Goal: Task Accomplishment & Management: Use online tool/utility

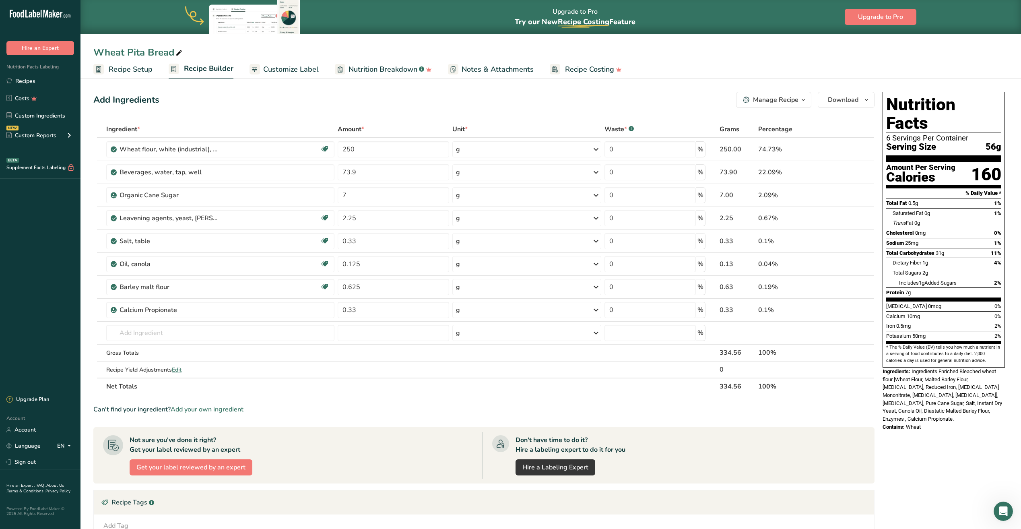
click at [263, 461] on div "Not sure you've done it right? Get your label reviewed by an expert Get your la…" at bounding box center [292, 455] width 379 height 47
drag, startPoint x: 358, startPoint y: 241, endPoint x: 417, endPoint y: 237, distance: 59.3
click at [407, 244] on input "0.33" at bounding box center [393, 241] width 111 height 16
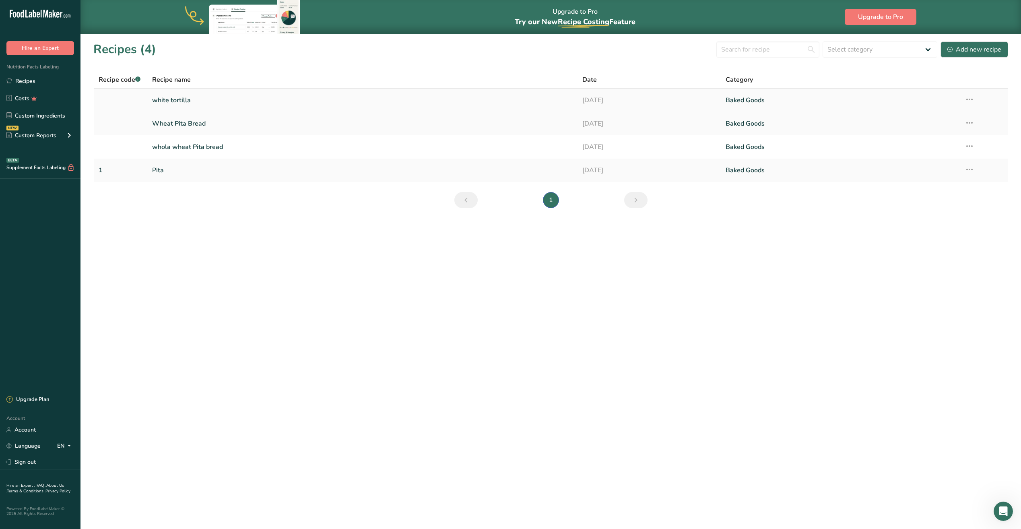
click at [243, 104] on link "white tortilla" at bounding box center [362, 100] width 420 height 17
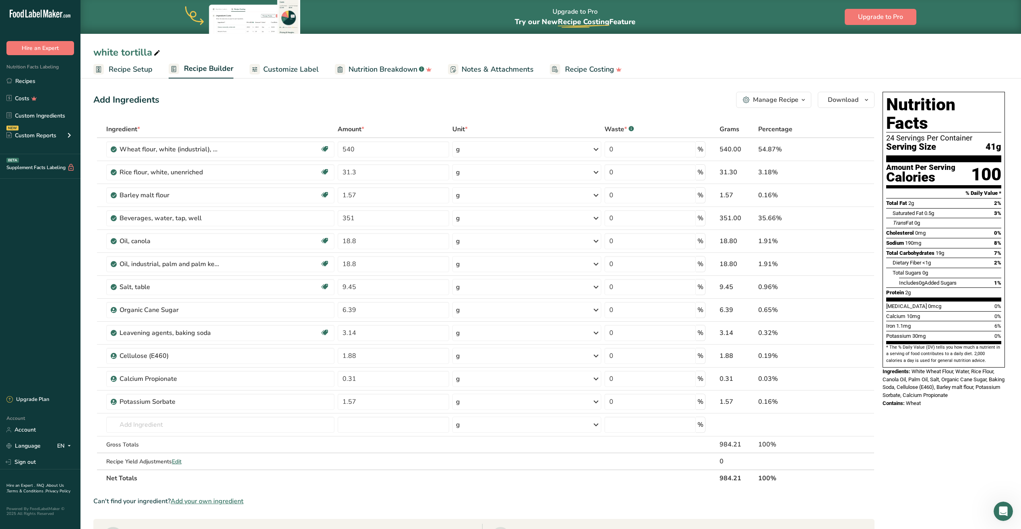
click at [157, 51] on icon at bounding box center [156, 52] width 7 height 11
type input "white tortilla 41G -CONTAINER 24"
click at [357, 153] on input "540" at bounding box center [393, 149] width 111 height 16
click at [380, 219] on div "Ingredient * Amount * Unit * Waste * .a-a{fill:#347362;}.b-a{fill:#fff;} Grams …" at bounding box center [483, 304] width 781 height 366
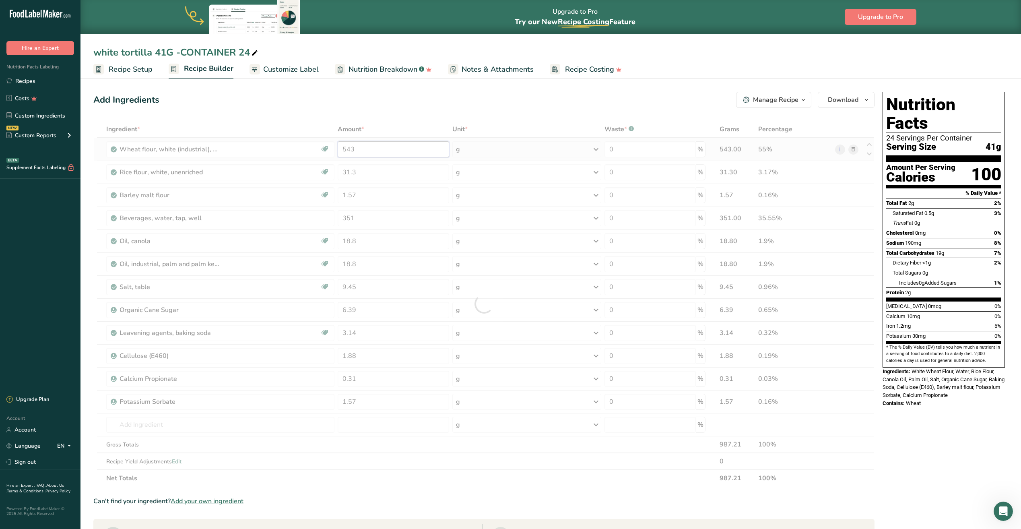
click at [358, 152] on div "Ingredient * Amount * Unit * Waste * .a-a{fill:#347362;}.b-a{fill:#fff;} Grams …" at bounding box center [483, 304] width 781 height 366
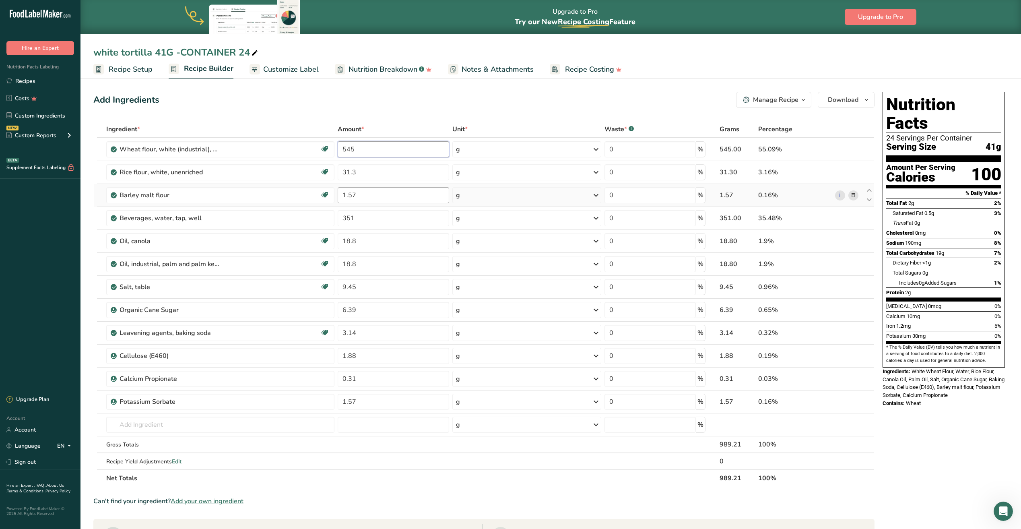
type input "545"
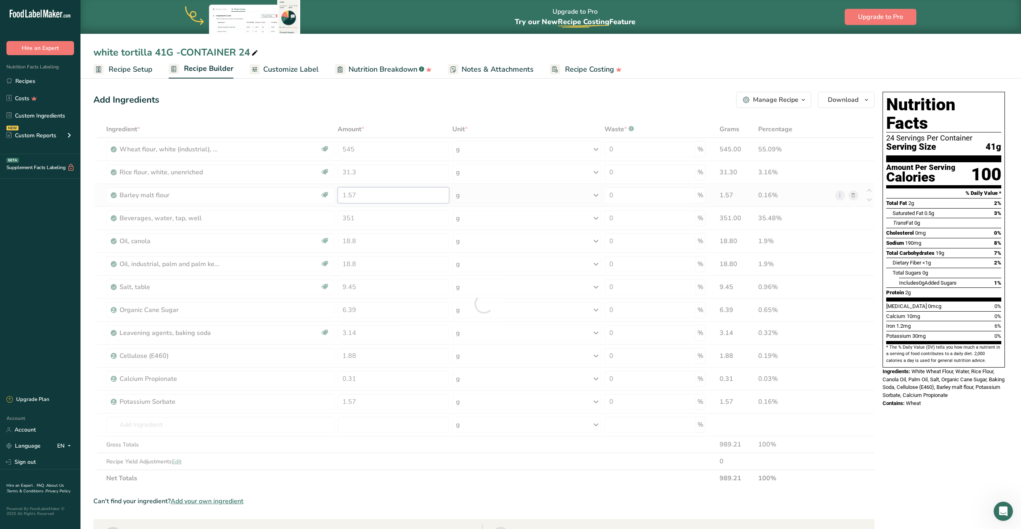
click at [368, 201] on div "Ingredient * Amount * Unit * Waste * .a-a{fill:#347362;}.b-a{fill:#fff;} Grams …" at bounding box center [483, 304] width 781 height 366
click at [558, 266] on div "Ingredient * Amount * Unit * Waste * .a-a{fill:#347362;}.b-a{fill:#fff;} Grams …" at bounding box center [483, 304] width 781 height 366
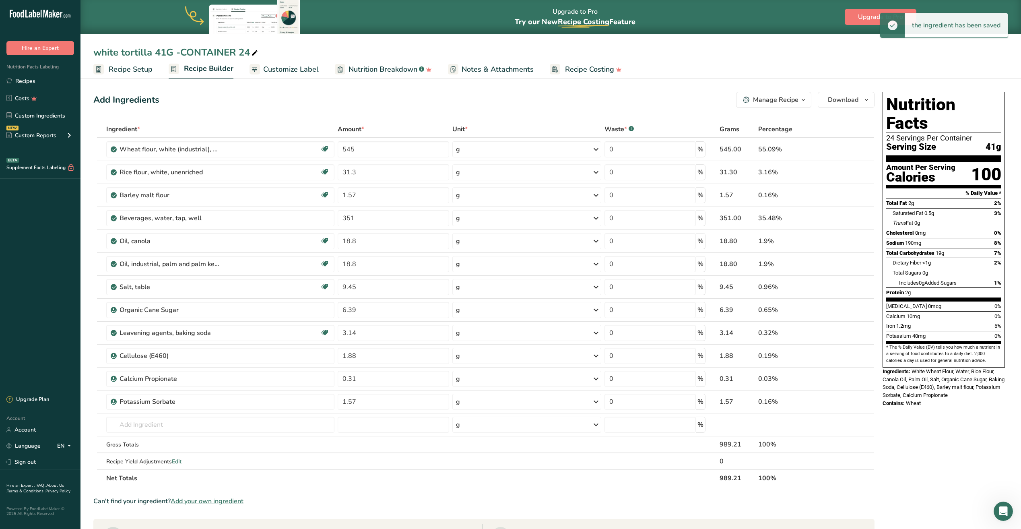
click at [503, 498] on div "Can't find your ingredient? Add your own ingredient" at bounding box center [483, 501] width 781 height 10
click at [361, 220] on input "351" at bounding box center [393, 218] width 111 height 16
type input "353"
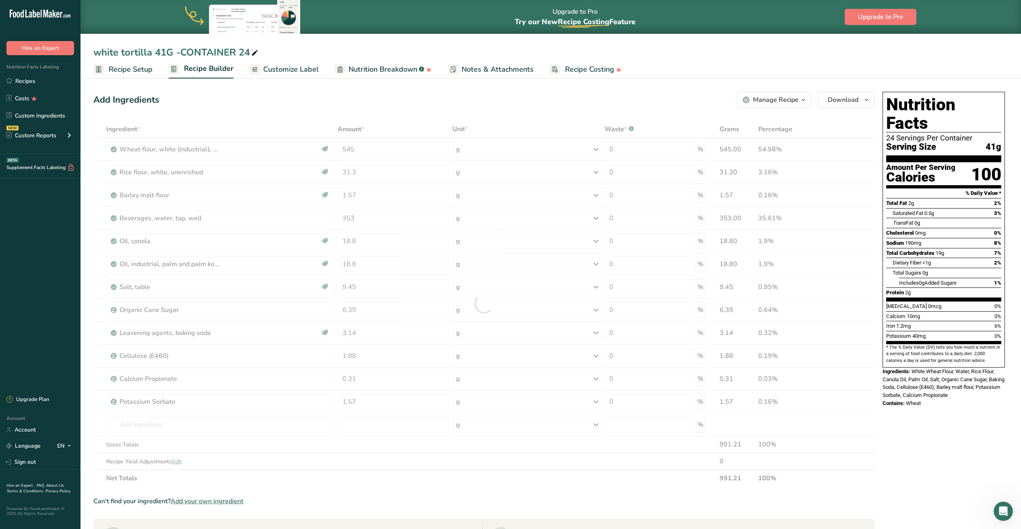
click at [404, 483] on div "Ingredient * Amount * Unit * Waste * .a-a{fill:#347362;}.b-a{fill:#fff;} Grams …" at bounding box center [483, 304] width 781 height 366
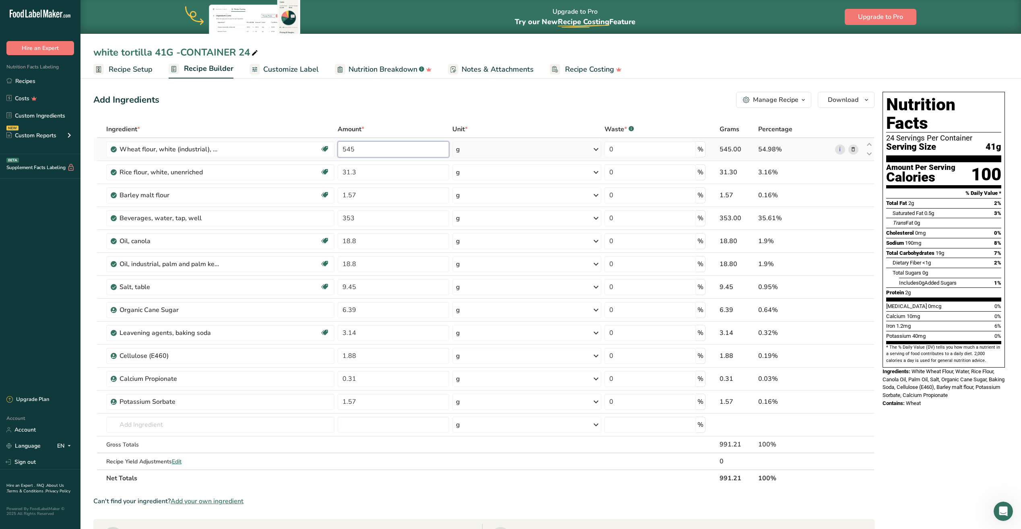
click at [369, 148] on input "545" at bounding box center [393, 149] width 111 height 16
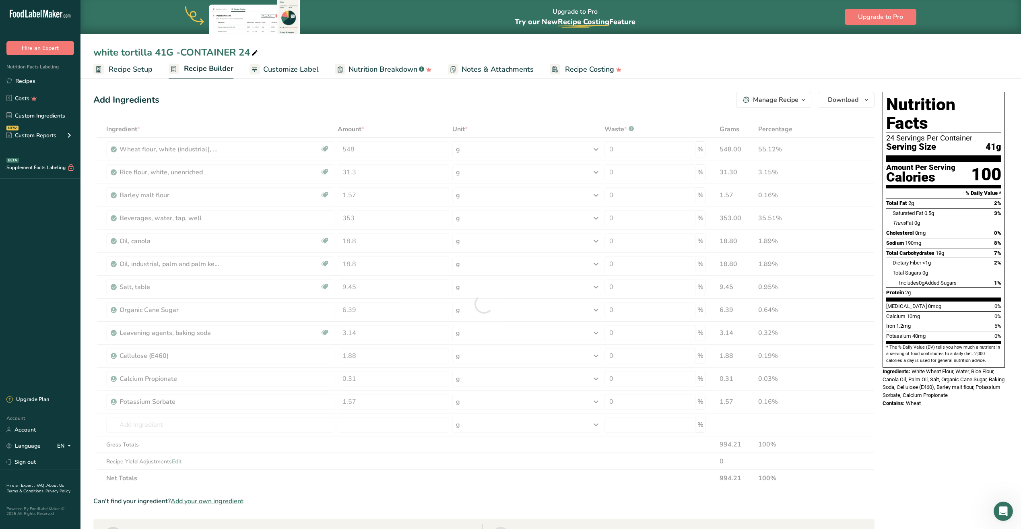
click at [414, 485] on div "Ingredient * Amount * Unit * Waste * .a-a{fill:#347362;}.b-a{fill:#fff;} Grams …" at bounding box center [483, 304] width 781 height 366
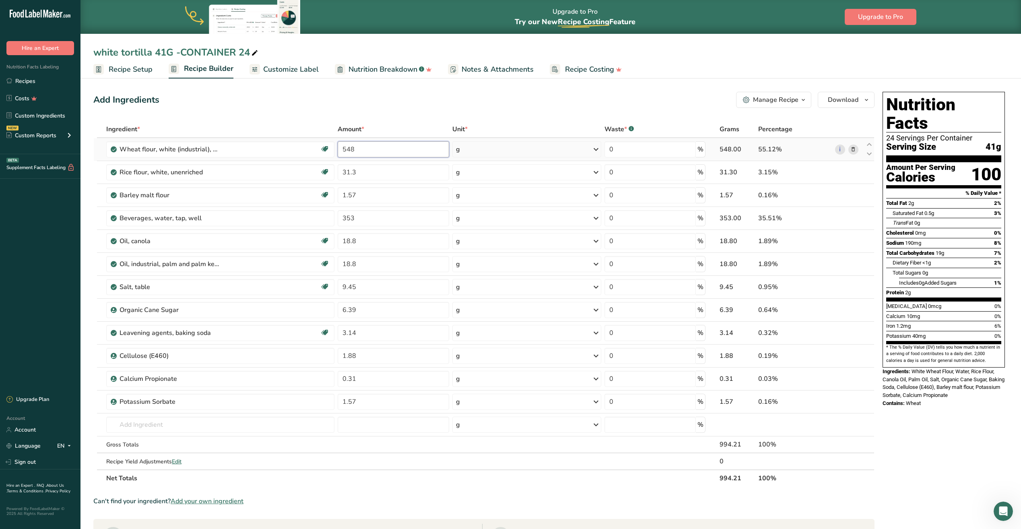
click at [359, 152] on input "548" at bounding box center [393, 149] width 111 height 16
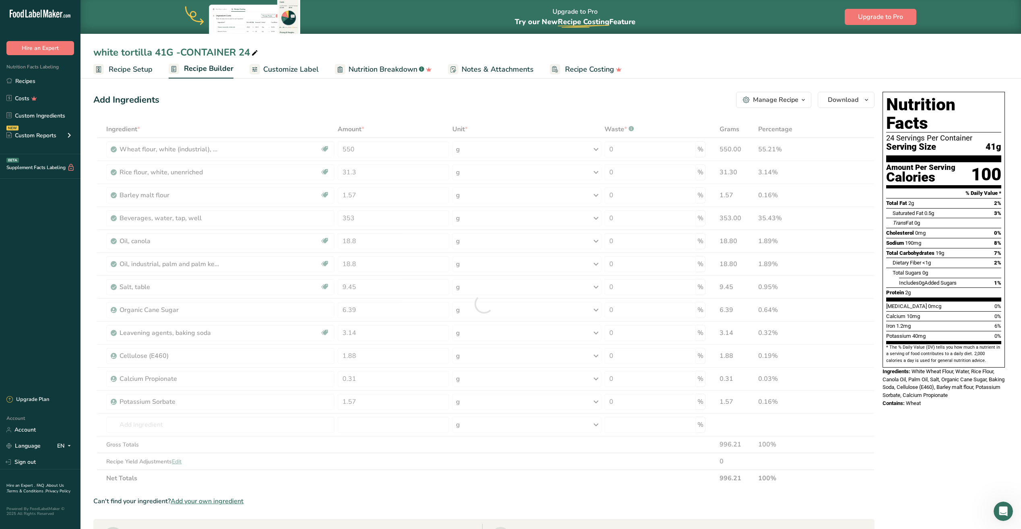
click at [476, 488] on section "Ingredient * Amount * Unit * Waste * .a-a{fill:#347362;}.b-a{fill:#fff;} Grams …" at bounding box center [483, 428] width 781 height 615
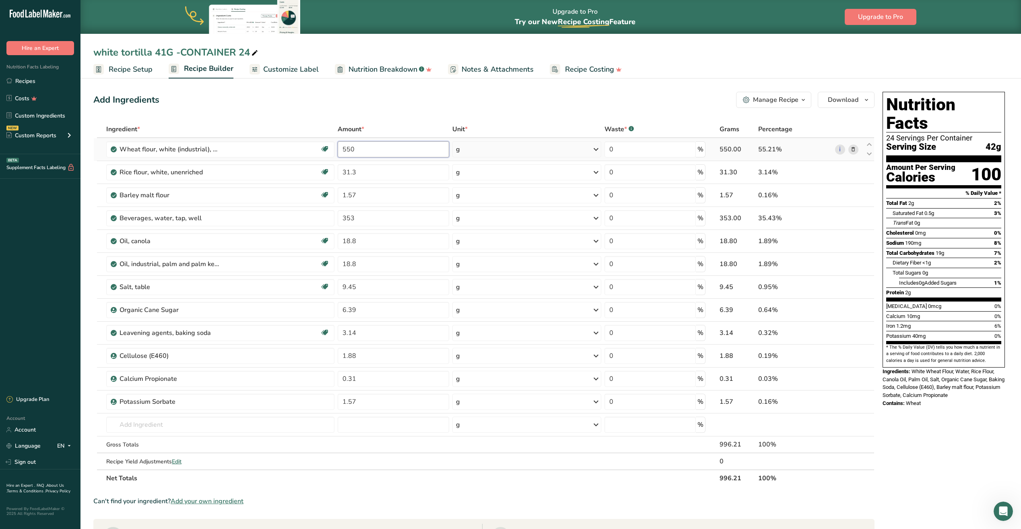
click at [377, 150] on input "550" at bounding box center [393, 149] width 111 height 16
type input "549"
click at [402, 500] on div "Can't find your ingredient? Add your own ingredient" at bounding box center [483, 501] width 781 height 10
click at [361, 223] on input "353" at bounding box center [393, 218] width 111 height 16
type input "352"
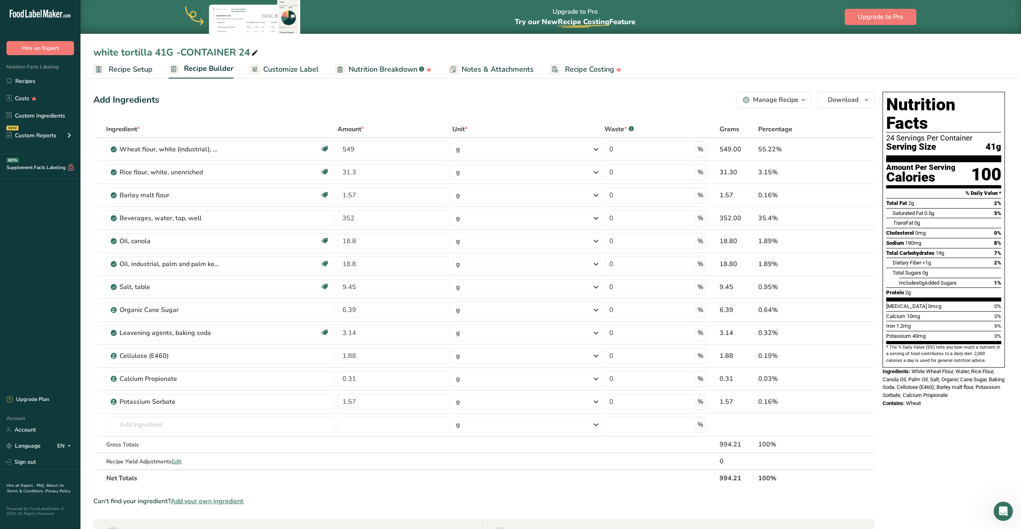
click at [394, 501] on div "Can't find your ingredient? Add your own ingredient" at bounding box center [483, 501] width 781 height 10
click at [357, 153] on input "549" at bounding box center [393, 149] width 111 height 16
type input "550"
click at [424, 497] on div "Can't find your ingredient? Add your own ingredient" at bounding box center [483, 501] width 781 height 10
click at [299, 73] on span "Customize Label" at bounding box center [291, 69] width 56 height 11
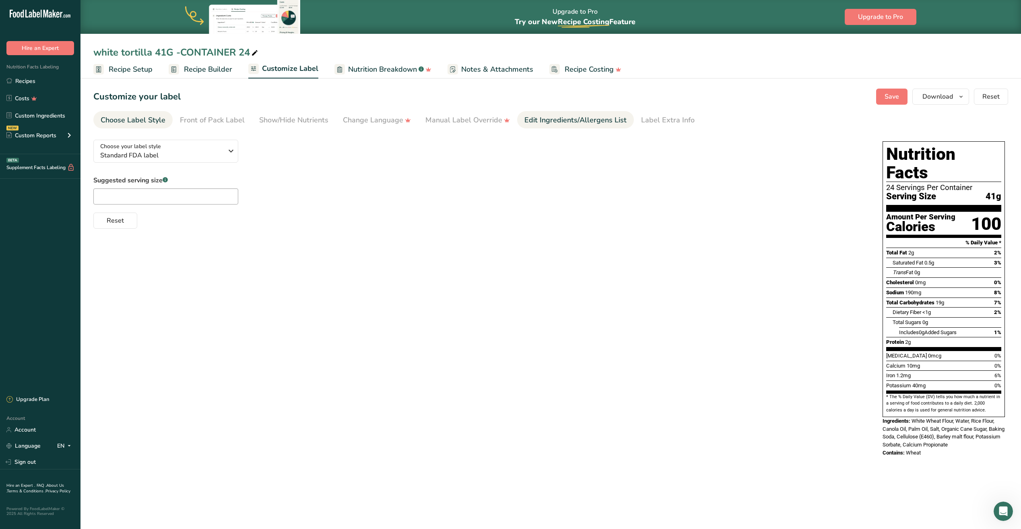
click at [553, 124] on div "Edit Ingredients/Allergens List" at bounding box center [575, 120] width 102 height 11
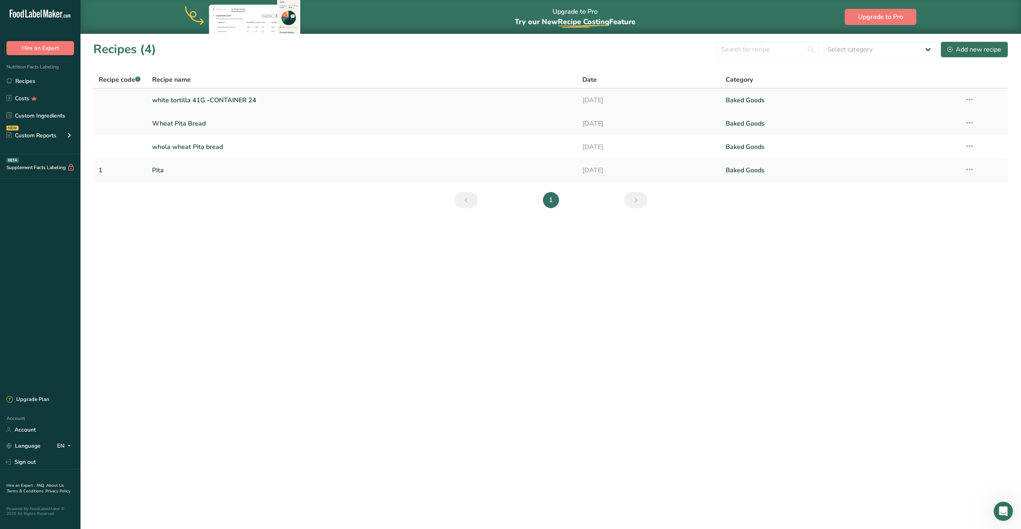
click at [217, 104] on link "white tortilla 41G -CONTAINER 24" at bounding box center [362, 100] width 420 height 17
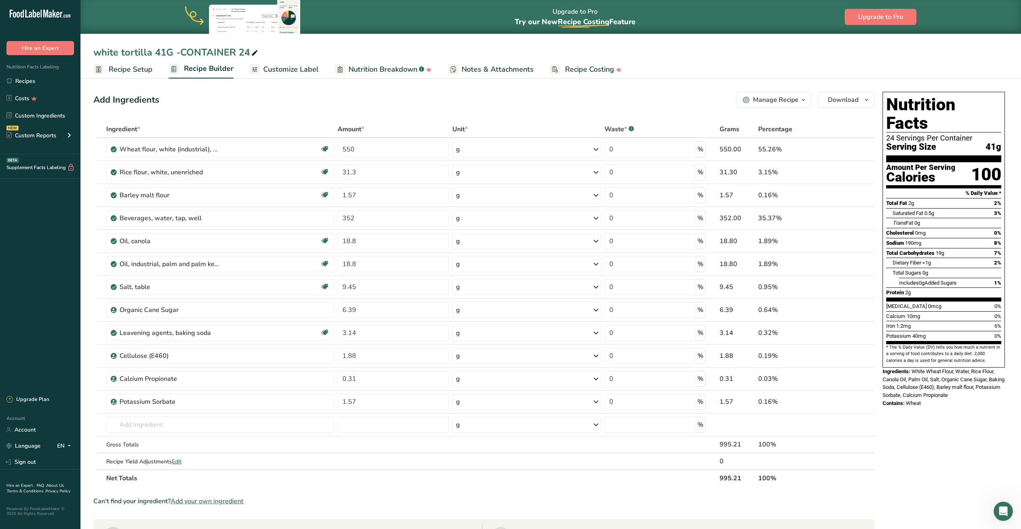
click at [287, 72] on span "Customize Label" at bounding box center [291, 69] width 56 height 11
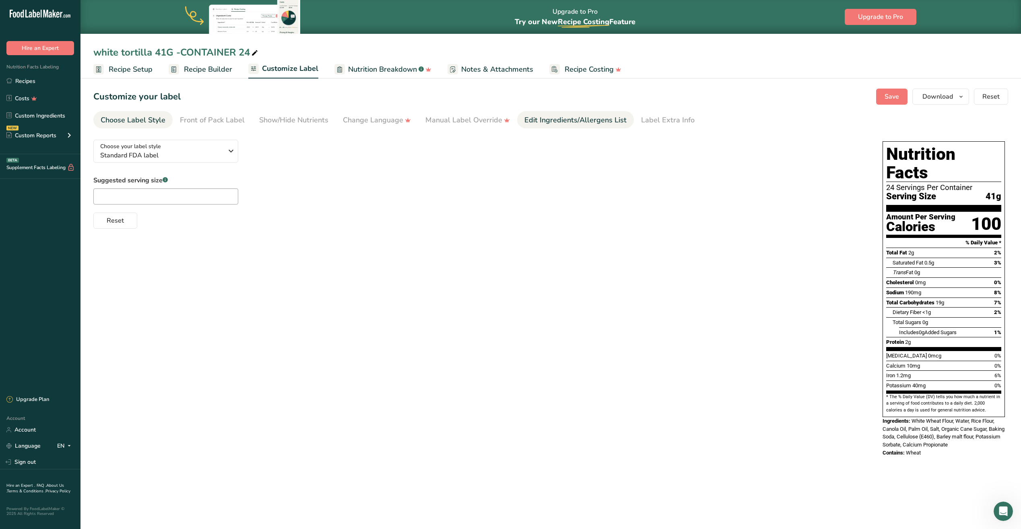
click at [577, 119] on div "Edit Ingredients/Allergens List" at bounding box center [575, 120] width 102 height 11
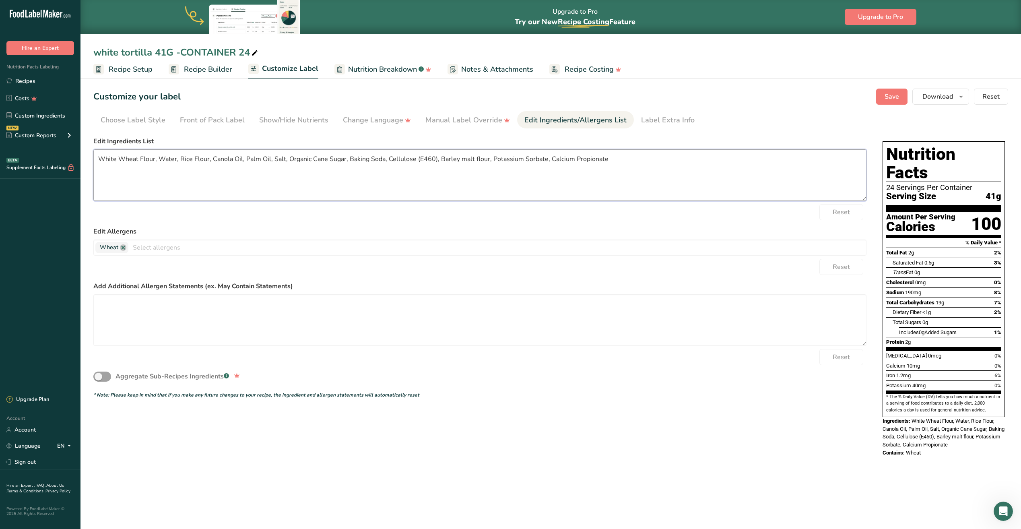
click at [96, 157] on textarea "White Wheat Flour, Water, Rice Flour, Canola Oil, Palm Oil, Salt, Organic Cane …" at bounding box center [479, 175] width 773 height 52
click at [142, 158] on textarea "Enriched White Wheat Flour, Water, Rice Flour, Canola Oil, Palm Oil, Salt, Orga…" at bounding box center [479, 175] width 773 height 52
click at [160, 160] on textarea "Enriched Wheat Flour, Water, Rice Flour, Canola Oil, Palm Oil, Salt, Organic Ca…" at bounding box center [479, 175] width 773 height 52
click at [161, 158] on textarea "Enriched Wheat Flour, Water, Rice Flour, Canola Oil, Palm Oil, Salt, Organic Ca…" at bounding box center [479, 175] width 773 height 52
click at [179, 178] on textarea "Enriched Wheat Flour wheat flour [MEDICAL_DATA] Reduced , Water, Rice Flour, Ca…" at bounding box center [479, 175] width 773 height 52
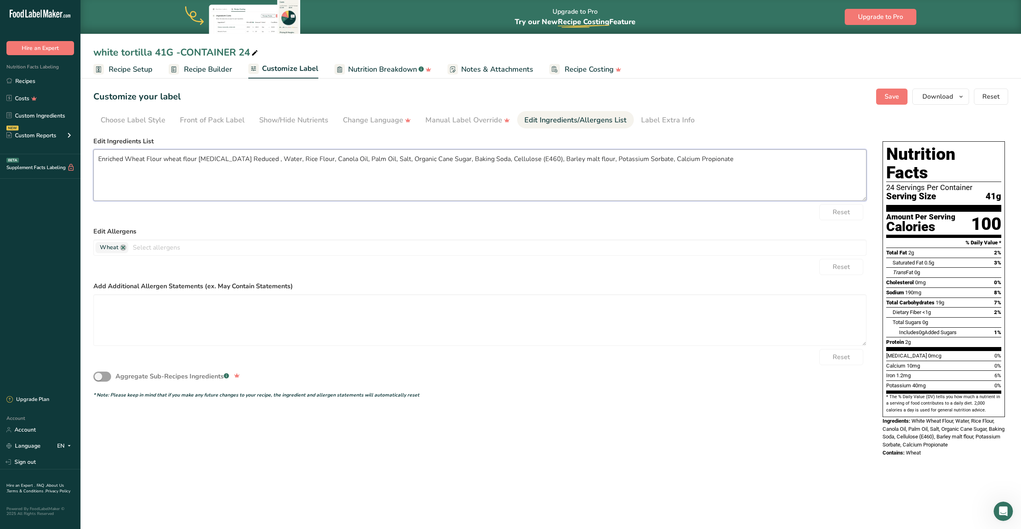
click at [197, 159] on textarea "Enriched Wheat Flour wheat flour [MEDICAL_DATA] Reduced , Water, Rice Flour, Ca…" at bounding box center [479, 175] width 773 height 52
click at [241, 160] on textarea "Enriched Wheat Flour wheat flour [MEDICAL_DATA] Reduced, Water, Rice Flour, Can…" at bounding box center [479, 175] width 773 height 52
click at [255, 163] on textarea "Enriched Wheat Flour wheat flour [MEDICAL_DATA] Reduced iron, Water, Rice Flour…" at bounding box center [479, 175] width 773 height 52
click at [320, 156] on textarea "Enriched Wheat Flour wheat flour [MEDICAL_DATA] Reduced iron, [MEDICAL_DATA] mo…" at bounding box center [479, 175] width 773 height 52
click at [319, 159] on textarea "Enriched Wheat Flour wheat flour [MEDICAL_DATA] Reduced iron, [MEDICAL_DATA] mo…" at bounding box center [479, 175] width 773 height 52
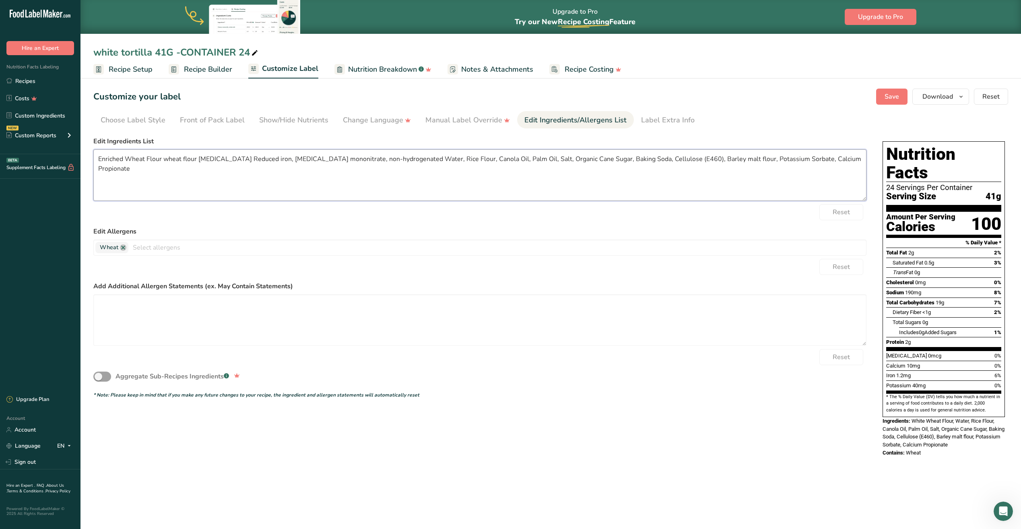
click at [375, 157] on textarea "Enriched Wheat Flour wheat flour [MEDICAL_DATA] Reduced iron, [MEDICAL_DATA] mo…" at bounding box center [479, 175] width 773 height 52
click at [377, 160] on textarea "Enriched Wheat Flour wheat flour [MEDICAL_DATA] Reduced iron, [MEDICAL_DATA] mo…" at bounding box center [479, 175] width 773 height 52
click at [377, 159] on textarea "Enriched Wheat Flour wheat flour [MEDICAL_DATA] Reduced iron, [MEDICAL_DATA] mo…" at bounding box center [479, 175] width 773 height 52
click at [318, 160] on textarea "Enriched Wheat Flour wheat flour [MEDICAL_DATA] Reduced iron, [MEDICAL_DATA] mo…" at bounding box center [479, 175] width 773 height 52
drag, startPoint x: 379, startPoint y: 159, endPoint x: 449, endPoint y: 160, distance: 69.2
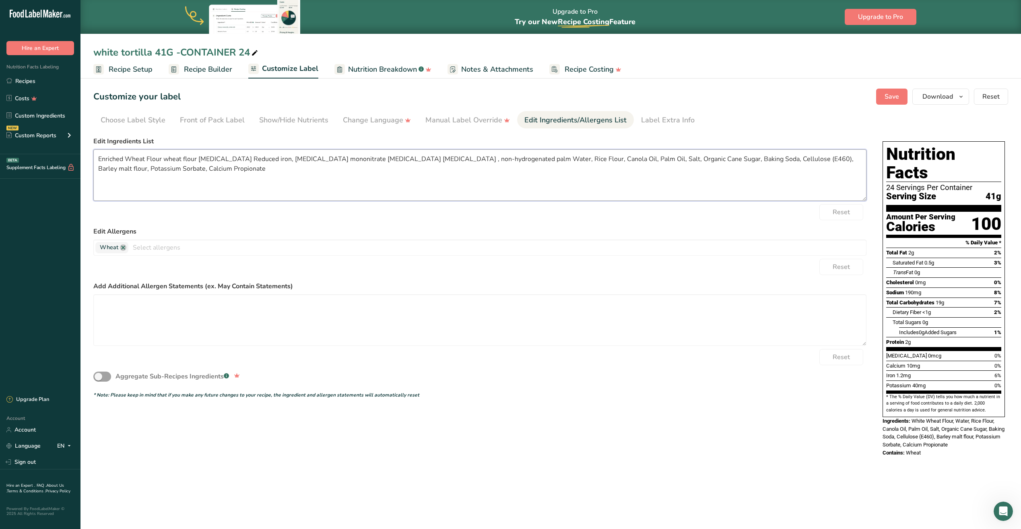
click at [449, 160] on textarea "Enriched Wheat Flour wheat flour [MEDICAL_DATA] Reduced iron, [MEDICAL_DATA] mo…" at bounding box center [479, 175] width 773 height 52
click at [413, 161] on textarea "Enriched Wheat Flour wheat flour [MEDICAL_DATA] Reduced iron, [MEDICAL_DATA] mo…" at bounding box center [479, 175] width 773 height 52
drag, startPoint x: 378, startPoint y: 159, endPoint x: 451, endPoint y: 161, distance: 73.3
click at [451, 161] on textarea "Enriched Wheat Flour wheat flour [MEDICAL_DATA] Reduced iron, [MEDICAL_DATA] mo…" at bounding box center [479, 175] width 773 height 52
drag, startPoint x: 435, startPoint y: 164, endPoint x: 385, endPoint y: 156, distance: 50.1
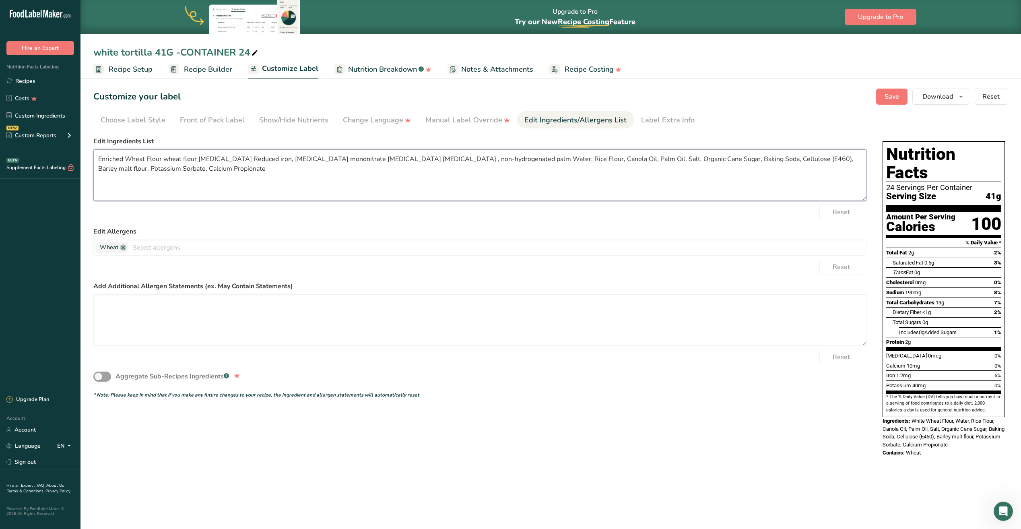
click at [385, 156] on textarea "Enriched Wheat Flour wheat flour [MEDICAL_DATA] Reduced iron, [MEDICAL_DATA] mo…" at bounding box center [479, 175] width 773 height 52
click at [383, 158] on textarea "Enriched Wheat Flour wheat flour [MEDICAL_DATA] Reduced iron, [MEDICAL_DATA] mo…" at bounding box center [479, 175] width 773 height 52
click at [382, 159] on textarea "Enriched Wheat Flour wheat flour [MEDICAL_DATA] Reduced iron, [MEDICAL_DATA] mo…" at bounding box center [479, 175] width 773 height 52
click at [380, 159] on textarea "Enriched Wheat Flour wheat flour [MEDICAL_DATA] Reduced iron, [MEDICAL_DATA] mo…" at bounding box center [479, 175] width 773 height 52
drag, startPoint x: 380, startPoint y: 159, endPoint x: 435, endPoint y: 158, distance: 55.5
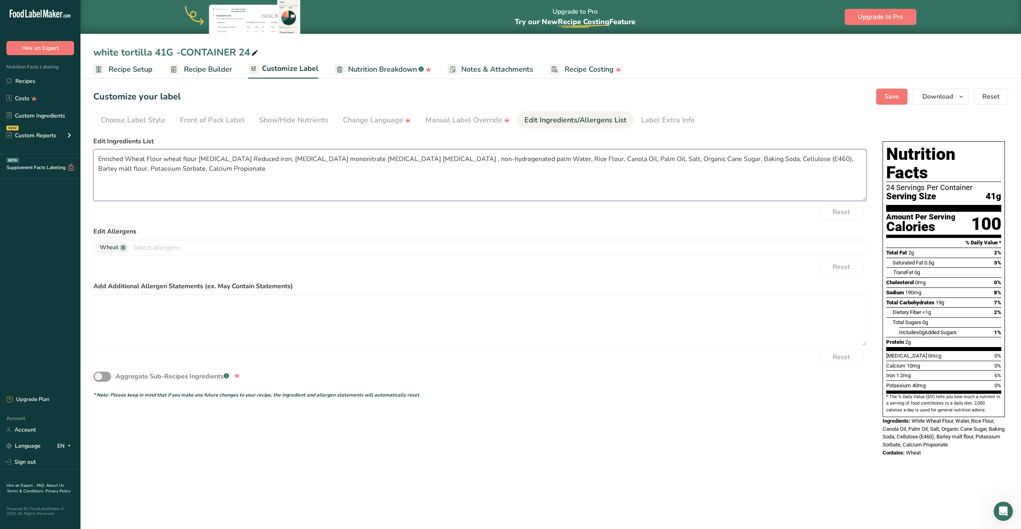
click at [435, 158] on textarea "Enriched Wheat Flour wheat flour [MEDICAL_DATA] Reduced iron, [MEDICAL_DATA] mo…" at bounding box center [479, 175] width 773 height 52
drag, startPoint x: 398, startPoint y: 158, endPoint x: 383, endPoint y: 161, distance: 14.4
click at [383, 161] on textarea "Enriched Wheat Flour wheat flour [MEDICAL_DATA] Reduced iron, [MEDICAL_DATA] mo…" at bounding box center [479, 175] width 773 height 52
click at [384, 161] on textarea "Enriched Wheat Flour wheat flour [MEDICAL_DATA] Reduced iron, [MEDICAL_DATA] mo…" at bounding box center [479, 175] width 773 height 52
click at [409, 158] on textarea "Enriched Wheat Flour wheat flour [MEDICAL_DATA] Reduced iron, [MEDICAL_DATA] mo…" at bounding box center [479, 175] width 773 height 52
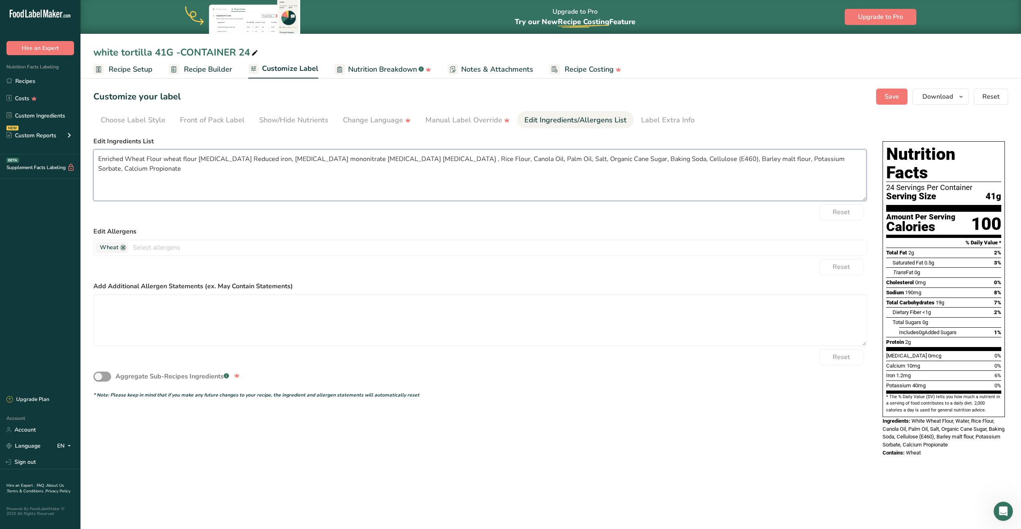
click at [409, 158] on textarea "Enriched Wheat Flour wheat flour [MEDICAL_DATA] Reduced iron, [MEDICAL_DATA] mo…" at bounding box center [479, 175] width 773 height 52
click at [409, 162] on textarea "Enriched Wheat Flour wheat flour [MEDICAL_DATA] Reduced iron, [MEDICAL_DATA] mo…" at bounding box center [479, 175] width 773 height 52
click at [410, 162] on textarea "Enriched Wheat Flour wheat flour [MEDICAL_DATA] Reduced iron, [MEDICAL_DATA] mo…" at bounding box center [479, 175] width 773 height 52
click at [466, 159] on textarea "Enriched Wheat Flour wheat flour [MEDICAL_DATA] Reduced iron, [MEDICAL_DATA] mo…" at bounding box center [479, 175] width 773 height 52
click at [529, 158] on textarea "Enriched Wheat Flour wheat flour [MEDICAL_DATA] Reduced iron, [MEDICAL_DATA] mo…" at bounding box center [479, 175] width 773 height 52
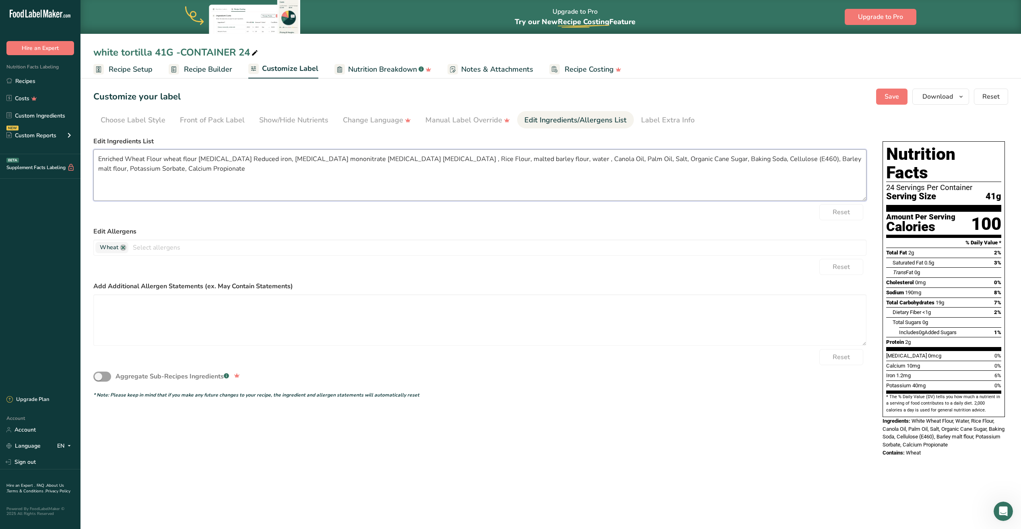
click at [522, 158] on textarea "Enriched Wheat Flour wheat flour [MEDICAL_DATA] Reduced iron, [MEDICAL_DATA] mo…" at bounding box center [479, 175] width 773 height 52
click at [523, 159] on textarea "Enriched Wheat Flour wheat flour [MEDICAL_DATA] Reduced iron, [MEDICAL_DATA] mo…" at bounding box center [479, 175] width 773 height 52
click at [536, 158] on textarea "Enriched Wheat Flour wheat flour [MEDICAL_DATA] Reduced iron, [MEDICAL_DATA] mo…" at bounding box center [479, 175] width 773 height 52
click at [538, 158] on textarea "Enriched Wheat Flour wheat flour [MEDICAL_DATA] Reduced iron, [MEDICAL_DATA] mo…" at bounding box center [479, 175] width 773 height 52
click at [544, 159] on textarea "Enriched Wheat Flour wheat flour [MEDICAL_DATA] Reduced iron, [MEDICAL_DATA] mo…" at bounding box center [479, 175] width 773 height 52
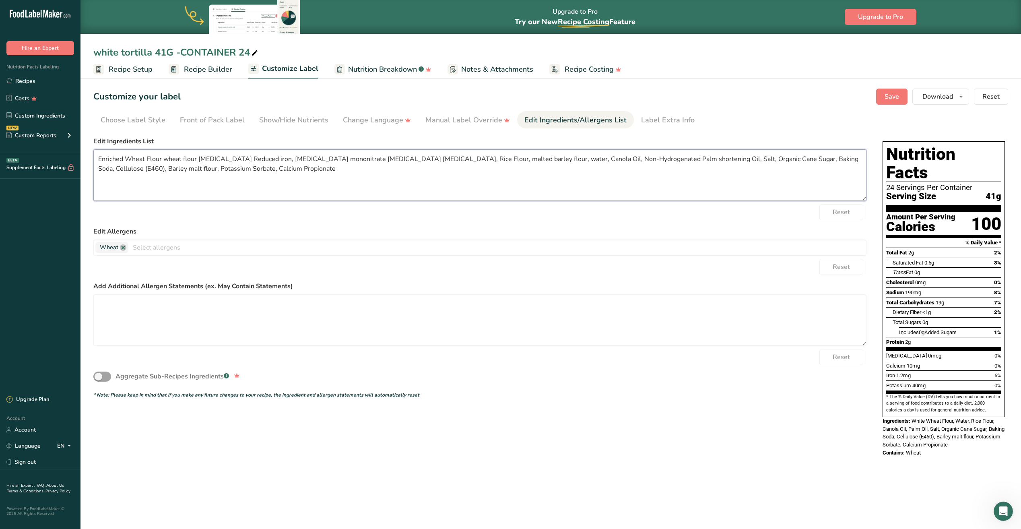
click at [626, 158] on textarea "Enriched Wheat Flour wheat flour [MEDICAL_DATA] Reduced iron, [MEDICAL_DATA] mo…" at bounding box center [479, 175] width 773 height 52
click at [686, 158] on textarea "Enriched Wheat Flour wheat flour [MEDICAL_DATA] Reduced iron, [MEDICAL_DATA] mo…" at bounding box center [479, 175] width 773 height 52
click at [682, 182] on textarea "Enriched Wheat Flour wheat flour [MEDICAL_DATA] Reduced iron, [MEDICAL_DATA] mo…" at bounding box center [479, 175] width 773 height 52
click at [690, 159] on textarea "Enriched Wheat Flour wheat flour [MEDICAL_DATA] Reduced iron, [MEDICAL_DATA] mo…" at bounding box center [479, 175] width 773 height 52
click at [728, 161] on textarea "Enriched Wheat Flour wheat flour [MEDICAL_DATA] Reduced iron, [MEDICAL_DATA] mo…" at bounding box center [479, 175] width 773 height 52
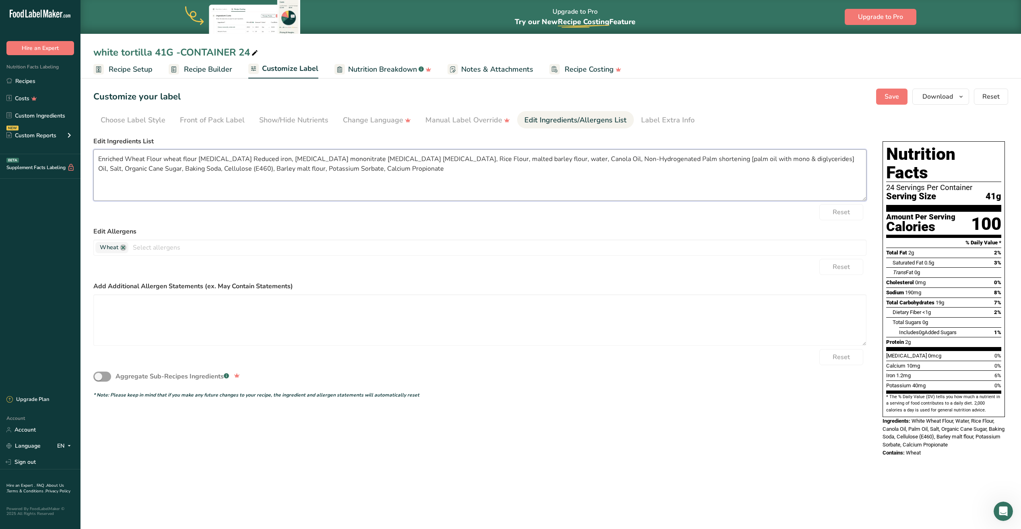
click at [738, 158] on textarea "Enriched Wheat Flour wheat flour [MEDICAL_DATA] Reduced iron, [MEDICAL_DATA] mo…" at bounding box center [479, 175] width 773 height 52
click at [771, 159] on textarea "Enriched Wheat Flour wheat flour [MEDICAL_DATA] Reduced iron, [MEDICAL_DATA] mo…" at bounding box center [479, 175] width 773 height 52
click at [782, 158] on textarea "Enriched Wheat Flour wheat flour [MEDICAL_DATA] Reduced iron, [MEDICAL_DATA] mo…" at bounding box center [479, 175] width 773 height 52
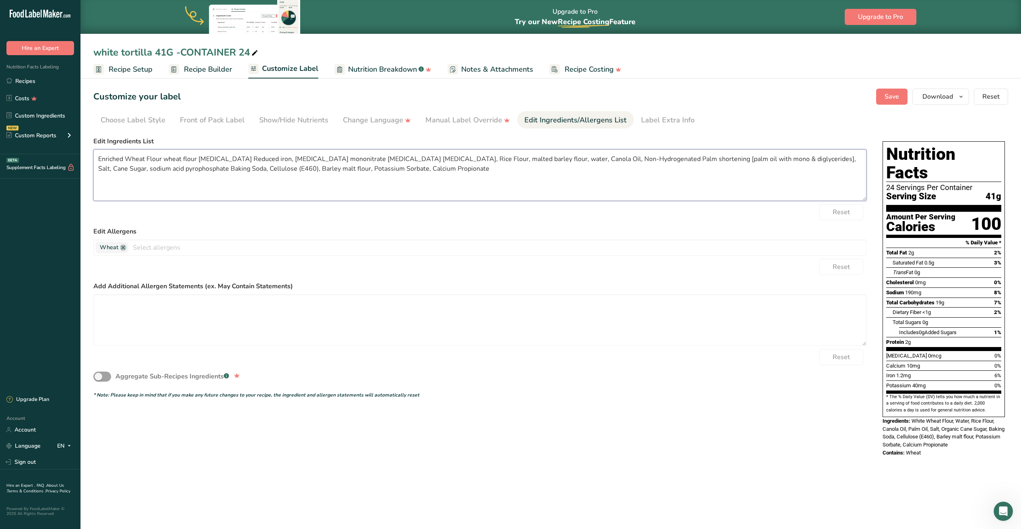
click at [141, 169] on textarea "Enriched Wheat Flour wheat flour [MEDICAL_DATA] Reduced iron, [MEDICAL_DATA] mo…" at bounding box center [479, 175] width 773 height 52
click at [232, 169] on textarea "Enriched Wheat Flour wheat flour [MEDICAL_DATA] Reduced iron, [MEDICAL_DATA] mo…" at bounding box center [479, 175] width 773 height 52
click at [276, 168] on textarea "Enriched Wheat Flour wheat flour [MEDICAL_DATA] Reduced iron, [MEDICAL_DATA] mo…" at bounding box center [479, 175] width 773 height 52
click at [350, 172] on textarea "Enriched Wheat Flour wheat flour [MEDICAL_DATA] Reduced iron, [MEDICAL_DATA] mo…" at bounding box center [479, 175] width 773 height 52
click at [888, 101] on span "Save" at bounding box center [891, 97] width 14 height 10
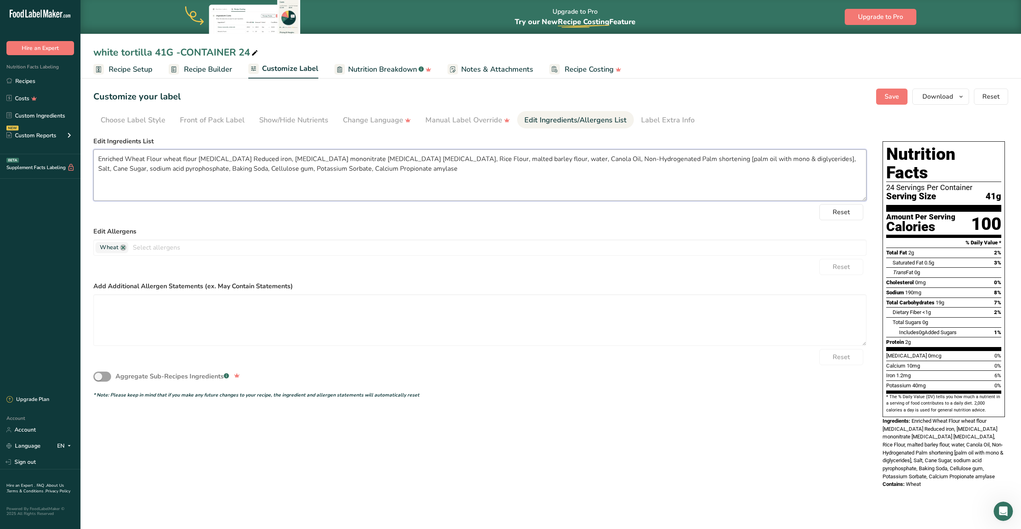
click at [343, 169] on textarea "Enriched Wheat Flour wheat flour [MEDICAL_DATA] Reduced iron, [MEDICAL_DATA] mo…" at bounding box center [479, 175] width 773 height 52
click at [341, 173] on textarea "Enriched Wheat Flour wheat flour [MEDICAL_DATA] Reduced iron, [MEDICAL_DATA] mo…" at bounding box center [479, 175] width 773 height 52
click at [339, 189] on textarea "Enriched Wheat Flour wheat flour [MEDICAL_DATA] Reduced iron, [MEDICAL_DATA] mo…" at bounding box center [479, 175] width 773 height 52
click at [357, 173] on textarea "Enriched Wheat Flour wheat flour [MEDICAL_DATA] Reduced iron, [MEDICAL_DATA] mo…" at bounding box center [479, 175] width 773 height 52
click at [243, 169] on textarea "Enriched Wheat Flour wheat flour [MEDICAL_DATA] Reduced iron, [MEDICAL_DATA] mo…" at bounding box center [479, 175] width 773 height 52
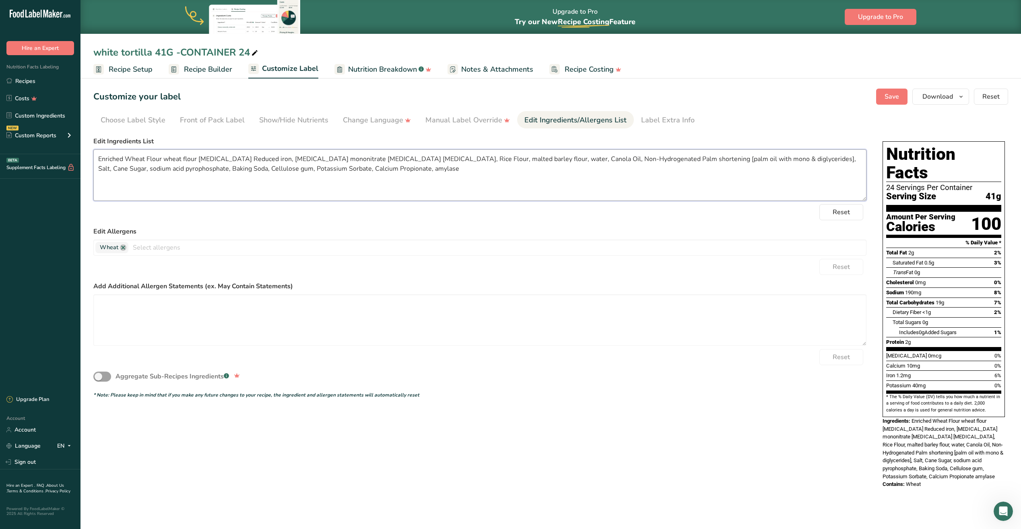
click at [226, 170] on textarea "Enriched Wheat Flour wheat flour [MEDICAL_DATA] Reduced iron, [MEDICAL_DATA] mo…" at bounding box center [479, 175] width 773 height 52
drag, startPoint x: 210, startPoint y: 167, endPoint x: 198, endPoint y: 166, distance: 12.5
click at [198, 166] on textarea "Enriched Wheat Flour wheat flour [MEDICAL_DATA] Reduced iron, [MEDICAL_DATA] mo…" at bounding box center [479, 175] width 773 height 52
click at [195, 165] on textarea "Enriched Wheat Flour wheat flour [MEDICAL_DATA] Reduced iron, [MEDICAL_DATA] mo…" at bounding box center [479, 175] width 773 height 52
click at [186, 169] on textarea "Enriched Wheat Flour wheat flour [MEDICAL_DATA] Reduced iron, [MEDICAL_DATA] mo…" at bounding box center [479, 175] width 773 height 52
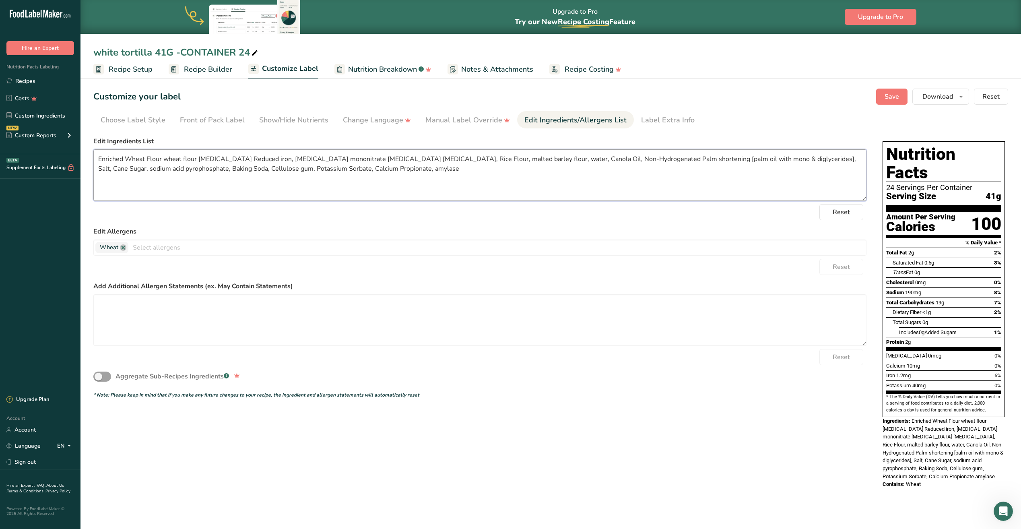
drag, startPoint x: 181, startPoint y: 169, endPoint x: 169, endPoint y: 167, distance: 12.1
click at [175, 170] on textarea "Enriched Wheat Flour wheat flour [MEDICAL_DATA] Reduced iron, [MEDICAL_DATA] mo…" at bounding box center [479, 175] width 773 height 52
click at [163, 169] on textarea "Enriched Wheat Flour wheat flour [MEDICAL_DATA] Reduced iron, [MEDICAL_DATA] mo…" at bounding box center [479, 175] width 773 height 52
click at [156, 169] on textarea "Enriched Wheat Flour wheat flour [MEDICAL_DATA] Reduced iron, [MEDICAL_DATA] mo…" at bounding box center [479, 175] width 773 height 52
drag, startPoint x: 149, startPoint y: 169, endPoint x: 128, endPoint y: 168, distance: 21.0
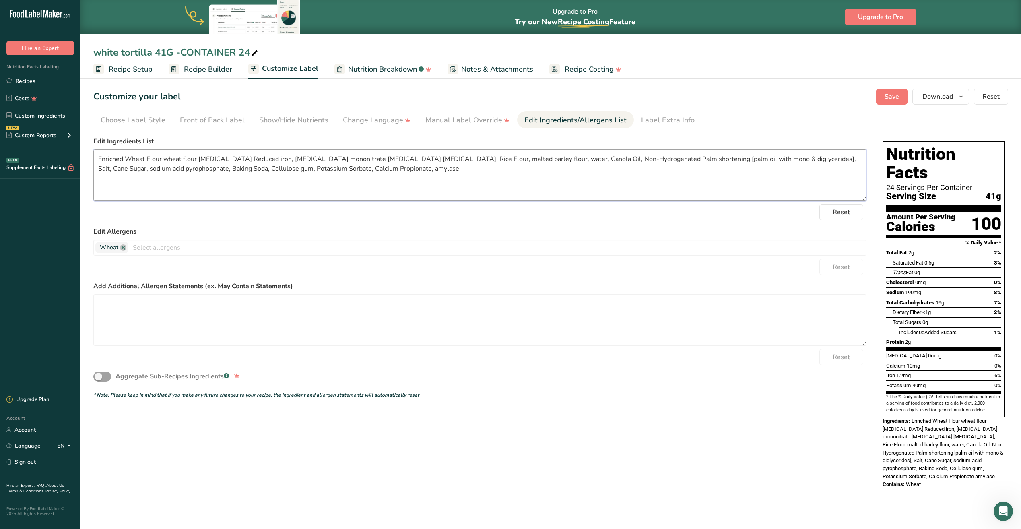
click at [137, 173] on textarea "Enriched Wheat Flour wheat flour [MEDICAL_DATA] Reduced iron, [MEDICAL_DATA] mo…" at bounding box center [479, 175] width 773 height 52
click at [126, 168] on textarea "Enriched Wheat Flour wheat flour [MEDICAL_DATA] Reduced iron, [MEDICAL_DATA] mo…" at bounding box center [479, 175] width 773 height 52
click at [98, 170] on textarea "Enriched Wheat Flour wheat flour [MEDICAL_DATA] Reduced iron, [MEDICAL_DATA] mo…" at bounding box center [479, 175] width 773 height 52
type textarea "Enriched Wheat Flour wheat flour [MEDICAL_DATA] Reduced iron, [MEDICAL_DATA] mo…"
click at [895, 99] on span "Save" at bounding box center [891, 97] width 14 height 10
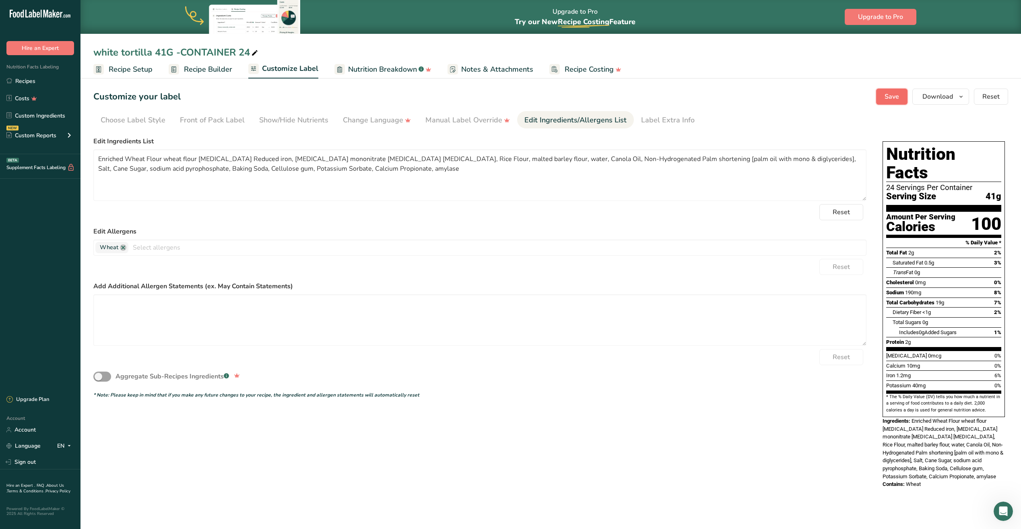
click at [887, 94] on span "Save" at bounding box center [891, 97] width 14 height 10
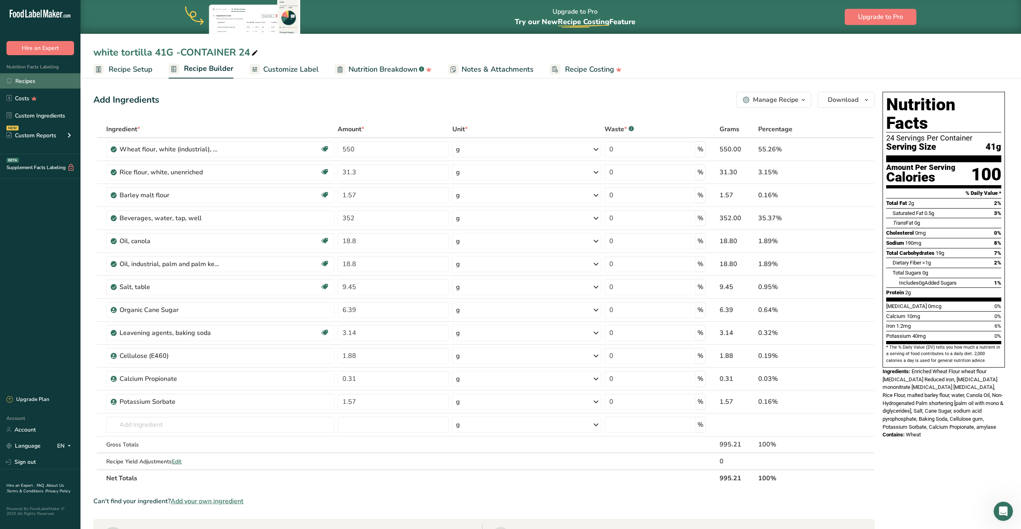
click at [32, 77] on link "Recipes" at bounding box center [40, 80] width 80 height 15
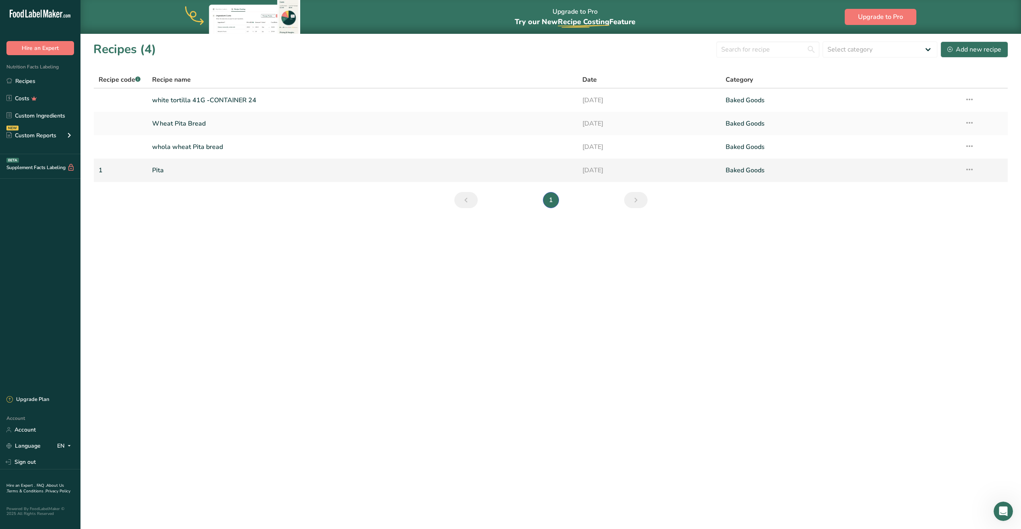
click at [194, 175] on link "Pita" at bounding box center [362, 170] width 420 height 17
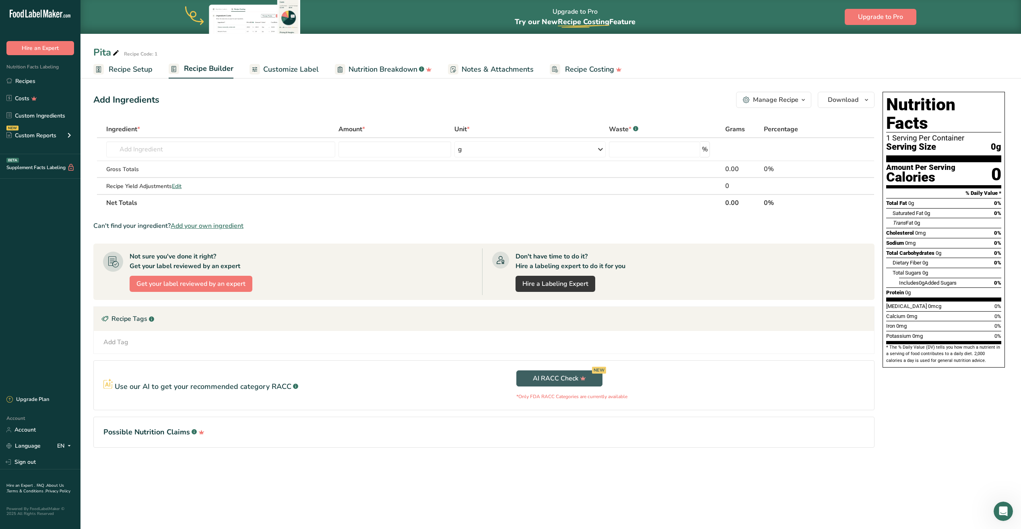
click at [115, 52] on icon at bounding box center [115, 52] width 7 height 11
type input "P"
type input "flour tortilla recipe -NET WT 1130g (10 pieces 12 inches)"
click at [33, 81] on link "Recipes" at bounding box center [40, 80] width 80 height 15
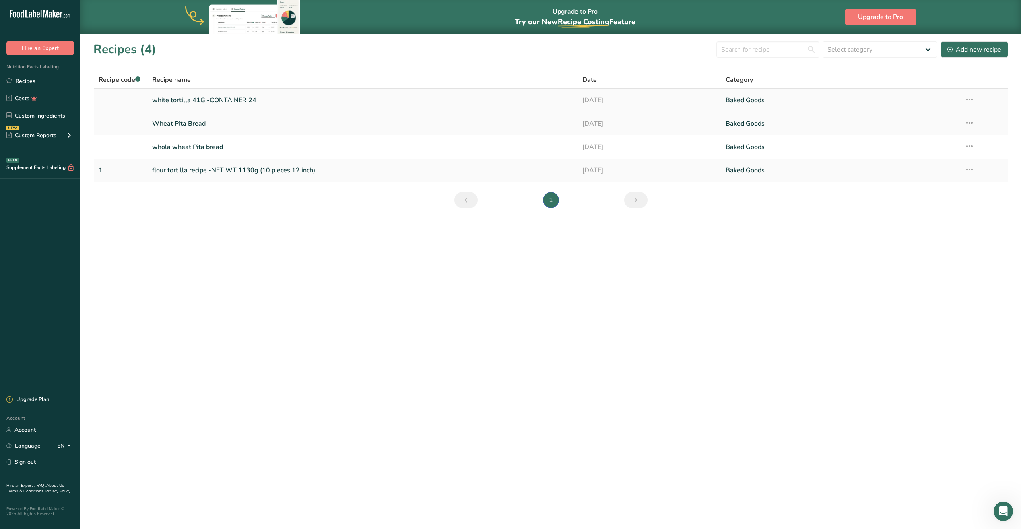
click at [196, 99] on link "white tortilla 41G -CONTAINER 24" at bounding box center [362, 100] width 420 height 17
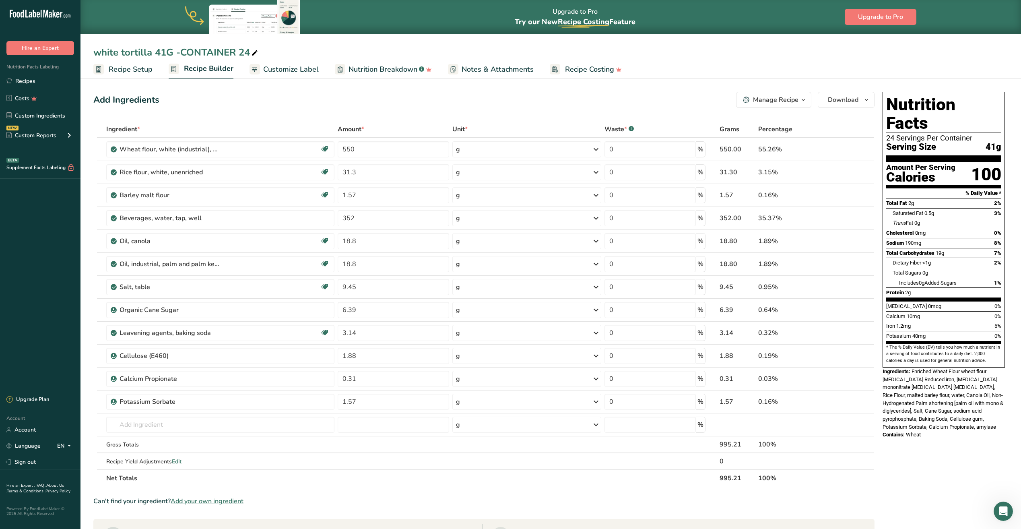
drag, startPoint x: 279, startPoint y: 66, endPoint x: 305, endPoint y: 124, distance: 63.4
click at [279, 66] on span "Customize Label" at bounding box center [291, 69] width 56 height 11
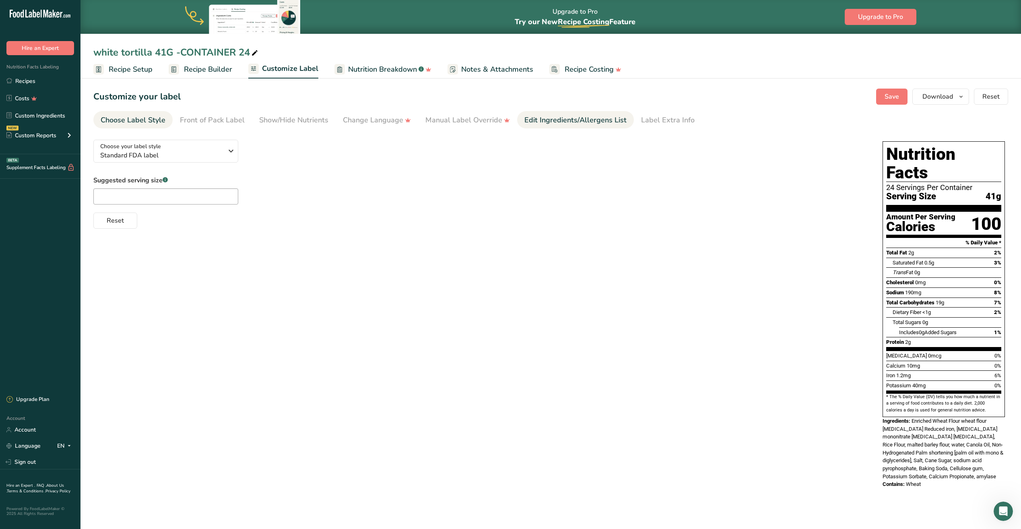
click at [550, 125] on div "Edit Ingredients/Allergens List" at bounding box center [575, 120] width 102 height 11
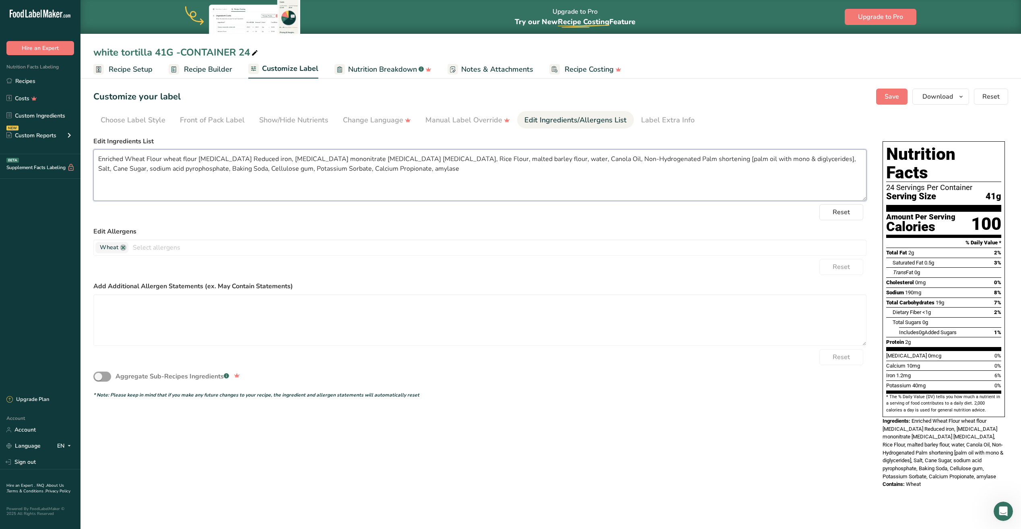
drag, startPoint x: 97, startPoint y: 158, endPoint x: 377, endPoint y: 195, distance: 282.9
click at [383, 202] on form "Edit Ingredients List Enriched Wheat Flour wheat flour [MEDICAL_DATA] Reduced i…" at bounding box center [479, 267] width 773 height 262
click at [26, 77] on link "Recipes" at bounding box center [40, 80] width 80 height 15
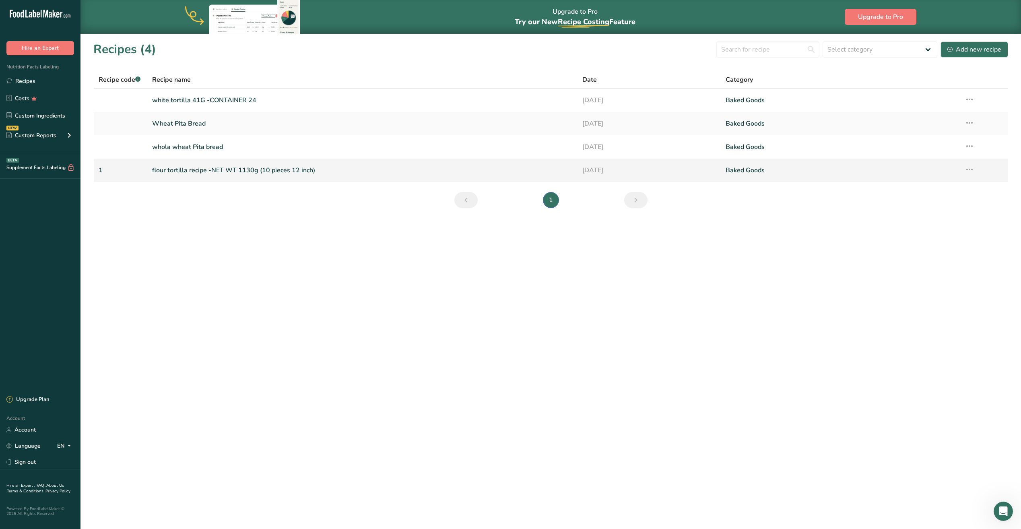
click at [185, 169] on link "flour tortilla recipe -NET WT 1130g (10 pieces 12 inch)" at bounding box center [362, 170] width 420 height 17
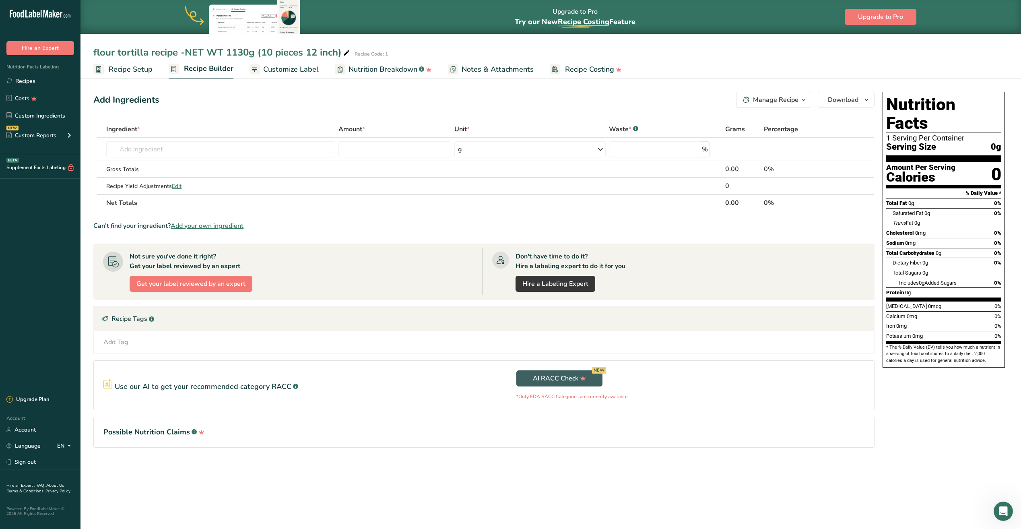
click at [128, 72] on span "Recipe Setup" at bounding box center [131, 69] width 44 height 11
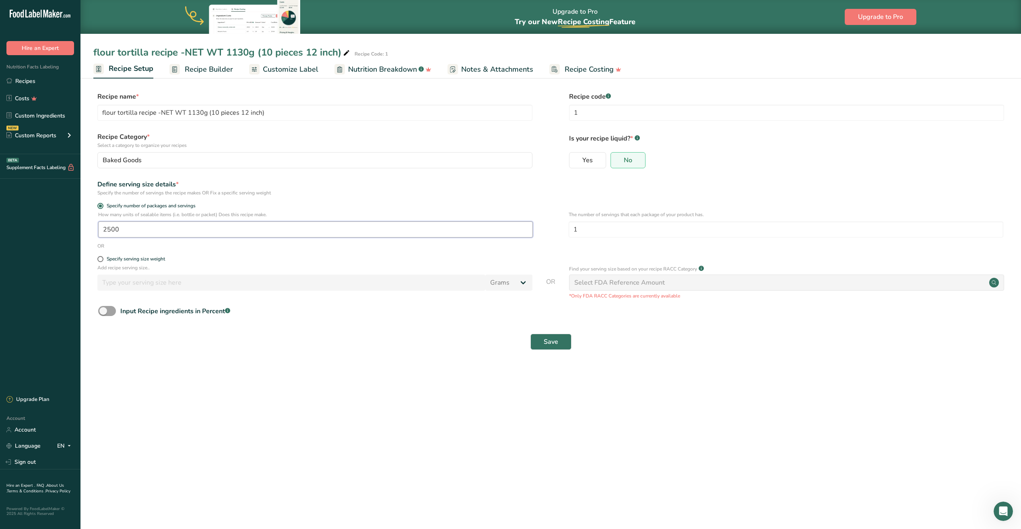
click at [159, 230] on input "2500" at bounding box center [315, 229] width 435 height 16
type input "10"
click at [549, 340] on span "Save" at bounding box center [551, 342] width 14 height 10
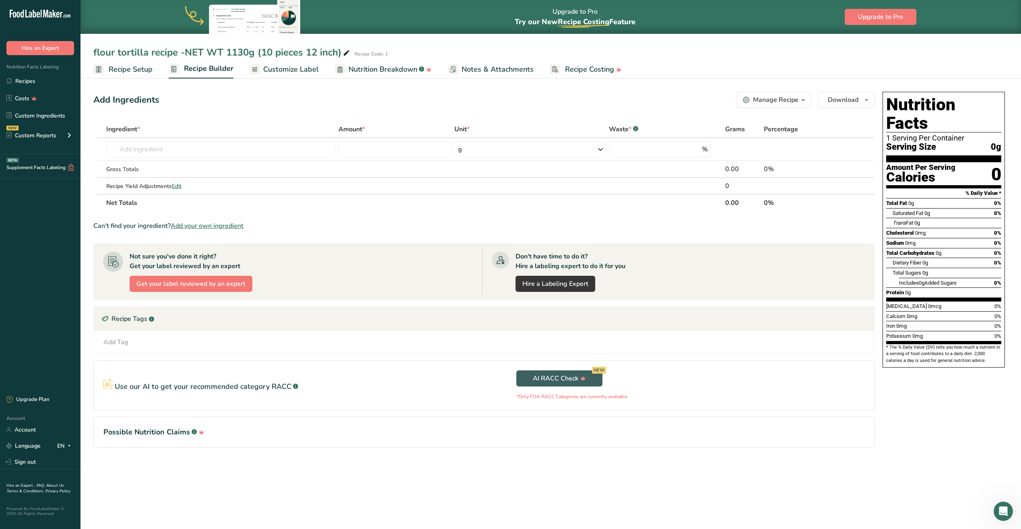
click at [131, 71] on span "Recipe Setup" at bounding box center [131, 69] width 44 height 11
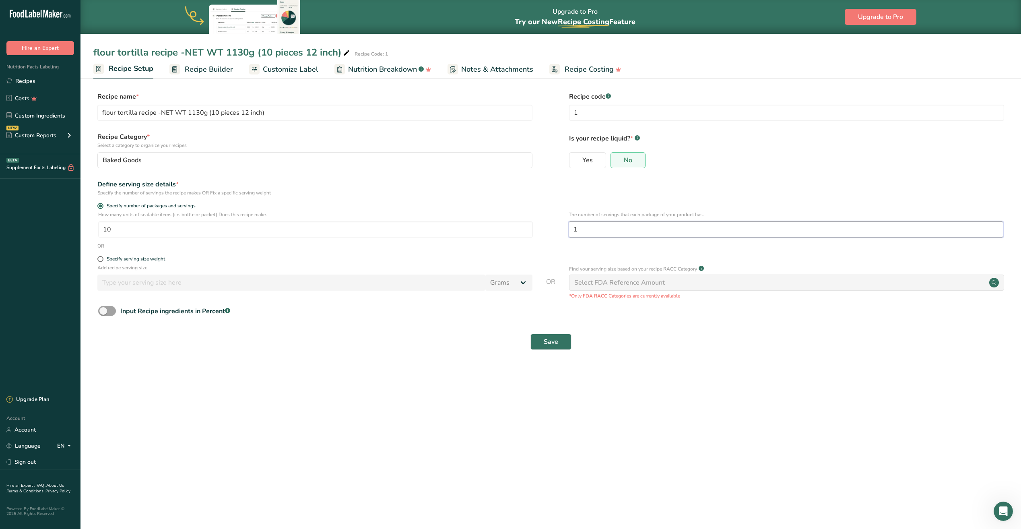
click at [596, 232] on input "1" at bounding box center [786, 229] width 435 height 16
type input "10"
click at [149, 233] on input "10" at bounding box center [315, 229] width 435 height 16
type input "1"
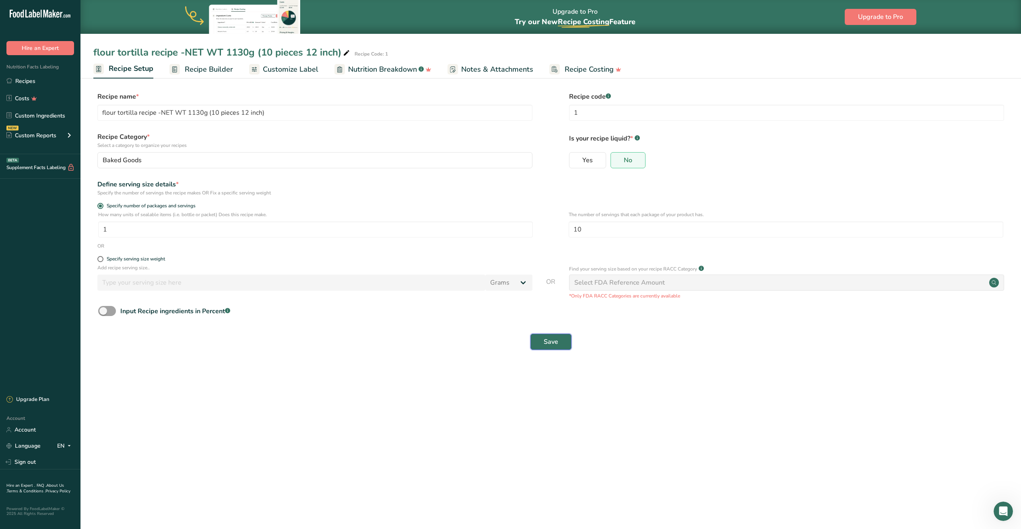
click at [546, 340] on span "Save" at bounding box center [551, 342] width 14 height 10
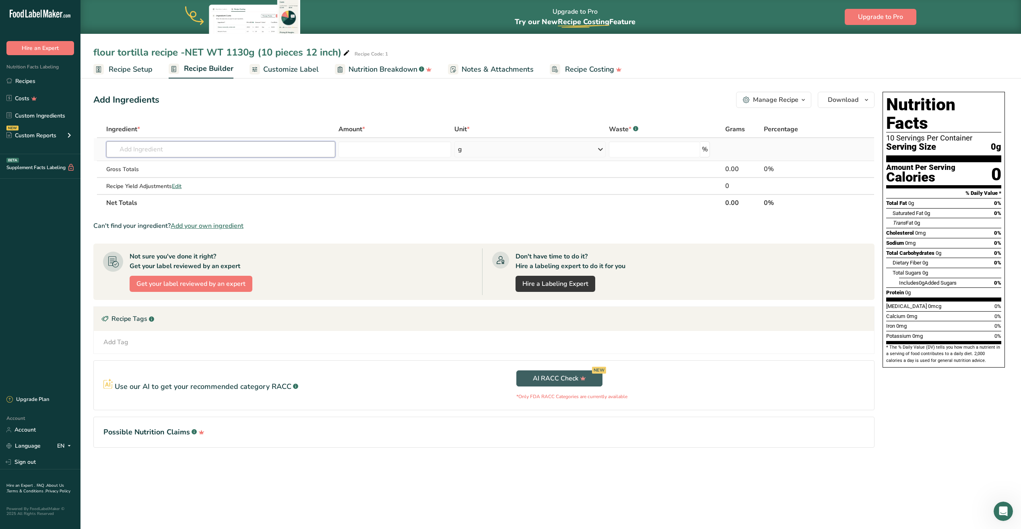
click at [143, 148] on input "text" at bounding box center [220, 149] width 229 height 16
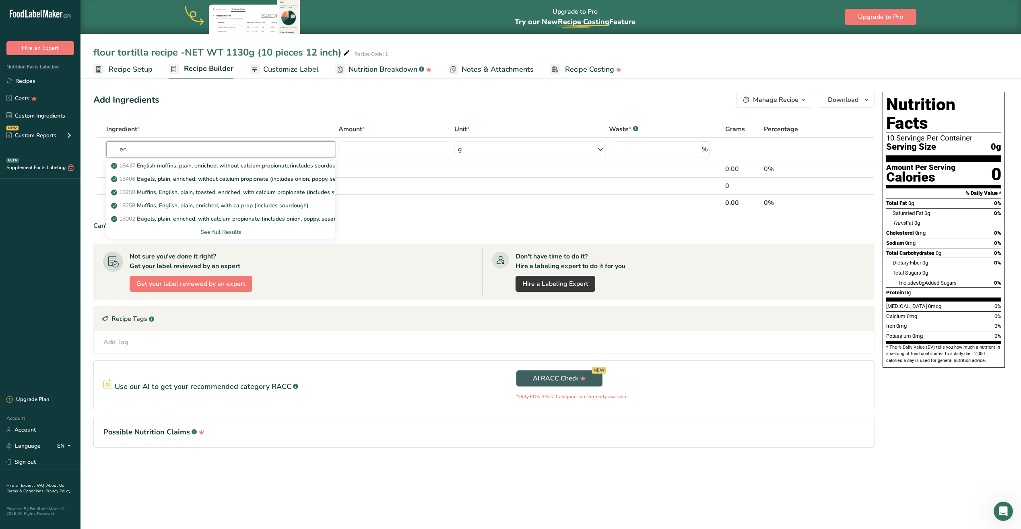
type input "e"
type input "wheat fl"
click at [221, 231] on div "See full Results" at bounding box center [221, 232] width 216 height 8
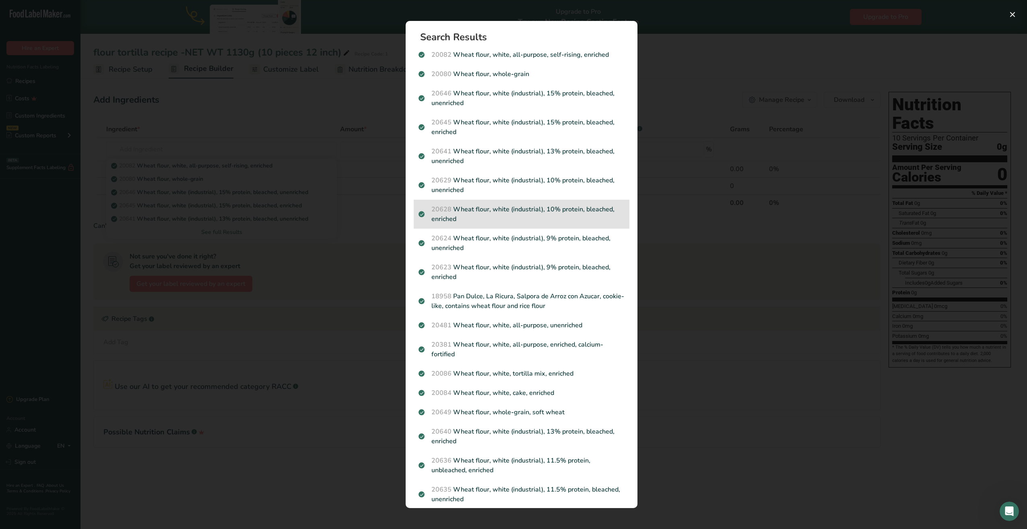
click at [498, 213] on p "20628 Wheat flour, white (industrial), 10% protein, bleached, enriched" at bounding box center [521, 213] width 206 height 19
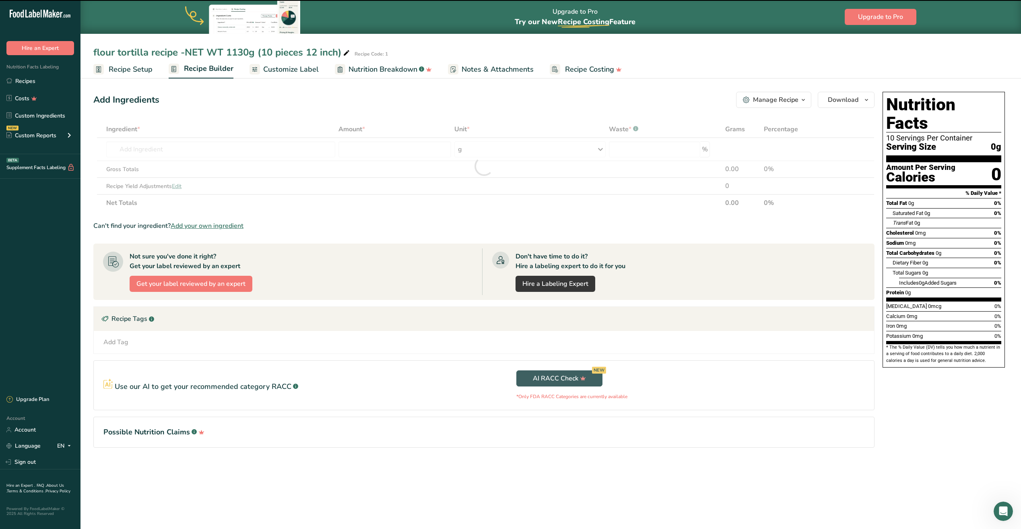
type input "0"
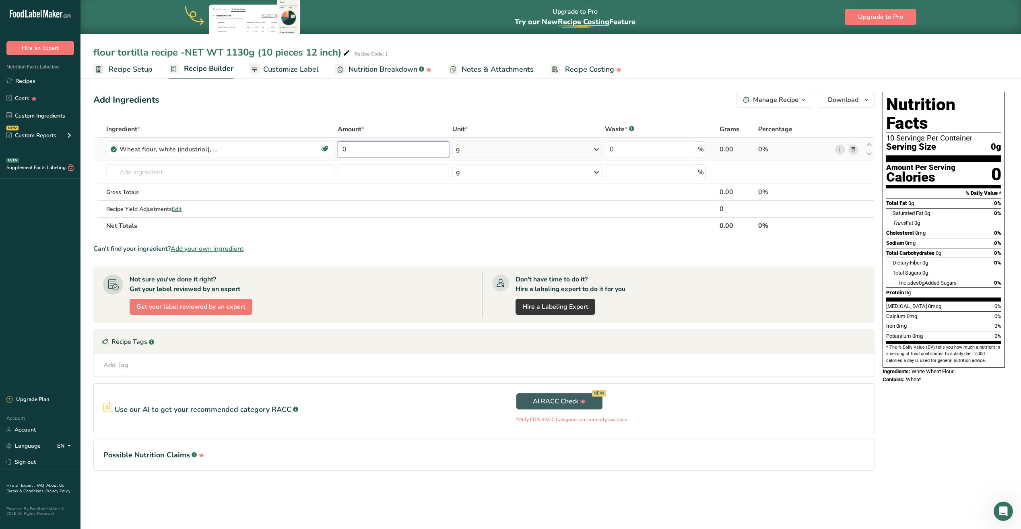
click at [359, 151] on input "0" at bounding box center [393, 149] width 111 height 16
type input "623.40"
click at [223, 173] on div "Ingredient * Amount * Unit * Waste * .a-a{fill:#347362;}.b-a{fill:#fff;} Grams …" at bounding box center [483, 177] width 781 height 113
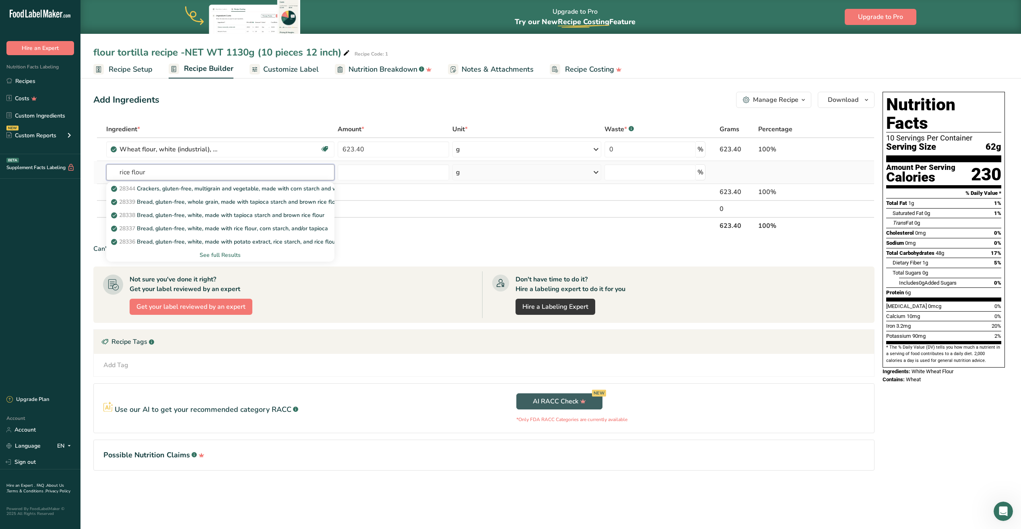
type input "rice flour"
click at [215, 250] on div "See full Results" at bounding box center [220, 254] width 228 height 13
click at [215, 255] on div "See full Results" at bounding box center [220, 255] width 215 height 8
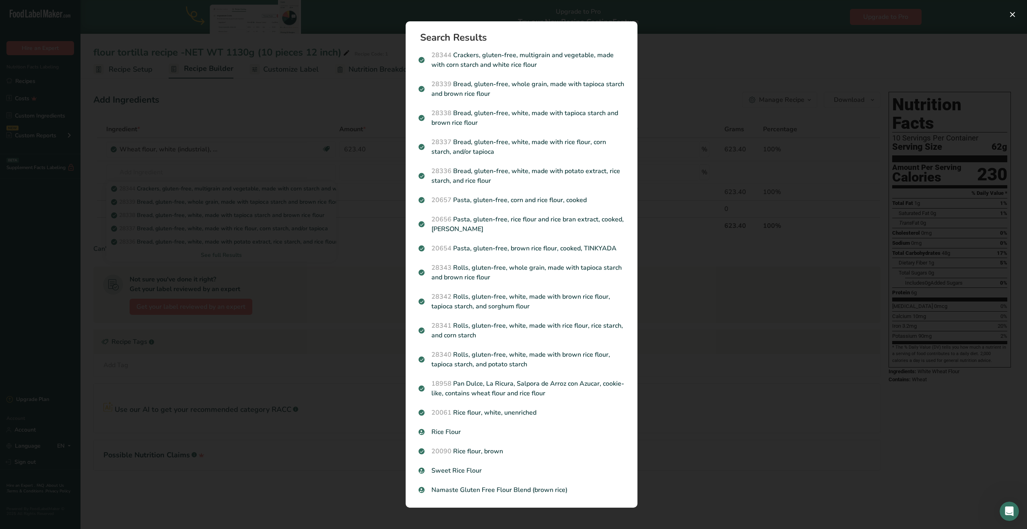
click at [371, 104] on div "Search results modal" at bounding box center [513, 264] width 1027 height 529
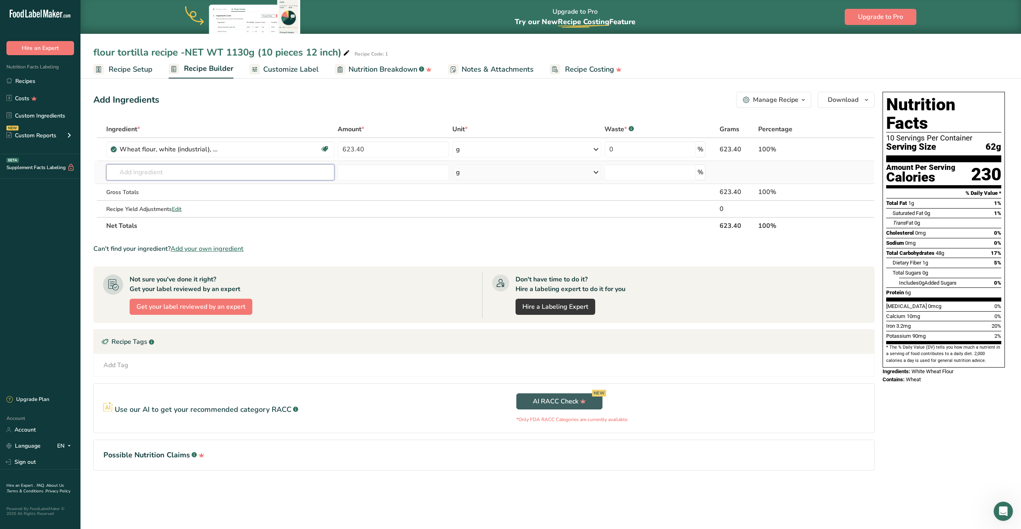
click at [155, 176] on input "text" at bounding box center [220, 172] width 228 height 16
type input "w"
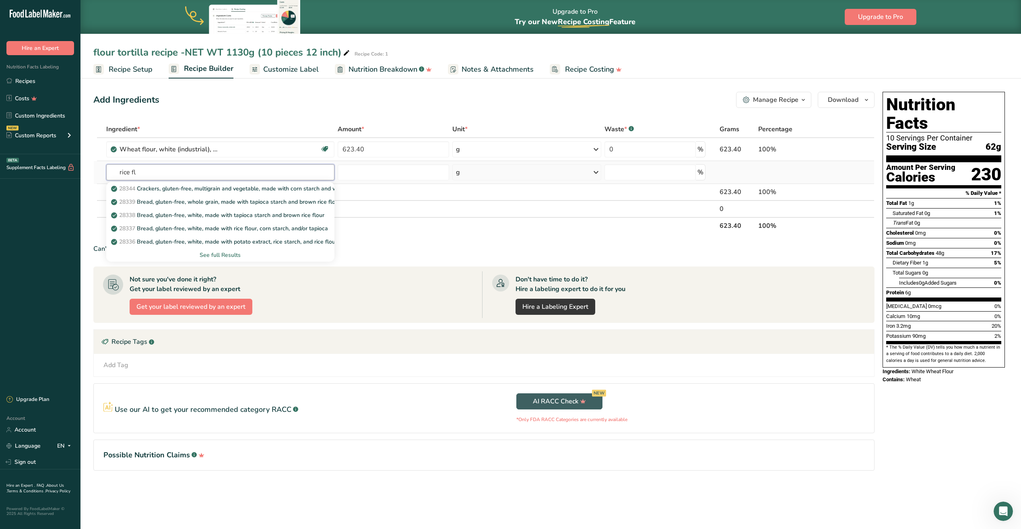
type input "rice fl"
click at [218, 255] on div "See full Results" at bounding box center [220, 255] width 215 height 8
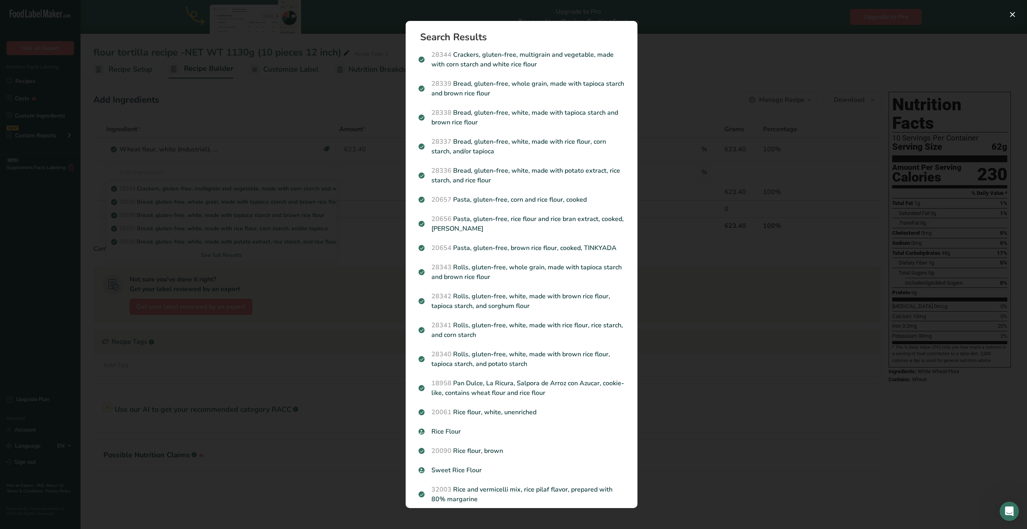
click at [372, 168] on div "Search results modal" at bounding box center [513, 264] width 1027 height 529
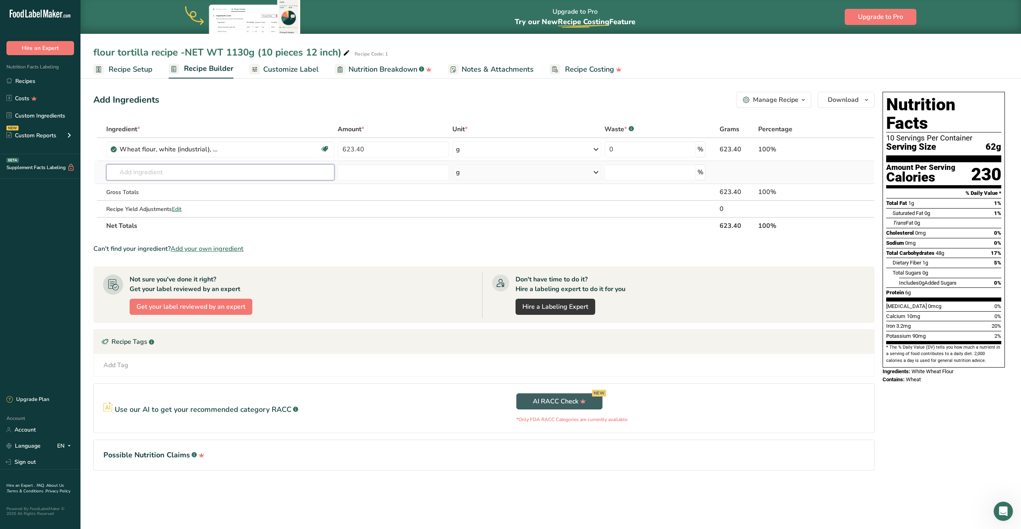
click at [137, 169] on input "text" at bounding box center [220, 172] width 228 height 16
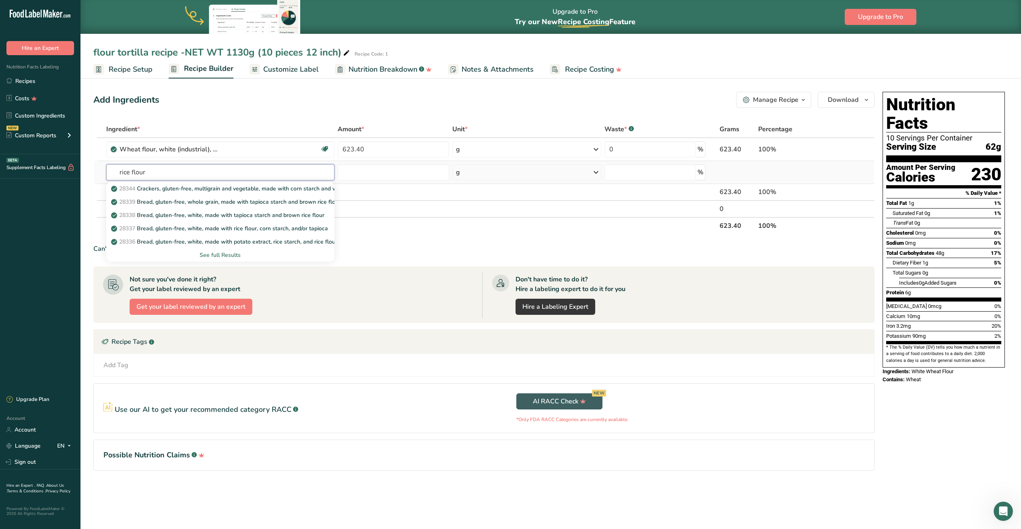
click at [113, 173] on input "rice flour" at bounding box center [220, 172] width 228 height 16
type input "white rice flour"
click at [185, 228] on p "20061 Rice flour, white, unenriched" at bounding box center [161, 228] width 97 height 8
type input "Rice flour, white, unenriched"
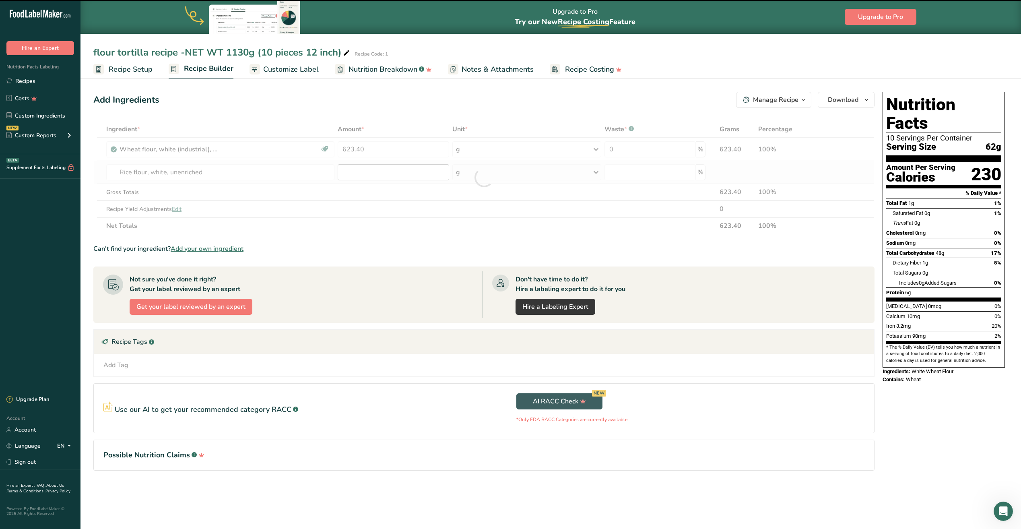
type input "0"
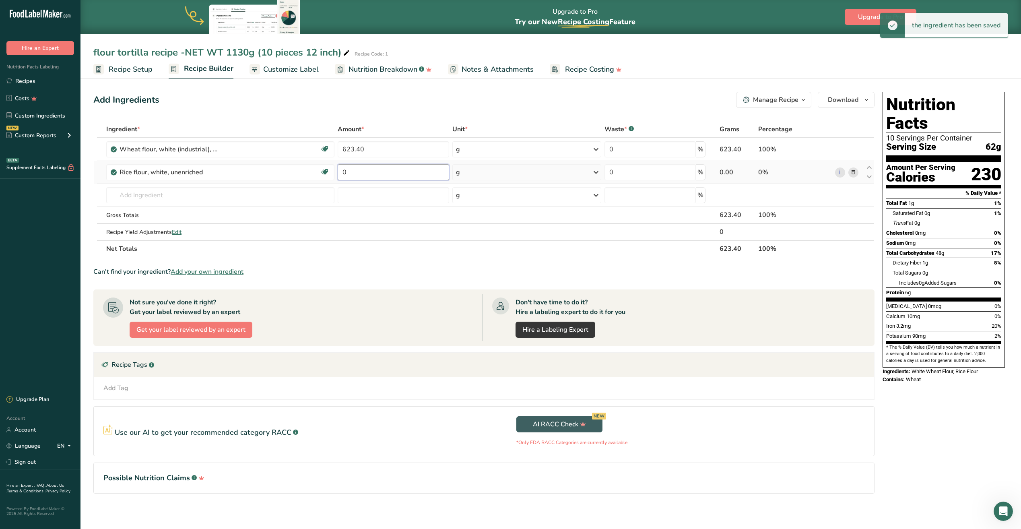
click at [369, 176] on input "0" at bounding box center [393, 172] width 111 height 16
type input "36"
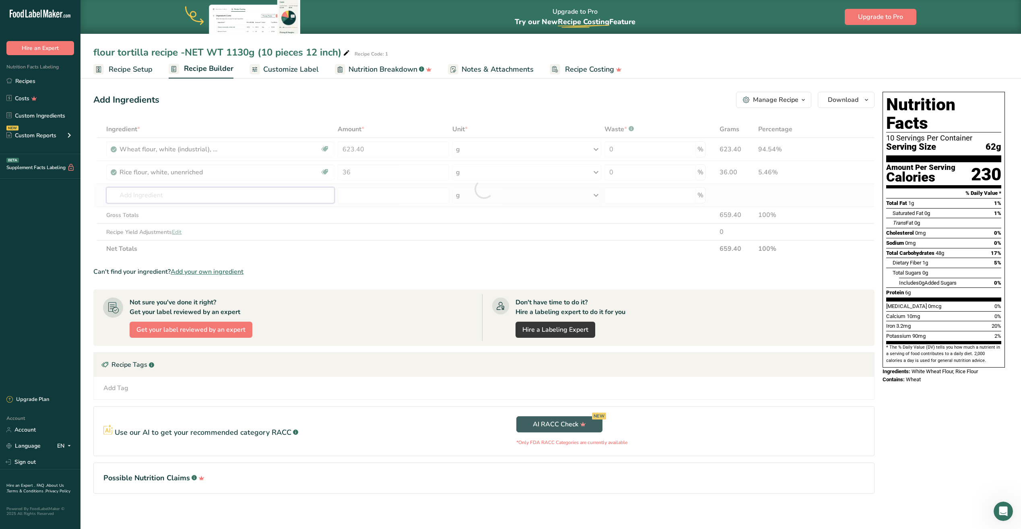
click at [197, 200] on div "Ingredient * Amount * Unit * Waste * .a-a{fill:#347362;}.b-a{fill:#fff;} Grams …" at bounding box center [483, 189] width 781 height 136
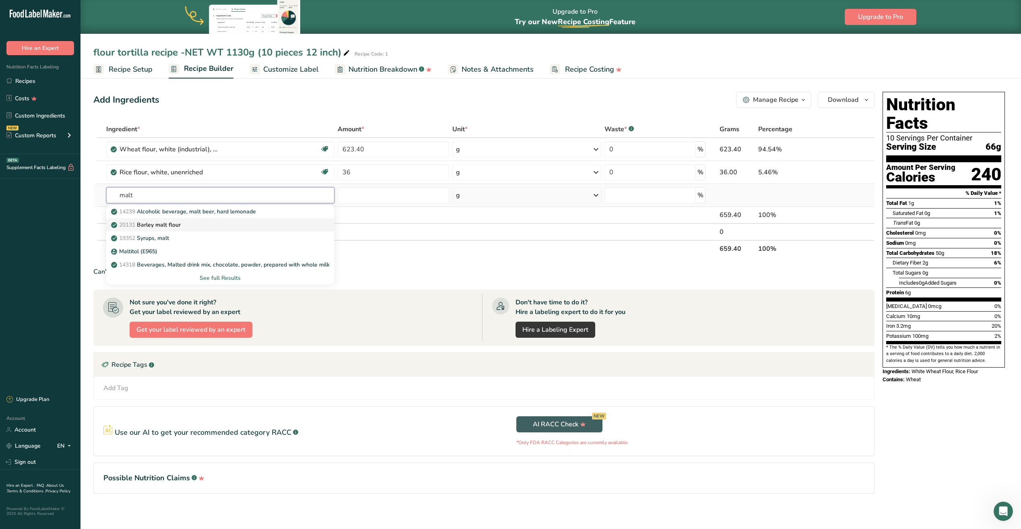
type input "malt"
click at [174, 227] on p "20131 Barley malt flour" at bounding box center [147, 224] width 68 height 8
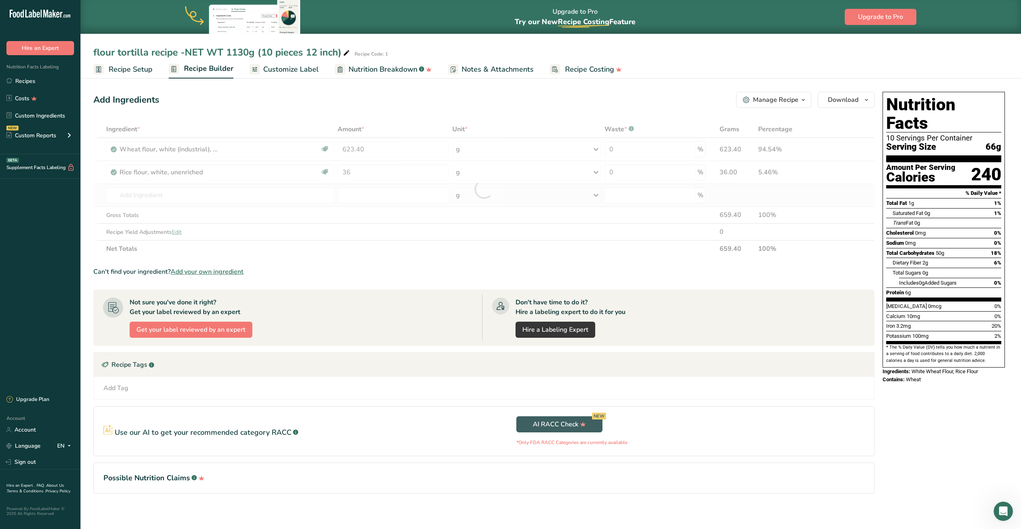
type input "Barley malt flour"
type input "0"
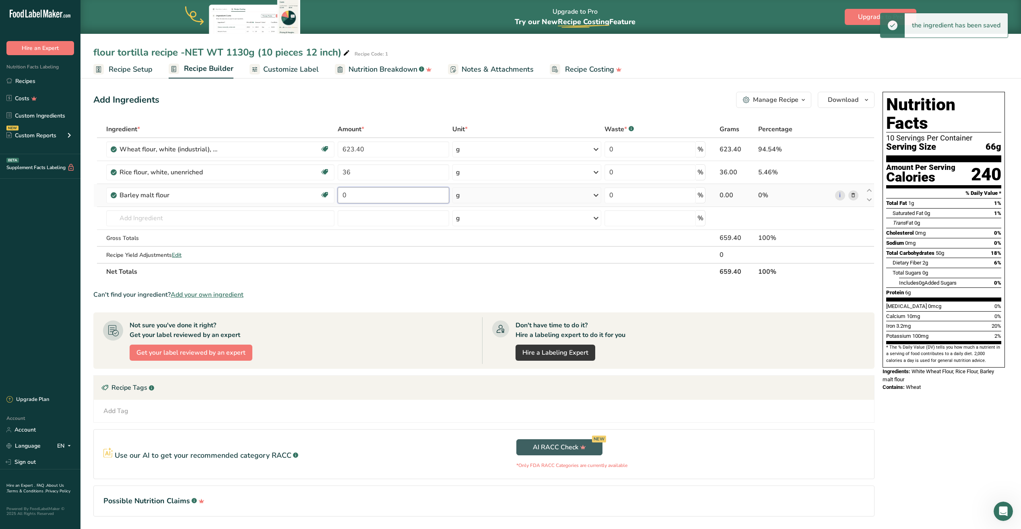
click at [367, 200] on input "0" at bounding box center [393, 195] width 111 height 16
type input "1.80"
click at [161, 218] on div "Ingredient * Amount * Unit * Waste * .a-a{fill:#347362;}.b-a{fill:#fff;} Grams …" at bounding box center [483, 200] width 781 height 159
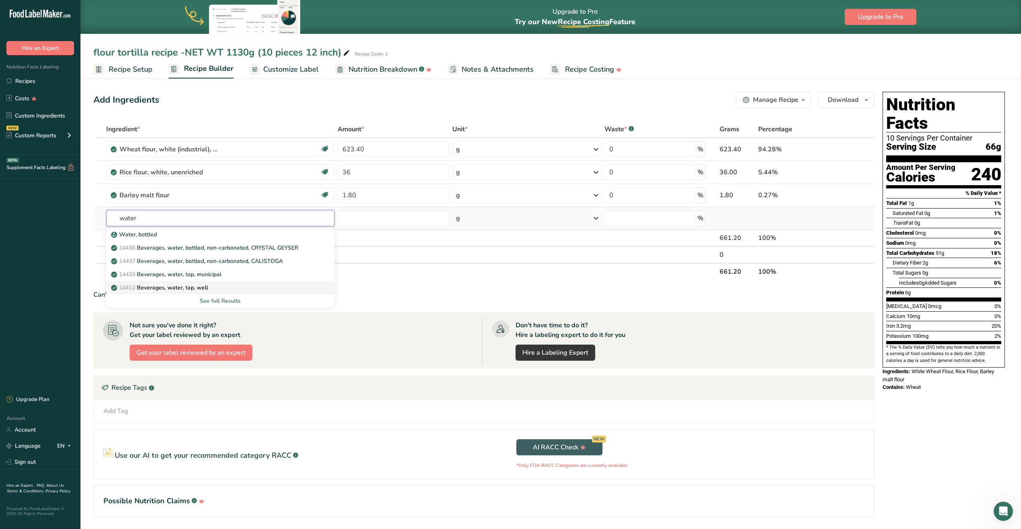
type input "water"
click at [168, 287] on p "14412 [GEOGRAPHIC_DATA], water, tap, well" at bounding box center [160, 287] width 95 height 8
type input "Beverages, water, tap, well"
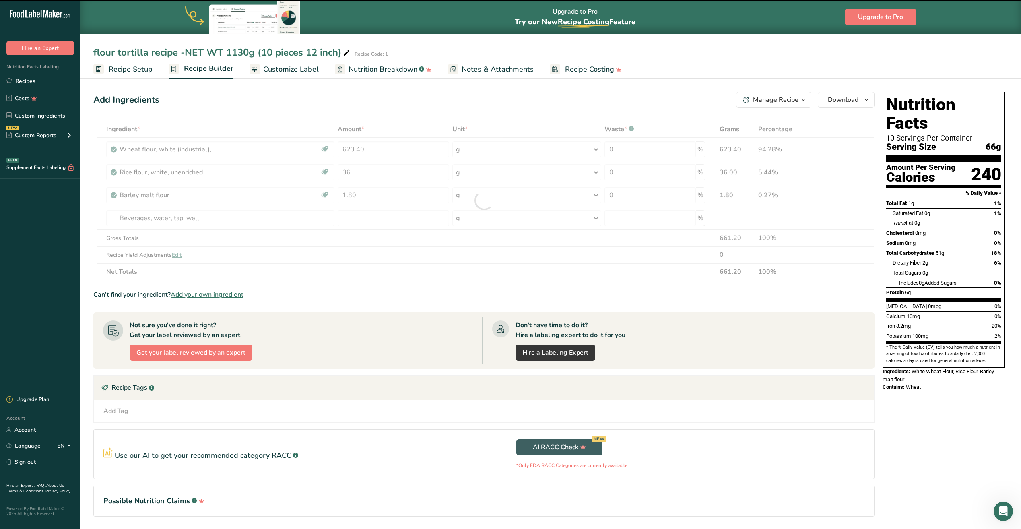
type input "0"
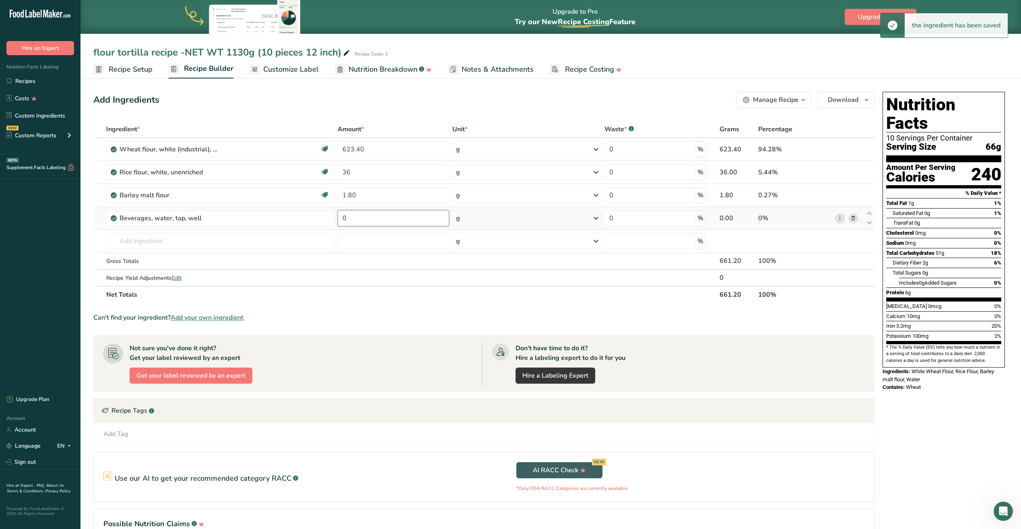
click at [365, 220] on input "0" at bounding box center [393, 218] width 111 height 16
type input "402"
click at [134, 237] on div "Ingredient * Amount * Unit * Waste * .a-a{fill:#347362;}.b-a{fill:#fff;} Grams …" at bounding box center [483, 212] width 781 height 182
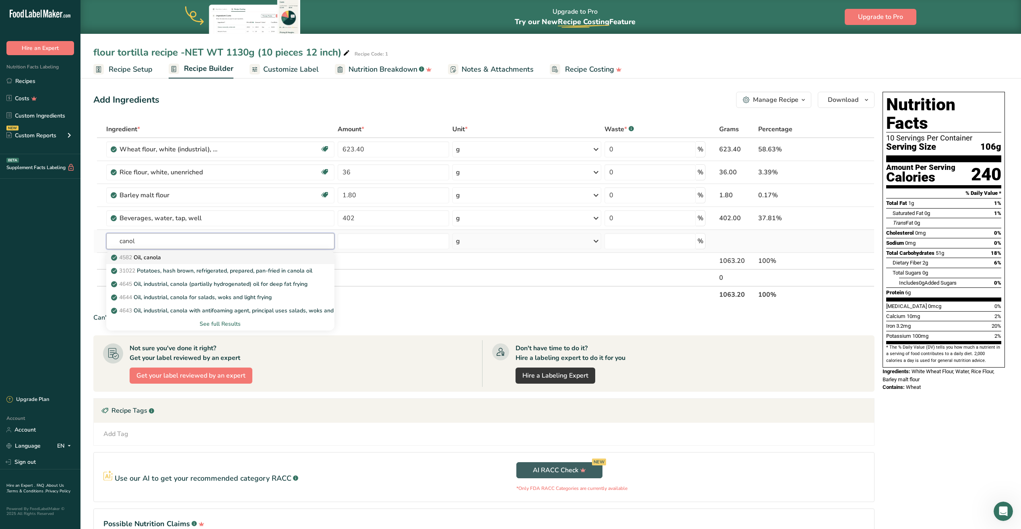
type input "canol"
click at [155, 256] on p "4582 Oil, canola" at bounding box center [137, 257] width 48 height 8
type input "Oil, canola"
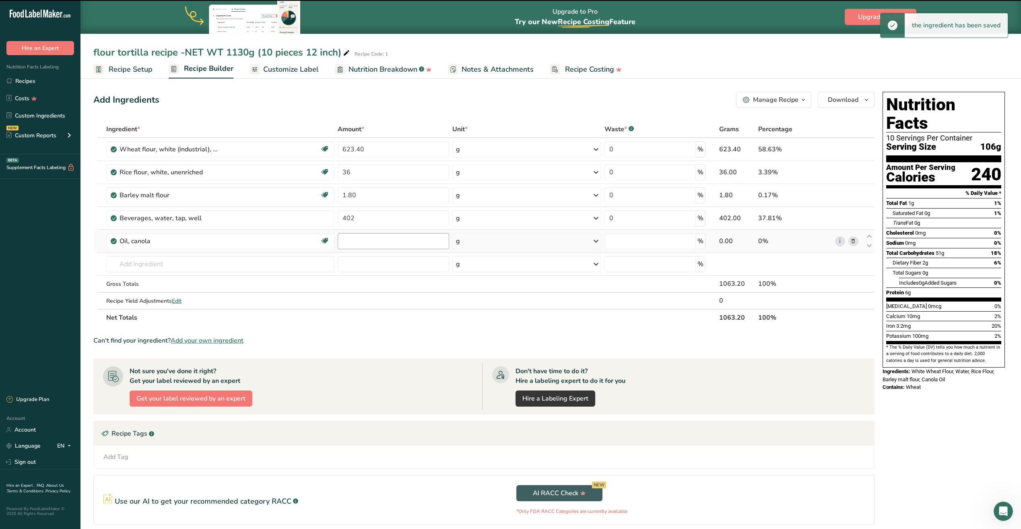
type input "0"
click at [352, 240] on input "0" at bounding box center [393, 241] width 111 height 16
type input "21.60"
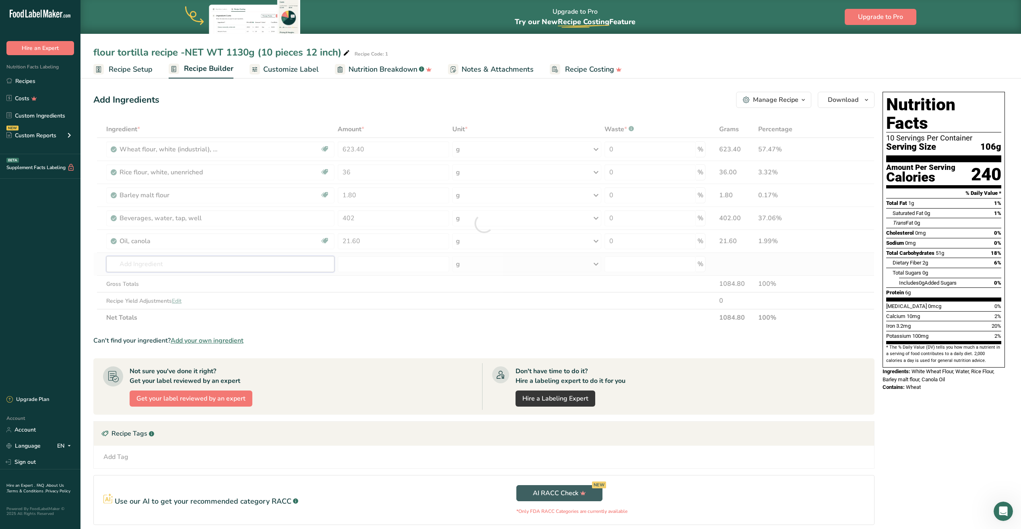
click at [164, 266] on div "Ingredient * Amount * Unit * Waste * .a-a{fill:#347362;}.b-a{fill:#fff;} Grams …" at bounding box center [483, 223] width 781 height 205
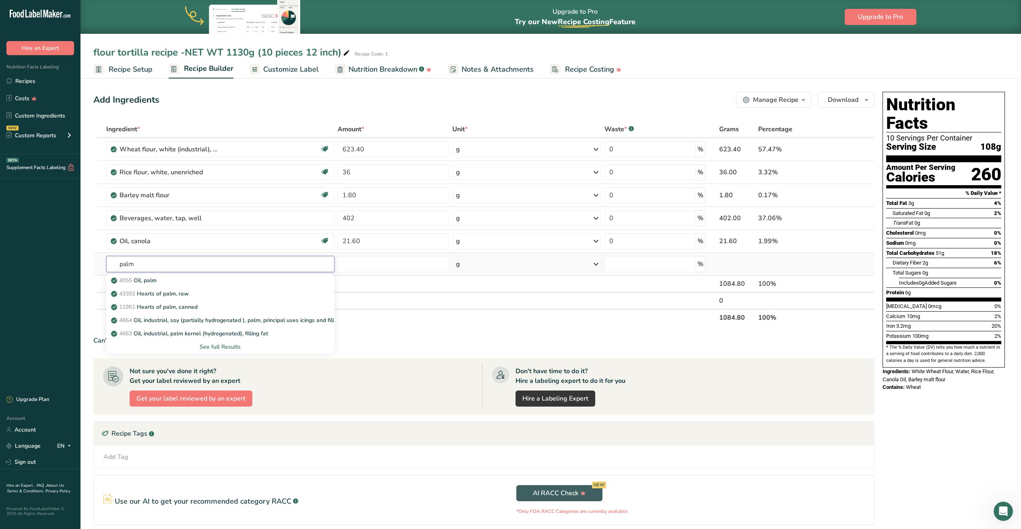
type input "palm"
click at [233, 348] on div "See full Results" at bounding box center [220, 346] width 215 height 8
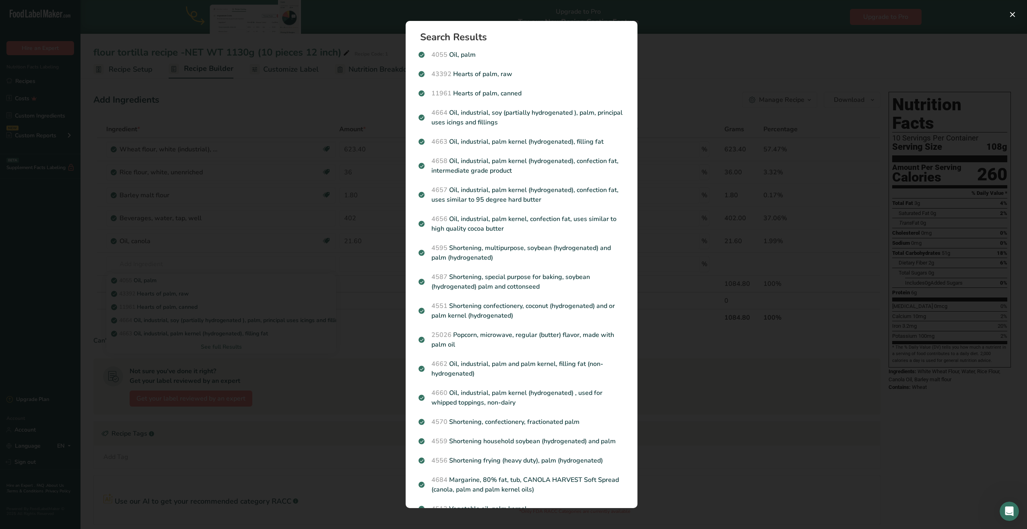
click at [321, 200] on div "Search results modal" at bounding box center [513, 264] width 1027 height 529
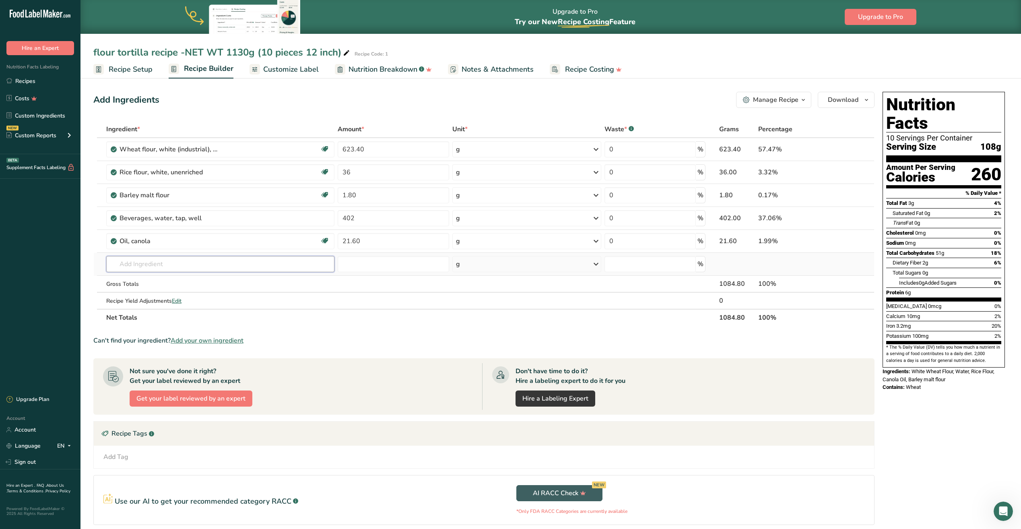
click at [146, 266] on input "text" at bounding box center [220, 264] width 228 height 16
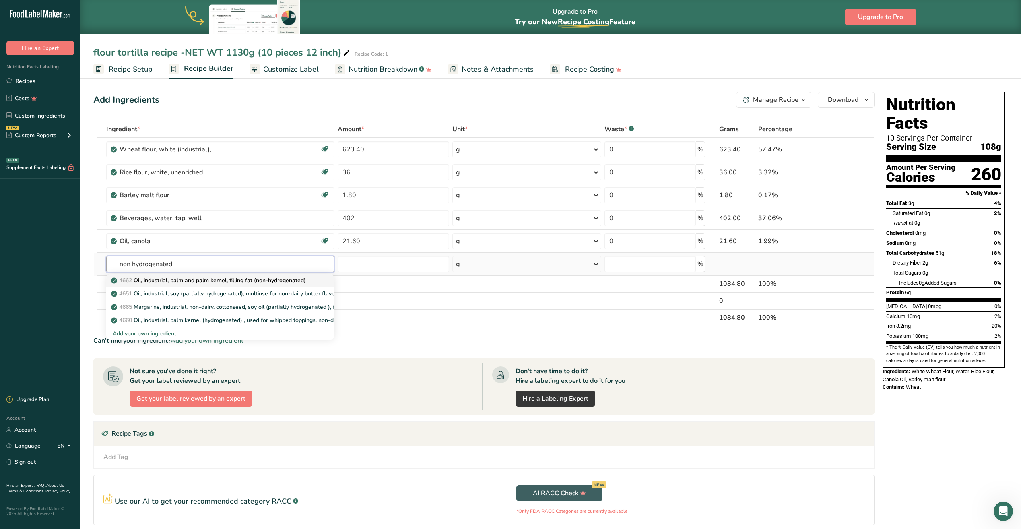
type input "non hydrogenated"
click at [209, 282] on p "4662 Oil, industrial, palm and palm kernel, filling fat (non-hydrogenated)" at bounding box center [209, 280] width 193 height 8
type input "Oil, industrial, palm and palm kernel, filling fat (non-hydrogenated)"
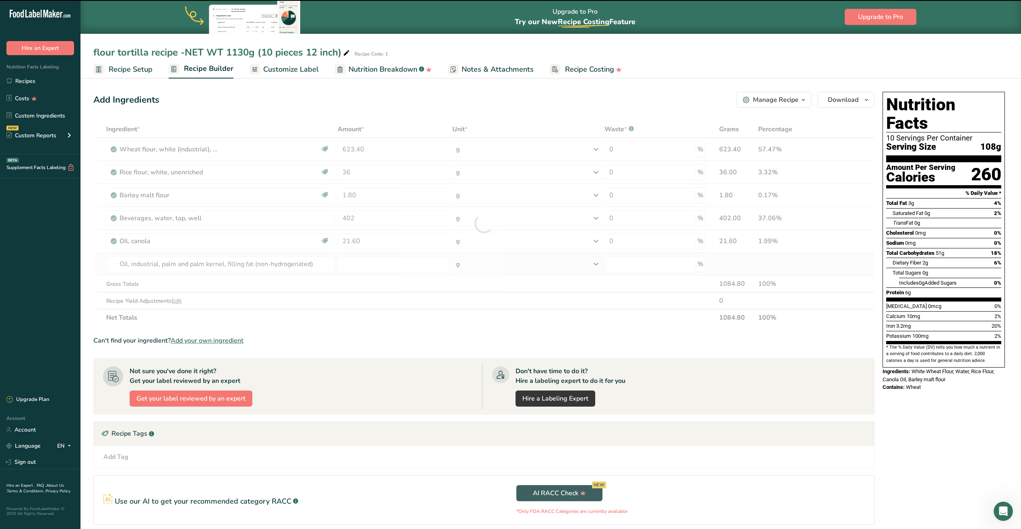
type input "0"
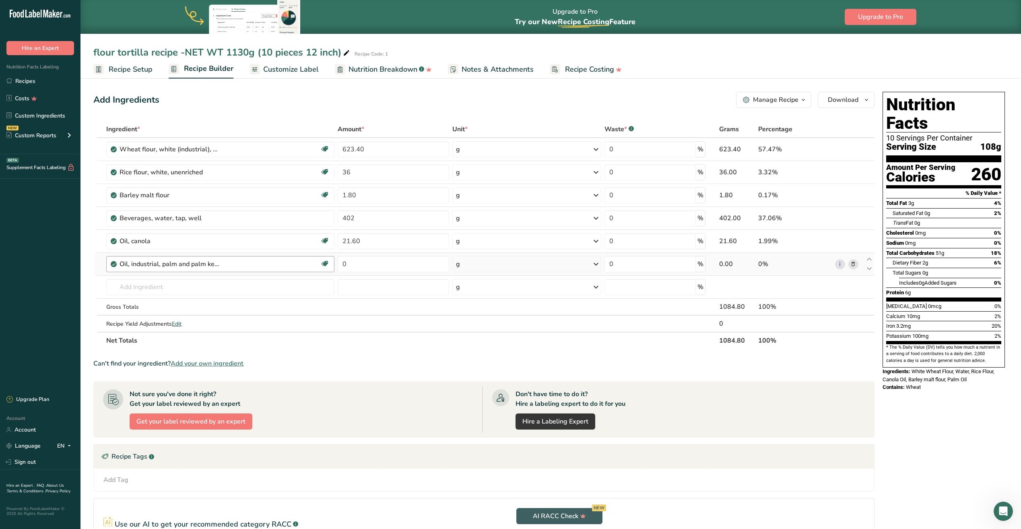
click at [231, 264] on div "Oil, industrial, palm and palm kernel, filling fat (non-hydrogenated)" at bounding box center [220, 264] width 200 height 10
click at [855, 265] on icon at bounding box center [853, 264] width 6 height 8
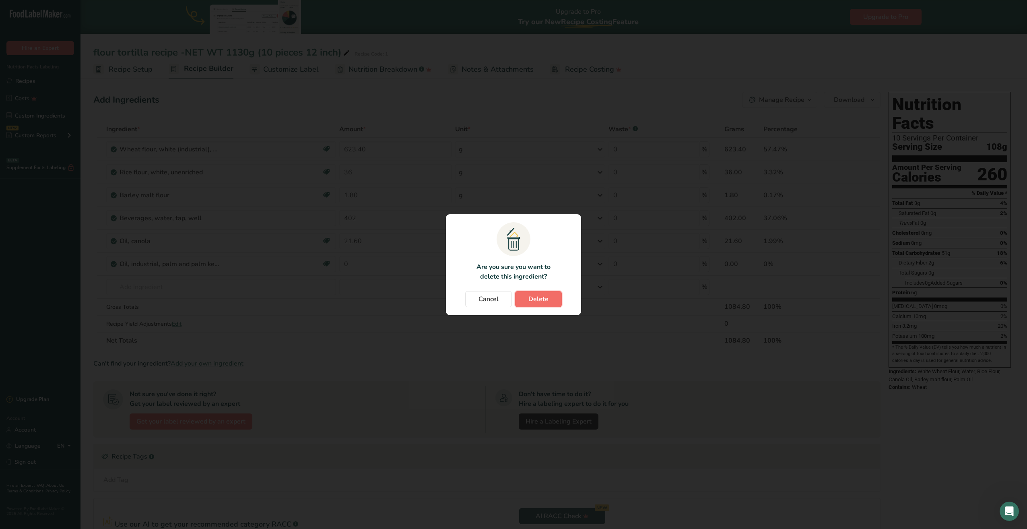
click at [542, 301] on span "Delete" at bounding box center [538, 299] width 20 height 10
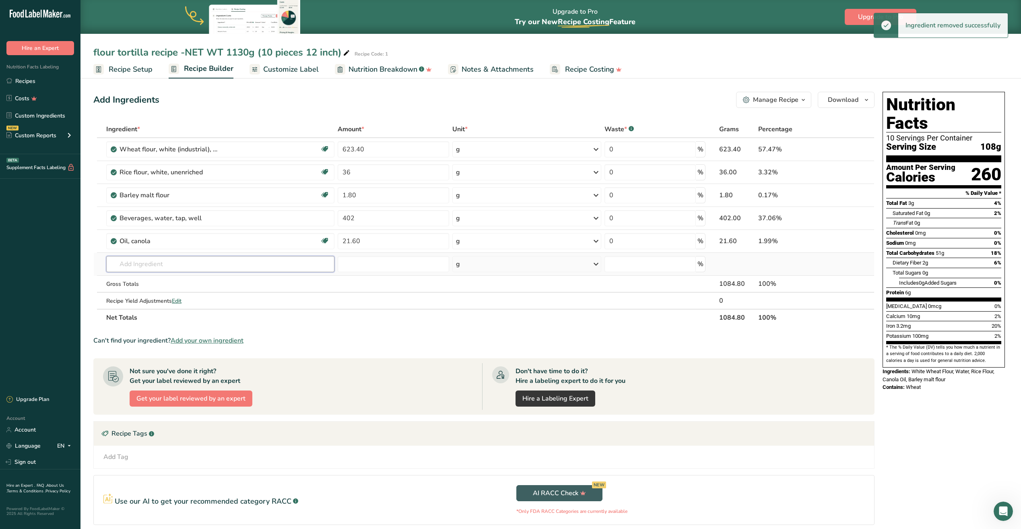
click at [146, 268] on input "text" at bounding box center [220, 264] width 228 height 16
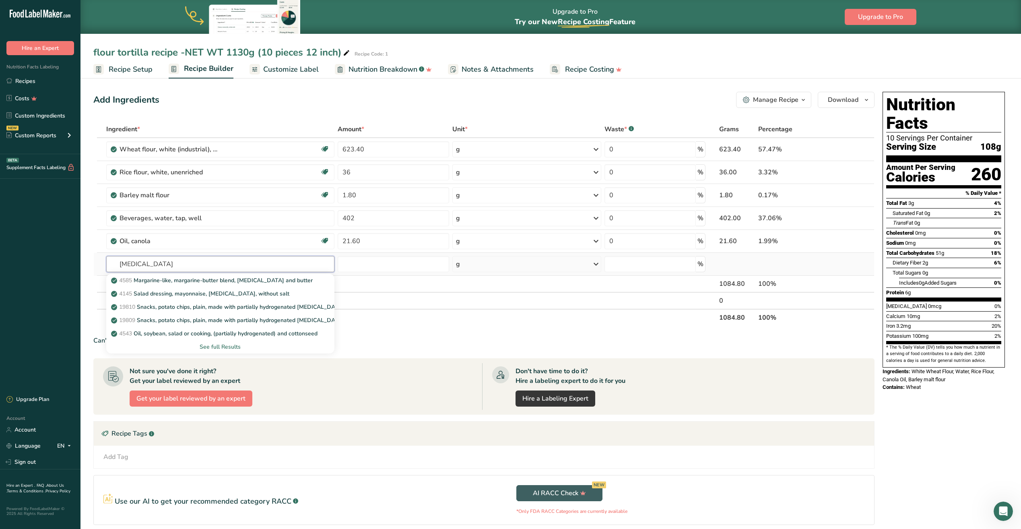
type input "[MEDICAL_DATA]"
click at [227, 348] on div "See full Results" at bounding box center [220, 346] width 215 height 8
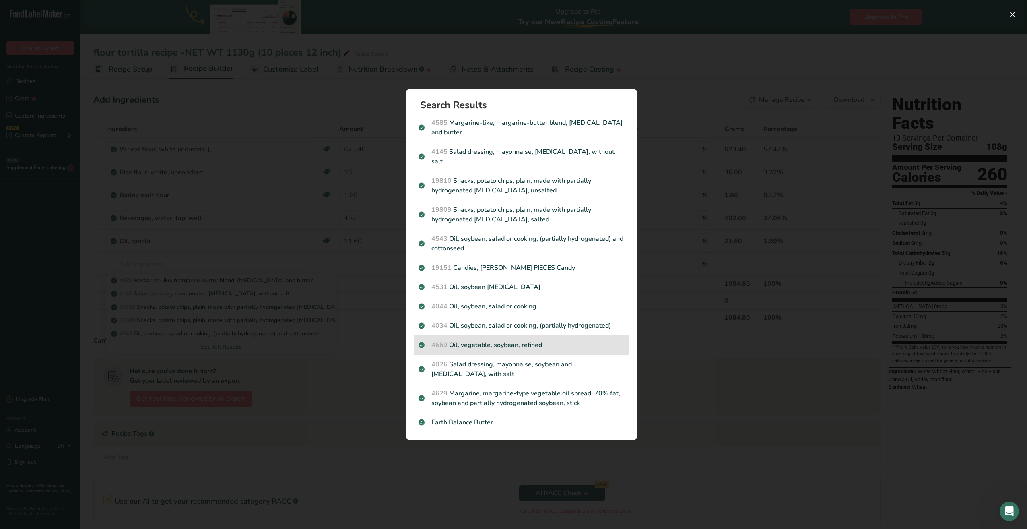
click at [531, 342] on p "4669 Oil, vegetable, soybean, refined" at bounding box center [521, 345] width 206 height 10
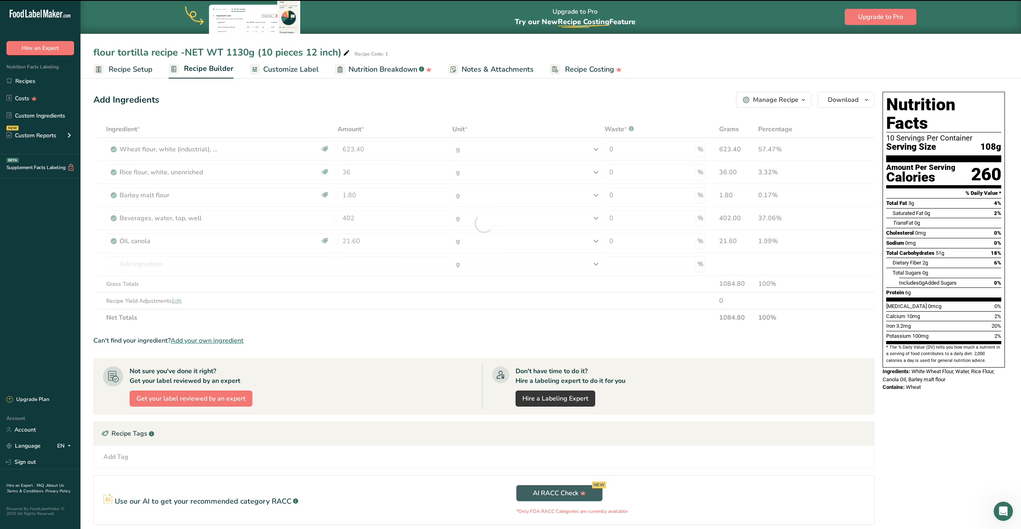
type input "0"
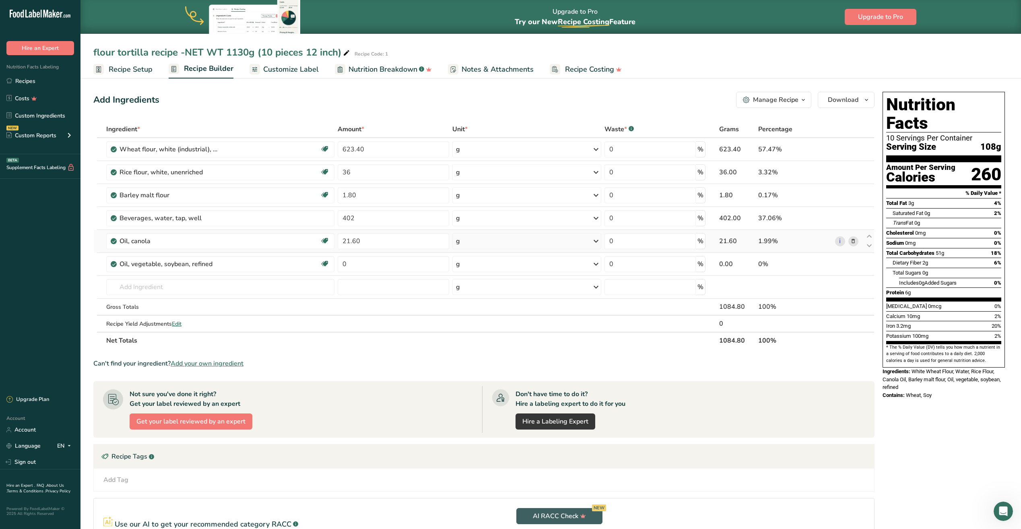
click at [855, 242] on icon at bounding box center [853, 241] width 6 height 8
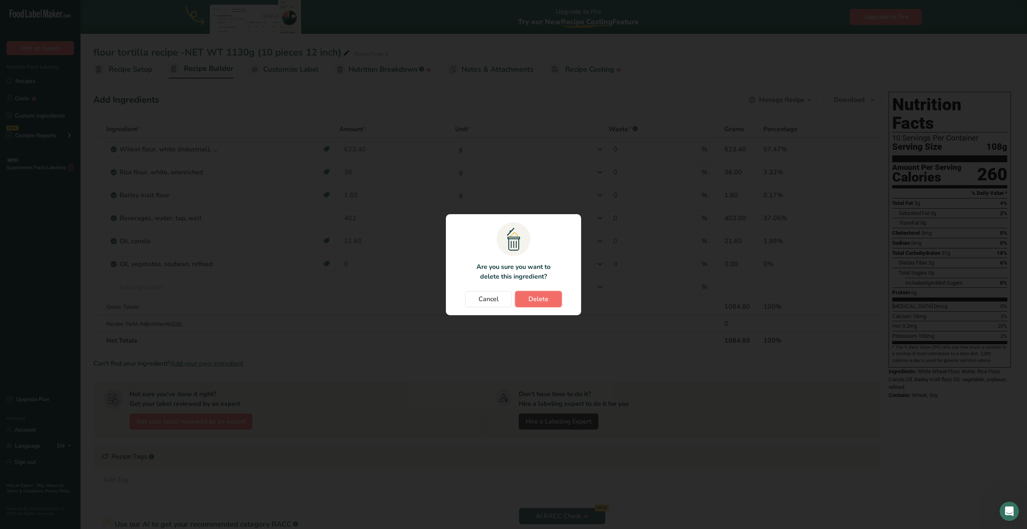
click at [547, 300] on span "Delete" at bounding box center [538, 299] width 20 height 10
type input "0"
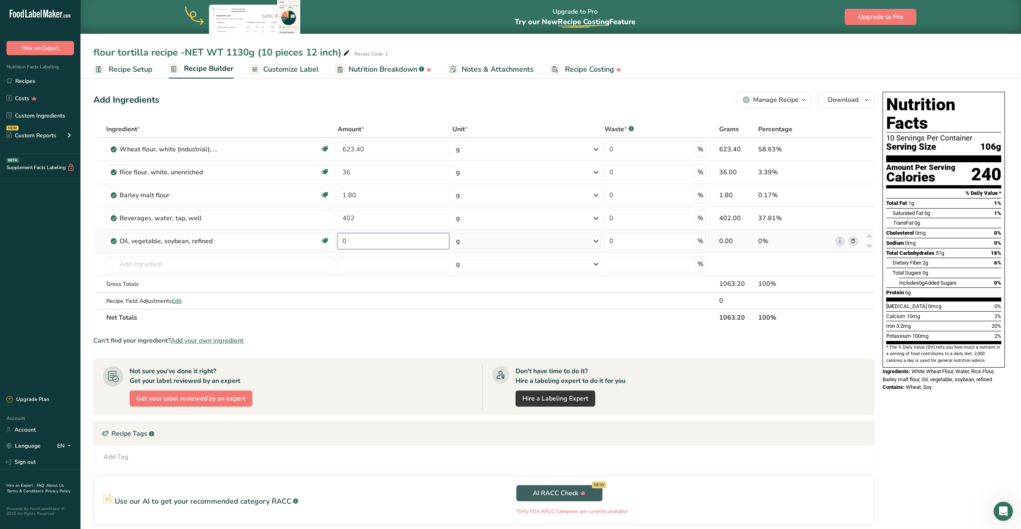
click at [373, 247] on input "0" at bounding box center [393, 241] width 111 height 16
type input "21.60"
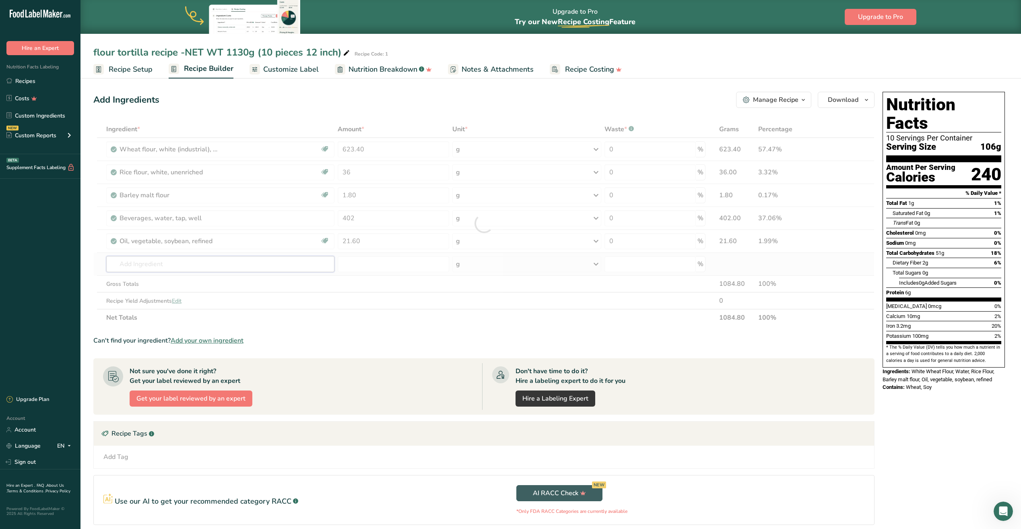
click at [177, 262] on div "Ingredient * Amount * Unit * Waste * .a-a{fill:#347362;}.b-a{fill:#fff;} Grams …" at bounding box center [483, 223] width 781 height 205
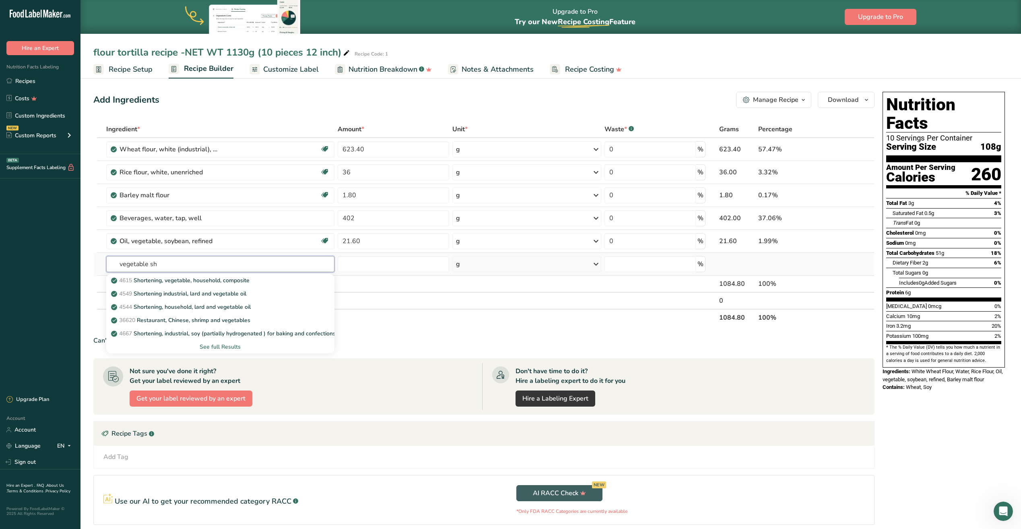
type input "vegetable sh"
click at [216, 345] on div "See full Results" at bounding box center [220, 346] width 215 height 8
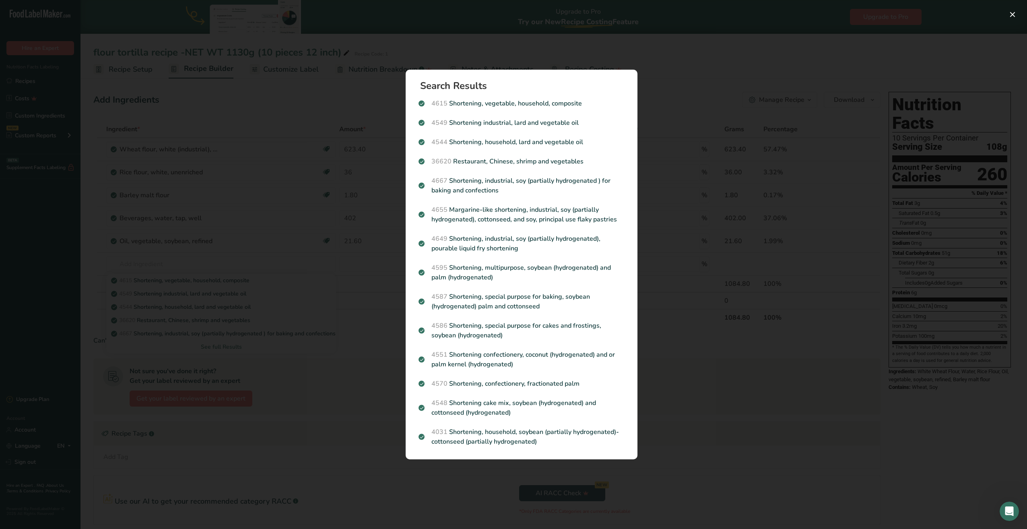
click at [435, 91] on h1 "Search Results" at bounding box center [524, 86] width 209 height 10
click at [472, 271] on p "4595 Shortening, multipurpose, soybean (hydrogenated) and palm (hydrogenated)" at bounding box center [521, 272] width 206 height 19
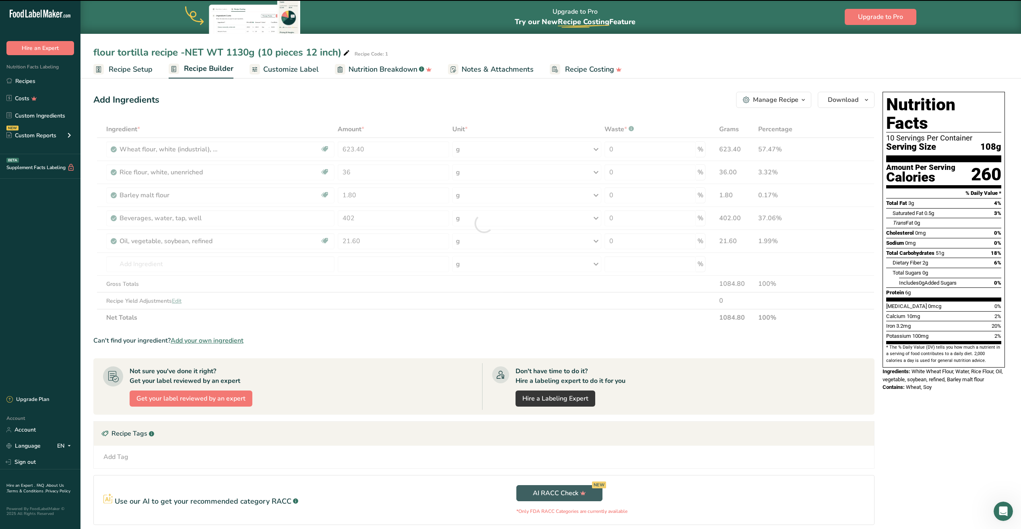
type input "0"
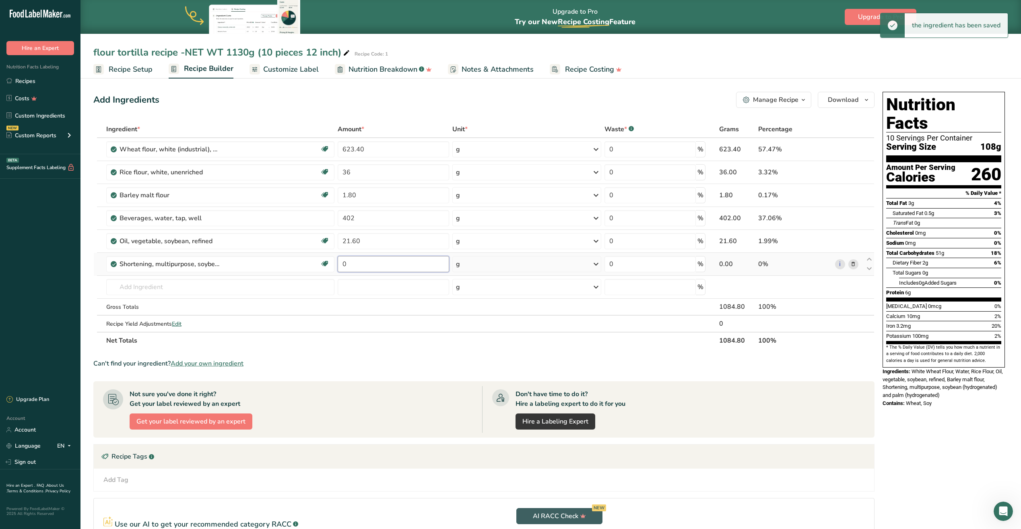
click at [392, 269] on input "0" at bounding box center [393, 264] width 111 height 16
type input "21.60"
click at [154, 294] on div "Ingredient * Amount * Unit * Waste * .a-a{fill:#347362;}.b-a{fill:#fff;} Grams …" at bounding box center [483, 235] width 781 height 228
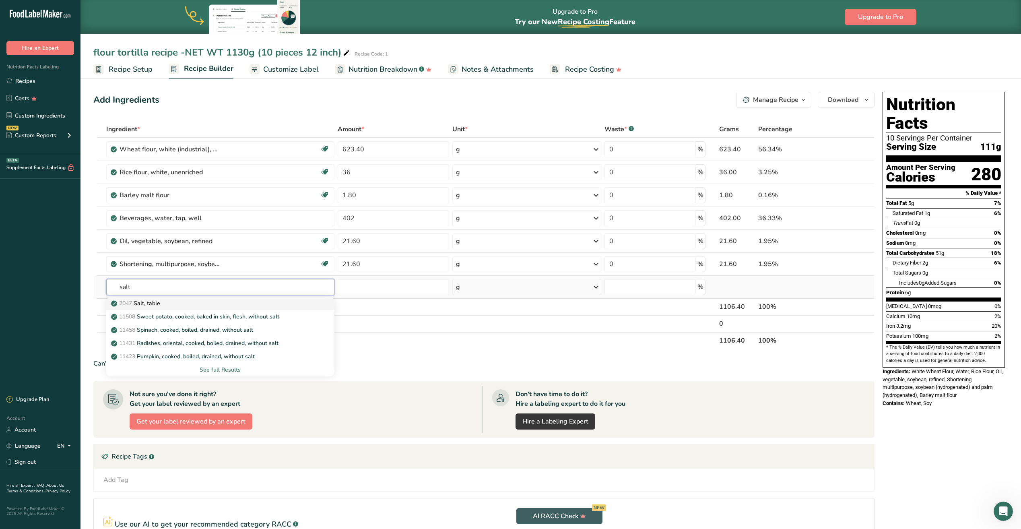
type input "salt"
click at [152, 301] on p "2047 Salt, table" at bounding box center [136, 303] width 47 height 8
type input "Salt, table"
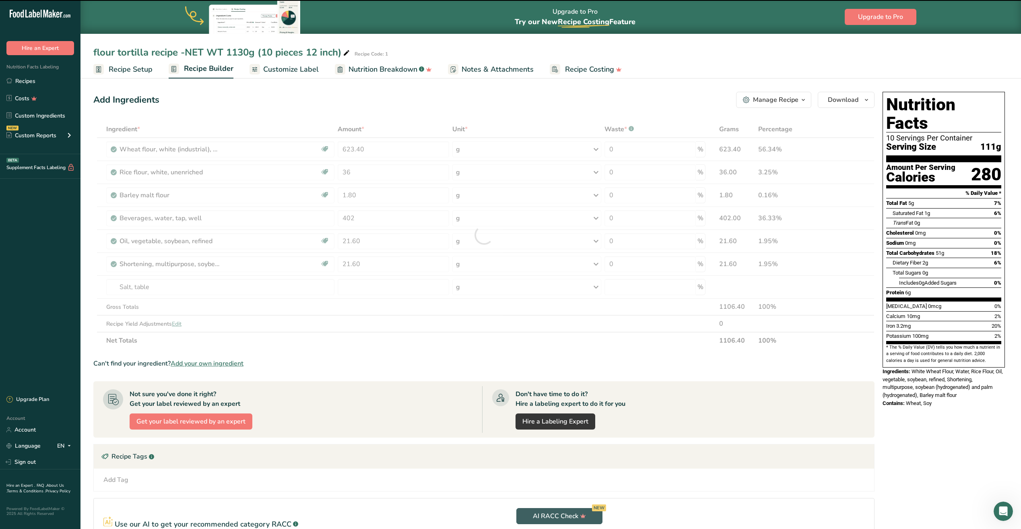
type input "0"
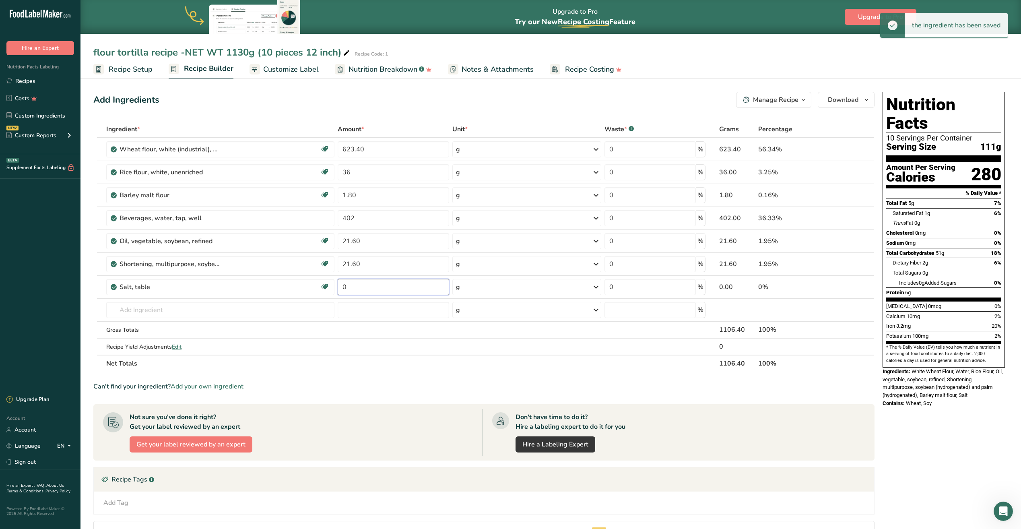
click at [354, 284] on input "0" at bounding box center [393, 287] width 111 height 16
type input "10.80"
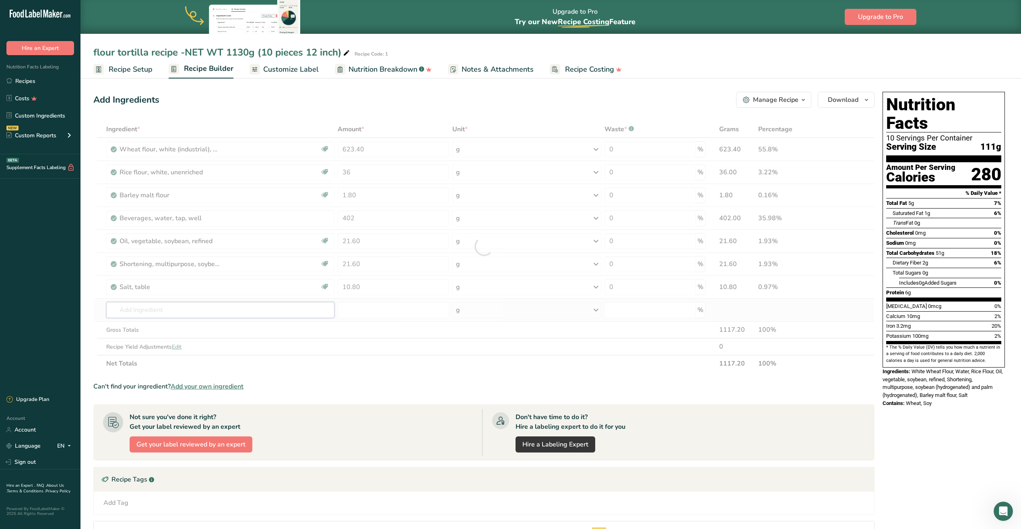
click at [163, 306] on div "Ingredient * Amount * Unit * Waste * .a-a{fill:#347362;}.b-a{fill:#fff;} Grams …" at bounding box center [483, 246] width 781 height 251
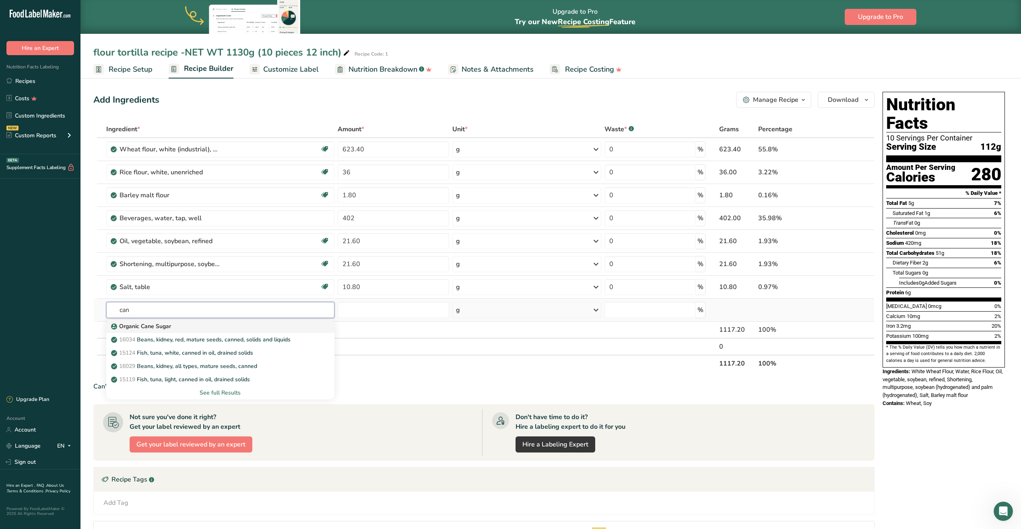
type input "can"
click at [163, 326] on p "Organic Cane Sugar" at bounding box center [142, 326] width 58 height 8
type input "Organic Cane Sugar"
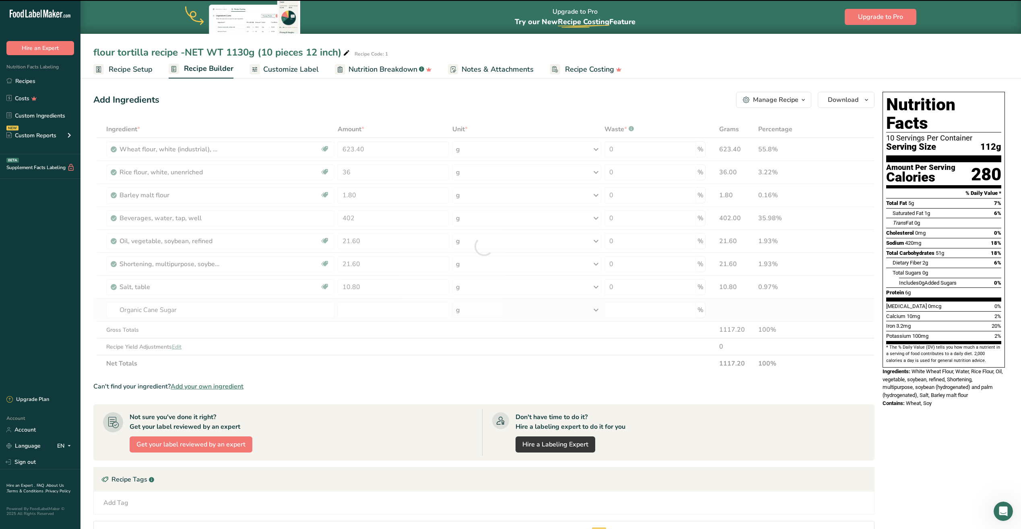
type input "0"
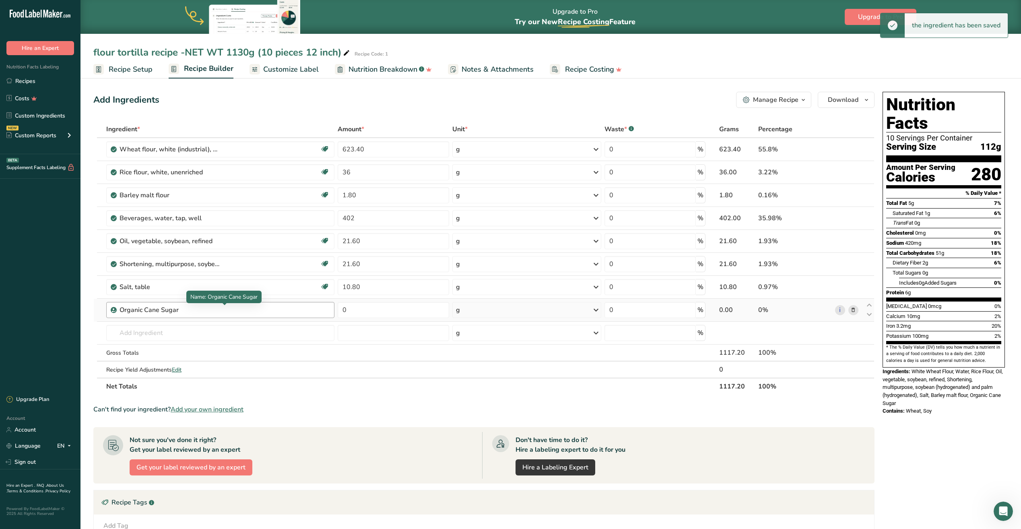
click at [142, 310] on div "Organic Cane Sugar" at bounding box center [170, 310] width 101 height 10
click at [163, 313] on div "Organic Cane Sugar" at bounding box center [170, 310] width 101 height 10
click at [179, 311] on div "Organic Cane Sugar" at bounding box center [170, 310] width 101 height 10
click at [853, 311] on icon at bounding box center [853, 310] width 6 height 8
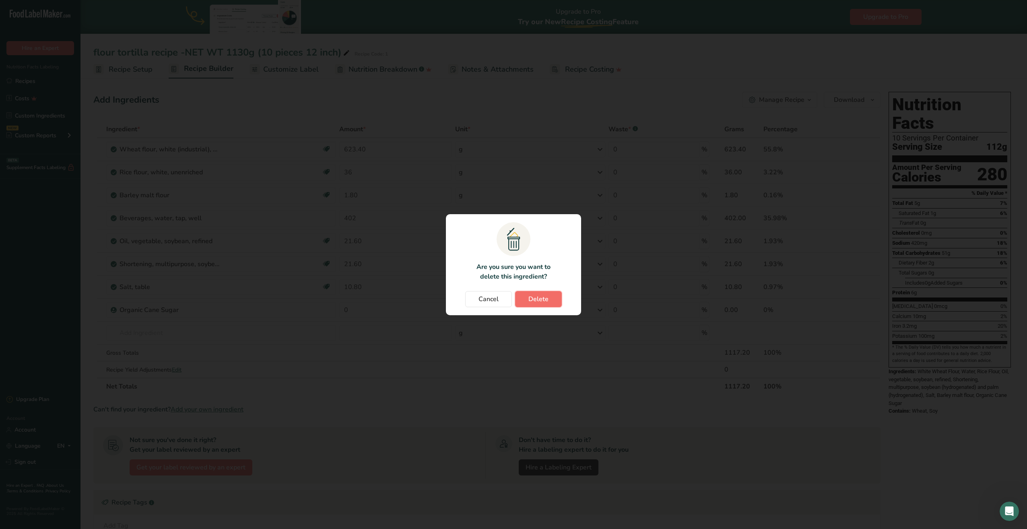
click at [534, 299] on span "Delete" at bounding box center [538, 299] width 20 height 10
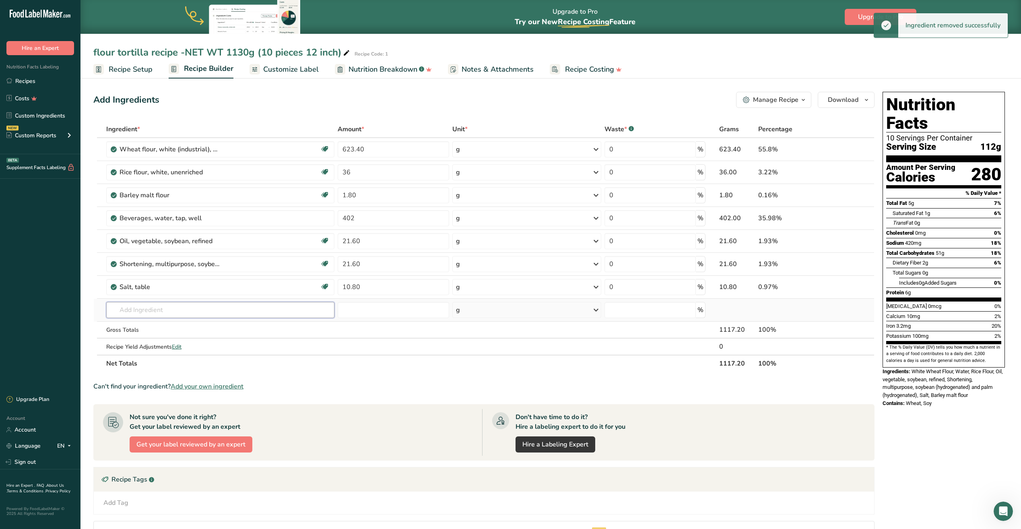
click at [135, 313] on input "text" at bounding box center [220, 310] width 228 height 16
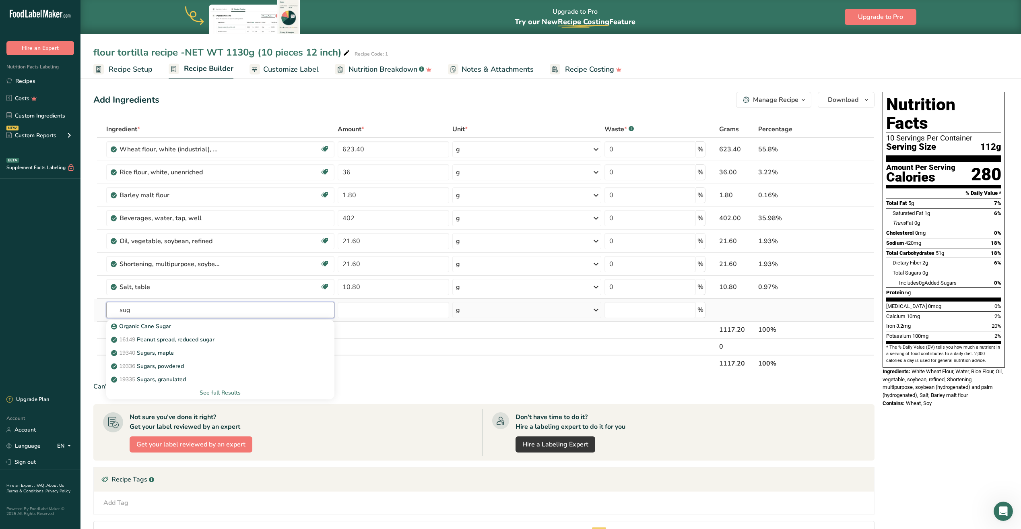
type input "sug"
click at [207, 387] on div "See full Results" at bounding box center [220, 392] width 228 height 13
click at [209, 392] on div "See full Results" at bounding box center [220, 392] width 215 height 8
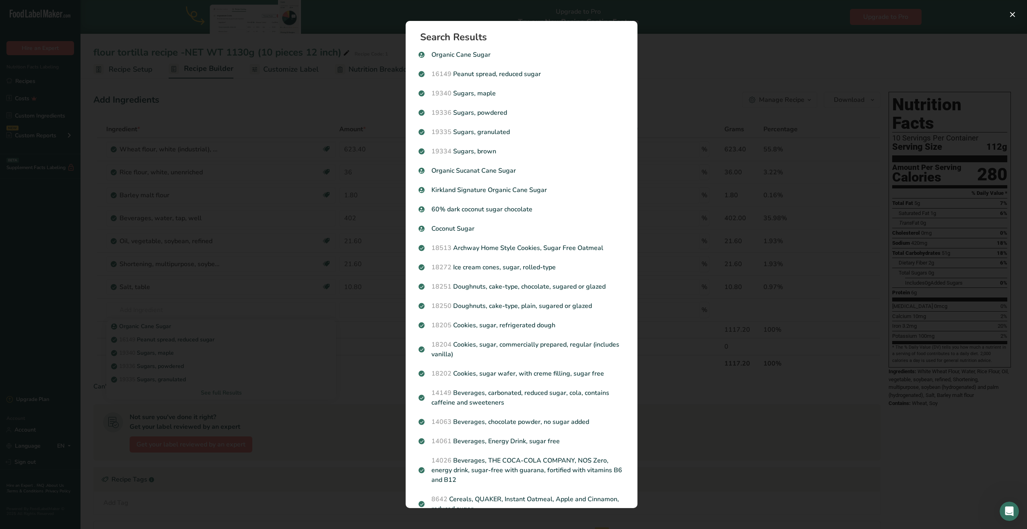
click at [288, 231] on div "Search results modal" at bounding box center [513, 264] width 1027 height 529
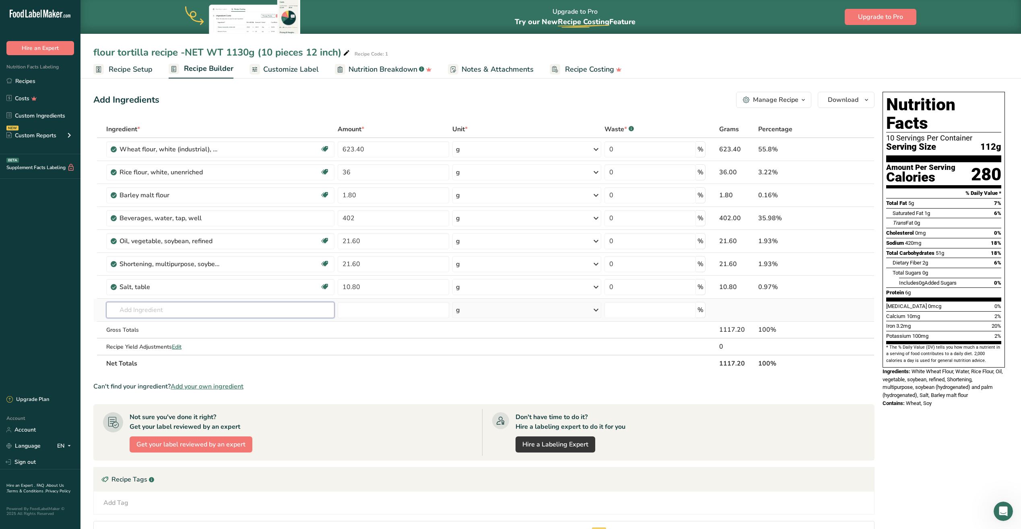
click at [148, 306] on input "text" at bounding box center [220, 310] width 228 height 16
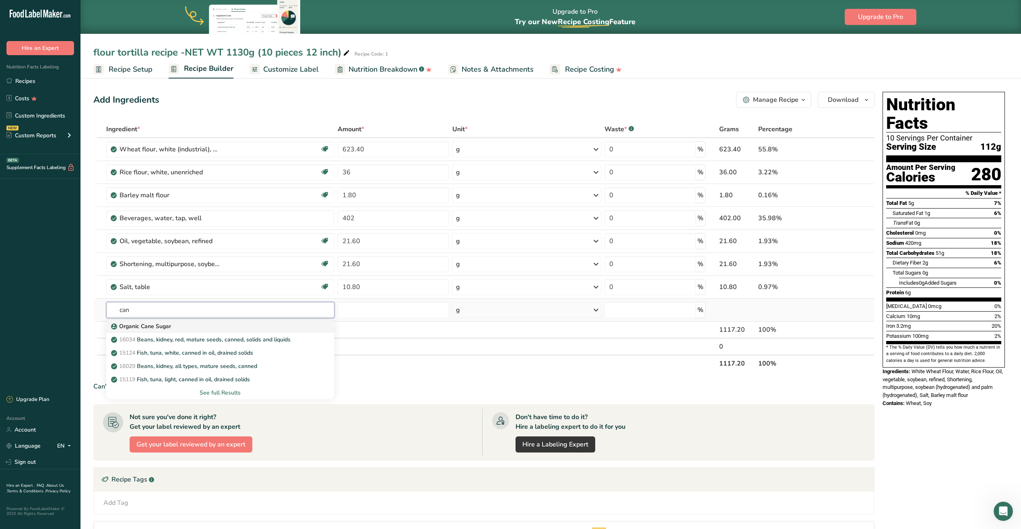
type input "can"
click at [155, 330] on p "Organic Cane Sugar" at bounding box center [142, 326] width 58 height 8
type input "Organic Cane Sugar"
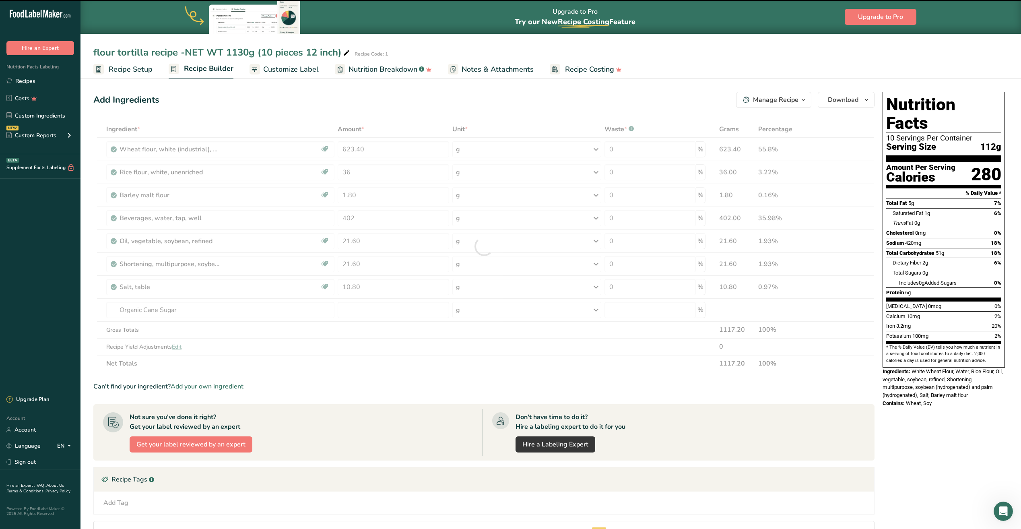
type input "0"
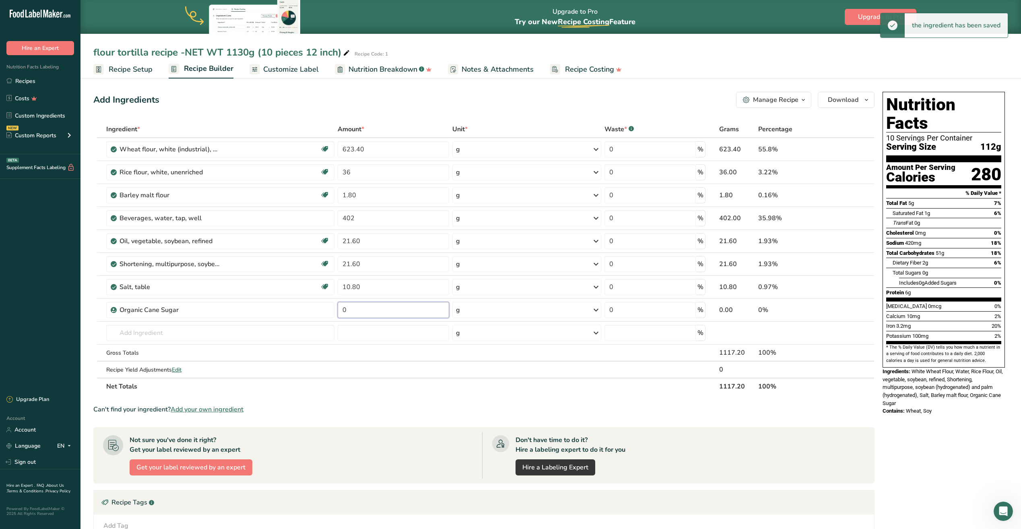
click at [369, 311] on input "0" at bounding box center [393, 310] width 111 height 16
type input "7.20"
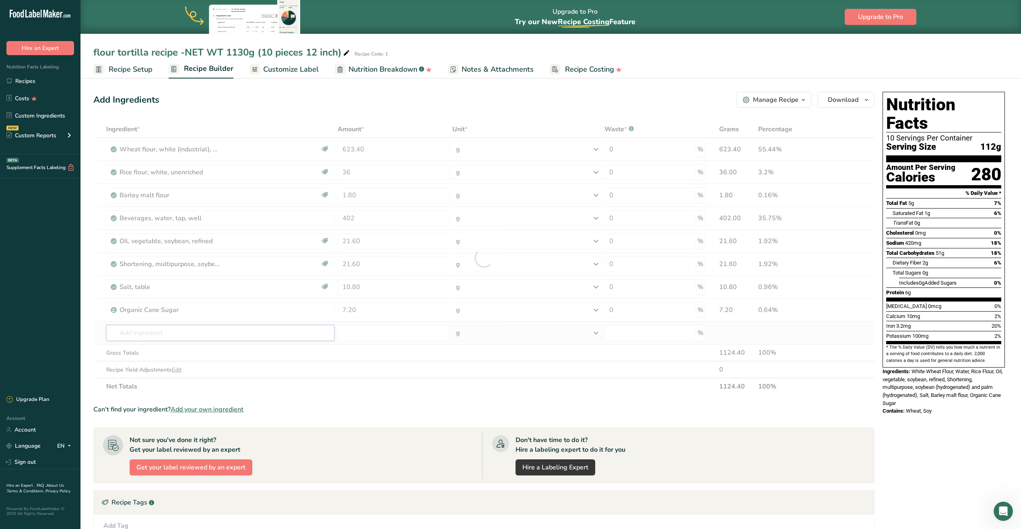
click at [151, 332] on div "Ingredient * Amount * Unit * Waste * .a-a{fill:#347362;}.b-a{fill:#fff;} Grams …" at bounding box center [483, 258] width 781 height 274
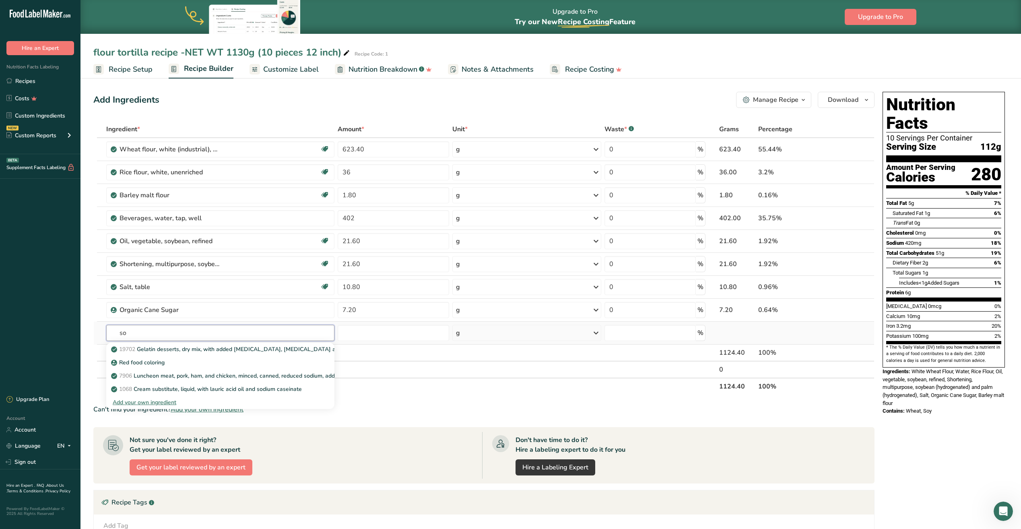
type input "s"
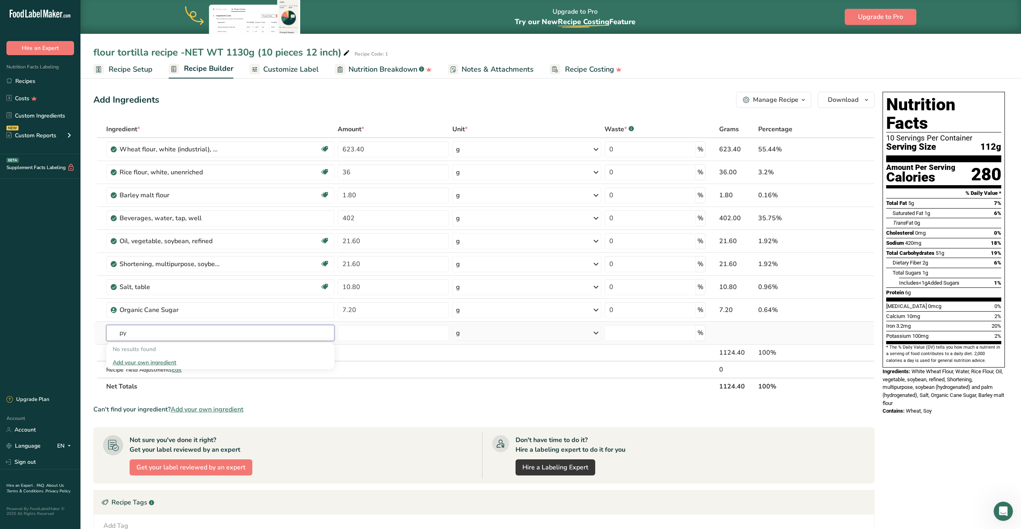
type input "p"
click at [135, 336] on input "text" at bounding box center [220, 333] width 228 height 16
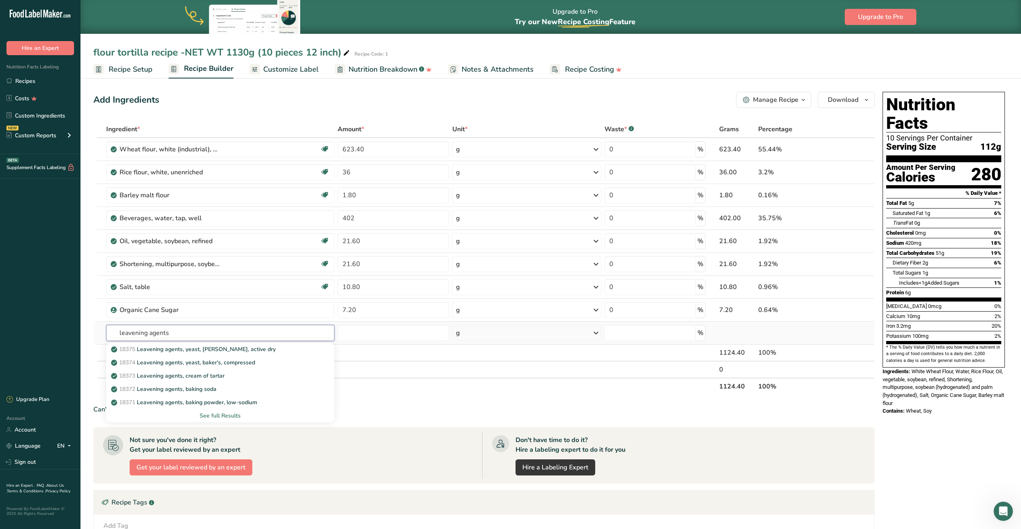
type input "leavening agents"
click at [227, 416] on div "See full Results" at bounding box center [220, 415] width 215 height 8
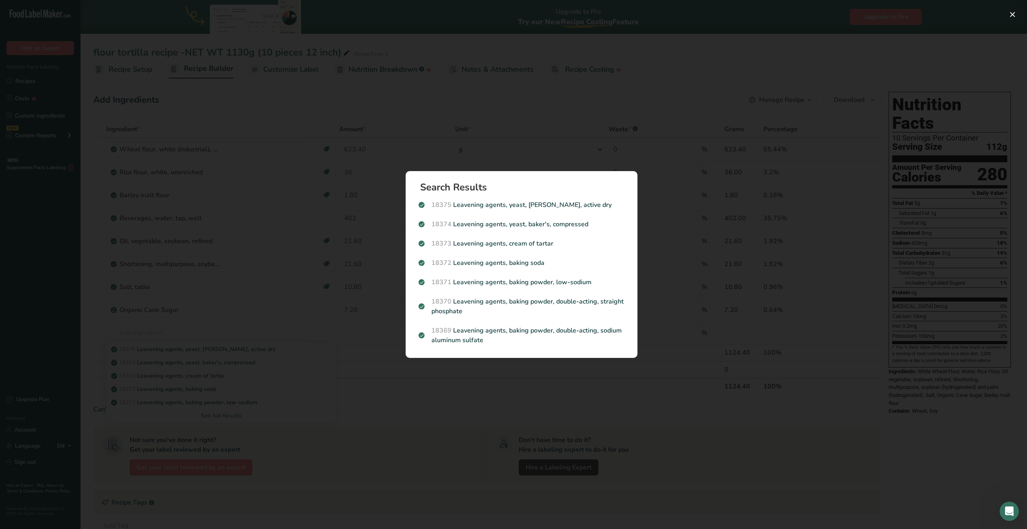
click at [460, 400] on div "Search results modal" at bounding box center [513, 264] width 1027 height 529
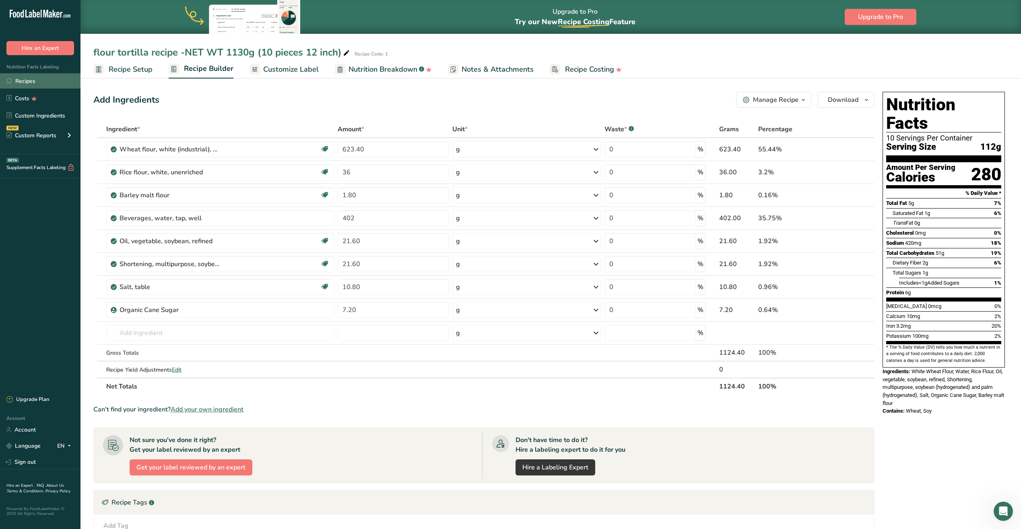
click at [34, 84] on link "Recipes" at bounding box center [40, 80] width 80 height 15
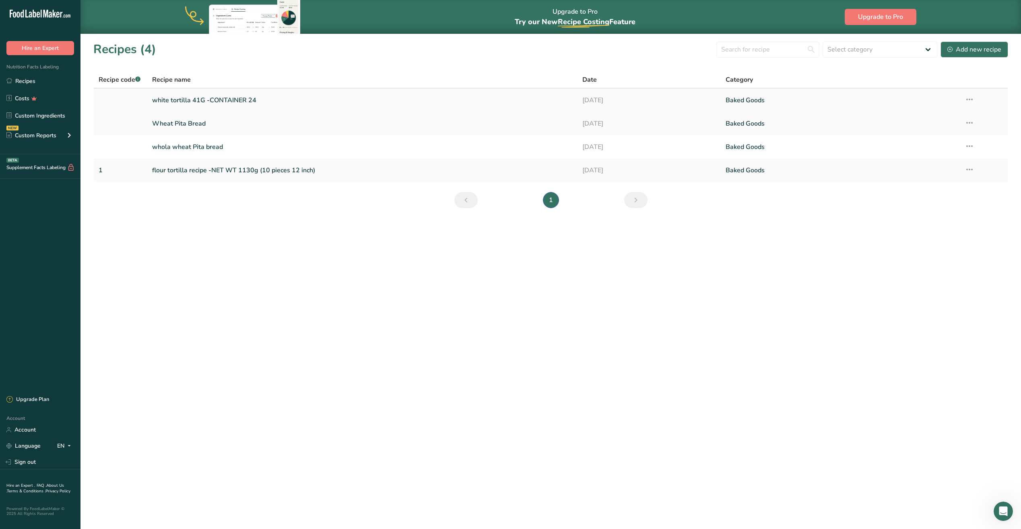
click at [205, 101] on link "white tortilla 41G -CONTAINER 24" at bounding box center [362, 100] width 420 height 17
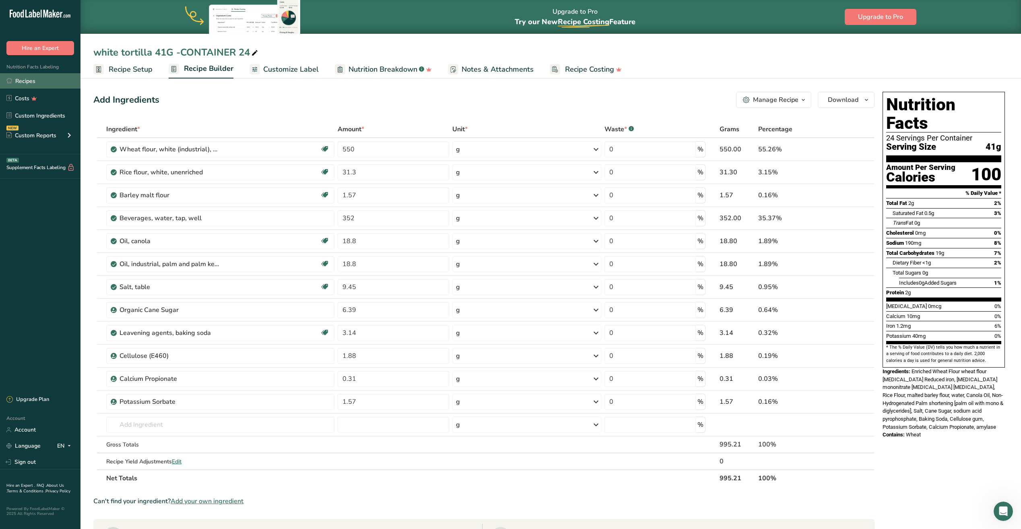
click at [34, 78] on link "Recipes" at bounding box center [40, 80] width 80 height 15
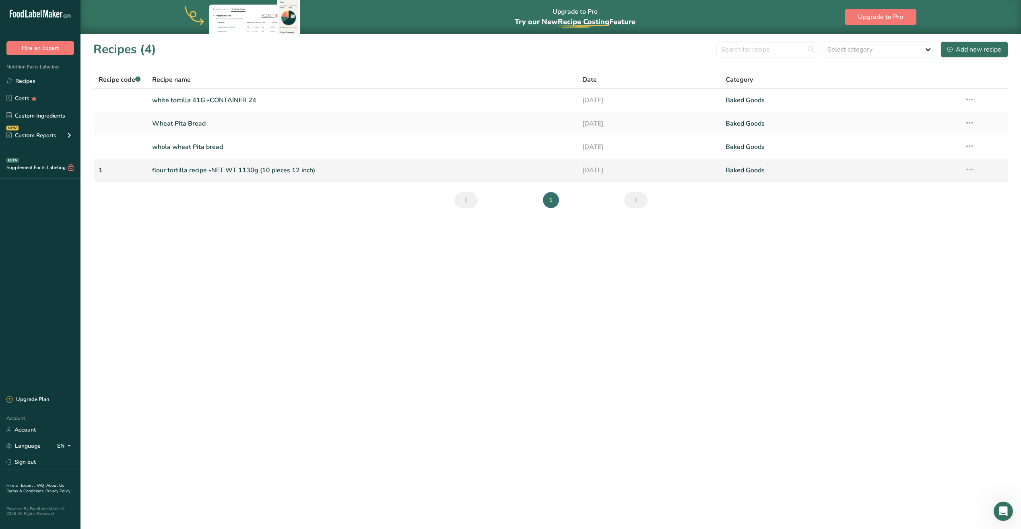
click at [248, 177] on link "flour tortilla recipe -NET WT 1130g (10 pieces 12 inch)" at bounding box center [362, 170] width 420 height 17
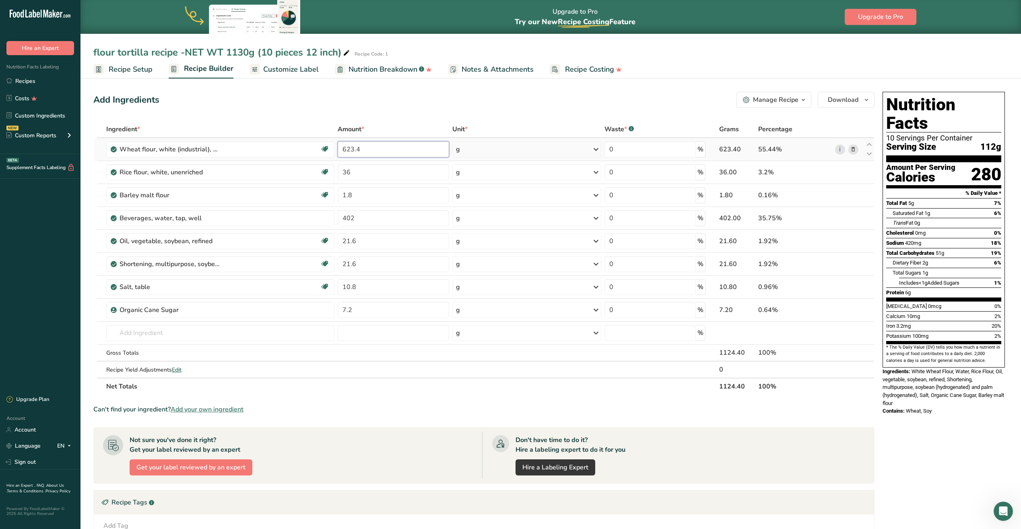
click at [370, 152] on input "623.4" at bounding box center [393, 149] width 111 height 16
type input "621"
click at [377, 176] on div "Ingredient * Amount * Unit * Waste * .a-a{fill:#347362;}.b-a{fill:#fff;} Grams …" at bounding box center [483, 258] width 781 height 274
click at [360, 222] on div "Ingredient * Amount * Unit * Waste * .a-a{fill:#347362;}.b-a{fill:#fff;} Grams …" at bounding box center [483, 258] width 781 height 274
type input "403"
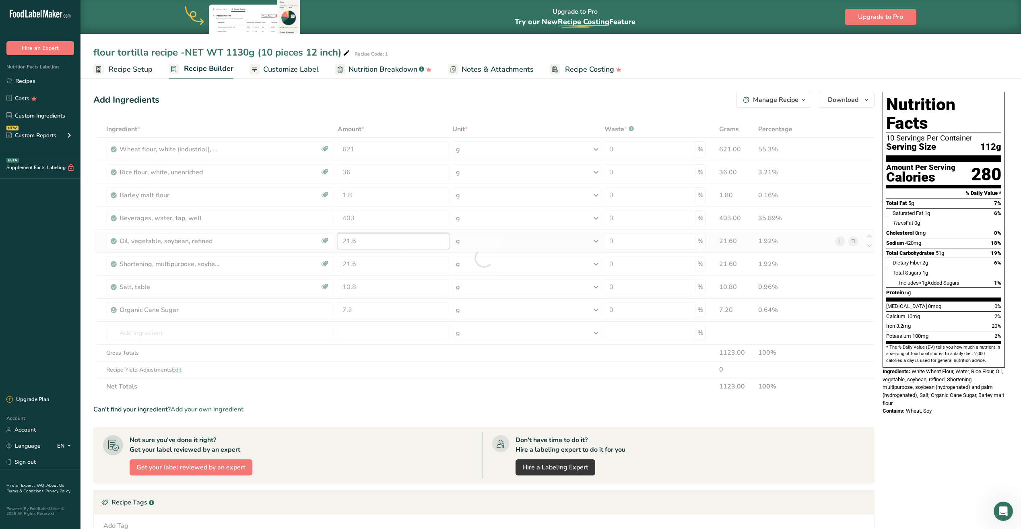
click at [359, 245] on div "Ingredient * Amount * Unit * Waste * .a-a{fill:#347362;}.b-a{fill:#fff;} Grams …" at bounding box center [483, 258] width 781 height 274
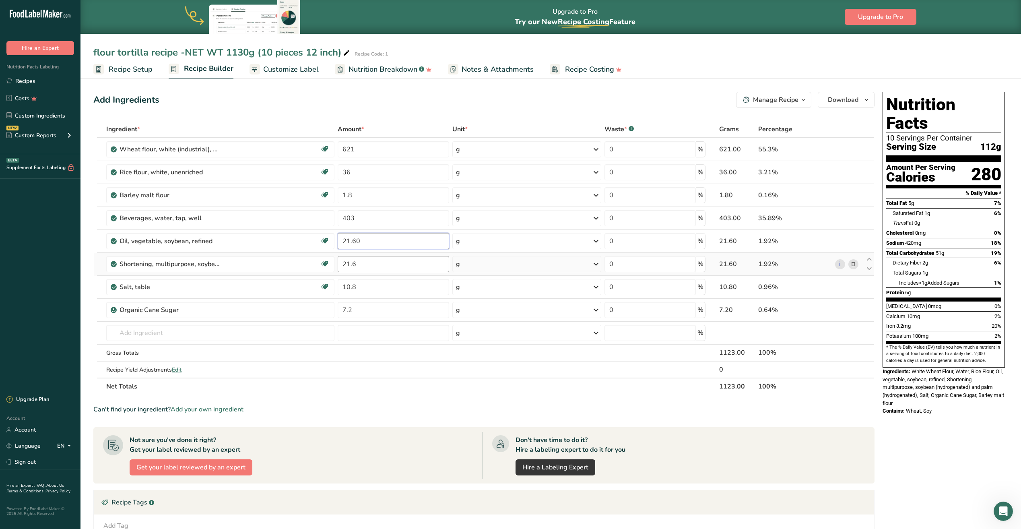
type input "21.60"
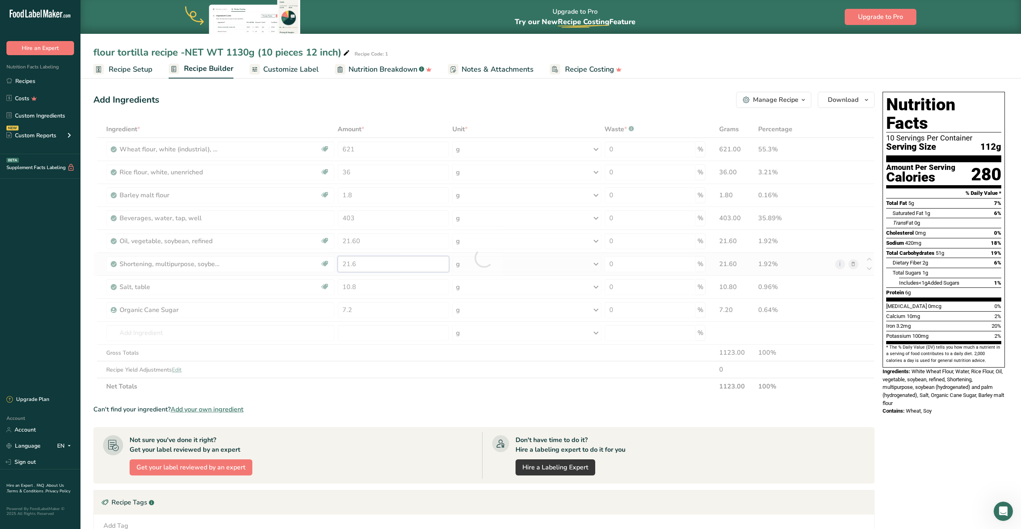
click at [369, 267] on div "Ingredient * Amount * Unit * Waste * .a-a{fill:#347362;}.b-a{fill:#fff;} Grams …" at bounding box center [483, 258] width 781 height 274
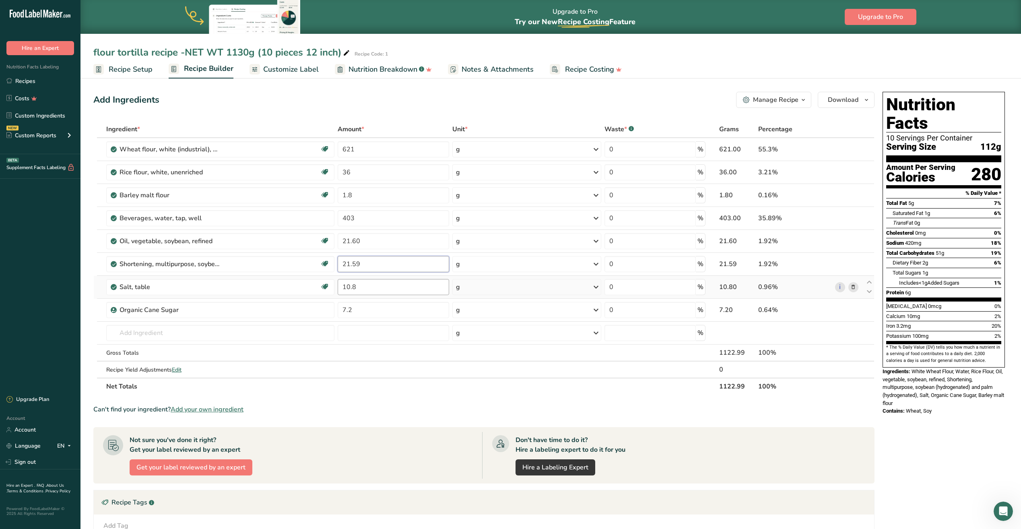
type input "21.59"
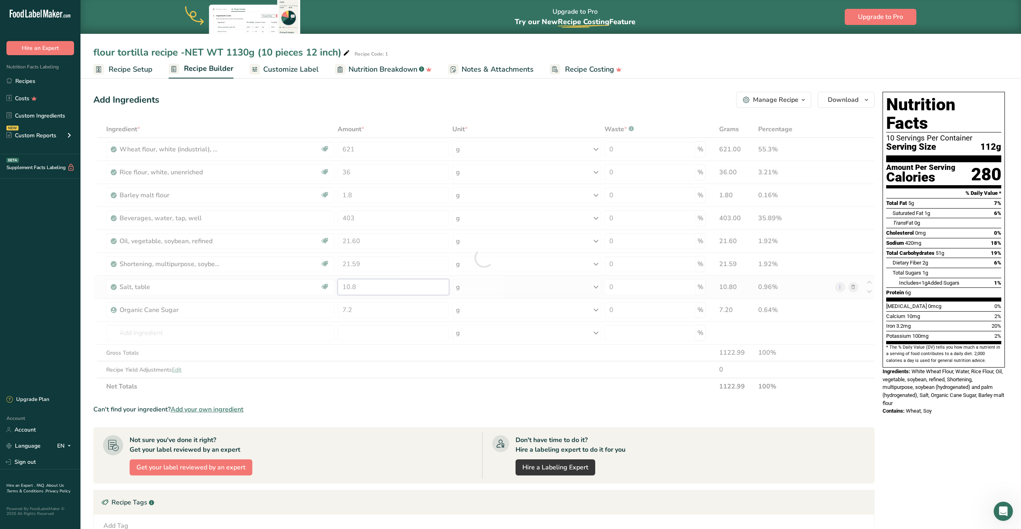
click at [372, 292] on div "Ingredient * Amount * Unit * Waste * .a-a{fill:#347362;}.b-a{fill:#fff;} Grams …" at bounding box center [483, 258] width 781 height 274
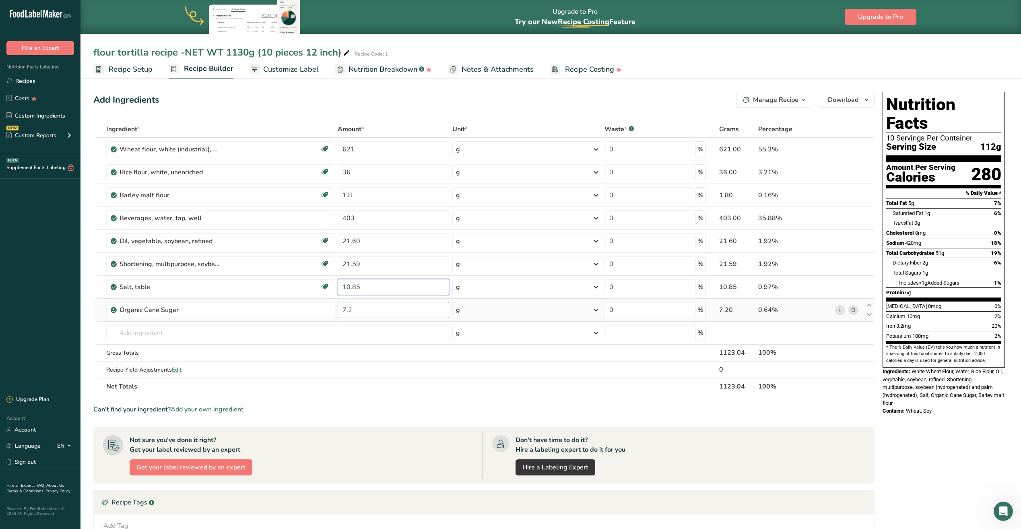
type input "10.85"
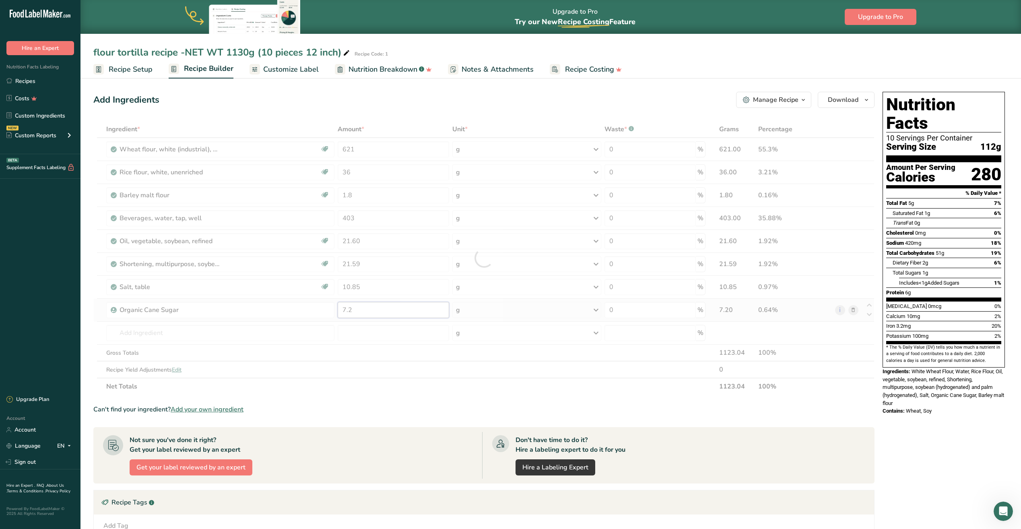
click at [360, 314] on div "Ingredient * Amount * Unit * Waste * .a-a{fill:#347362;}.b-a{fill:#fff;} Grams …" at bounding box center [483, 258] width 781 height 274
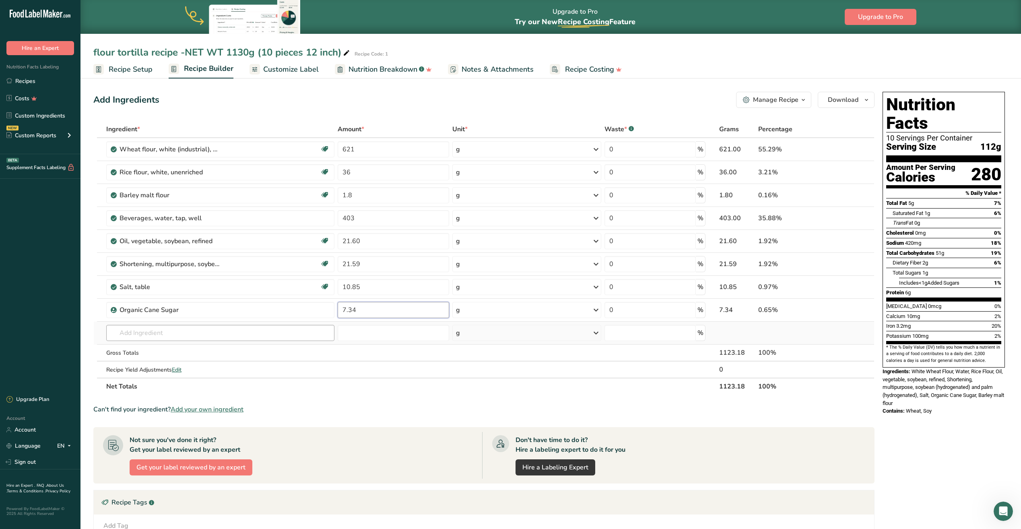
type input "7.34"
click at [150, 335] on div "Ingredient * Amount * Unit * Waste * .a-a{fill:#347362;}.b-a{fill:#fff;} Grams …" at bounding box center [483, 258] width 781 height 274
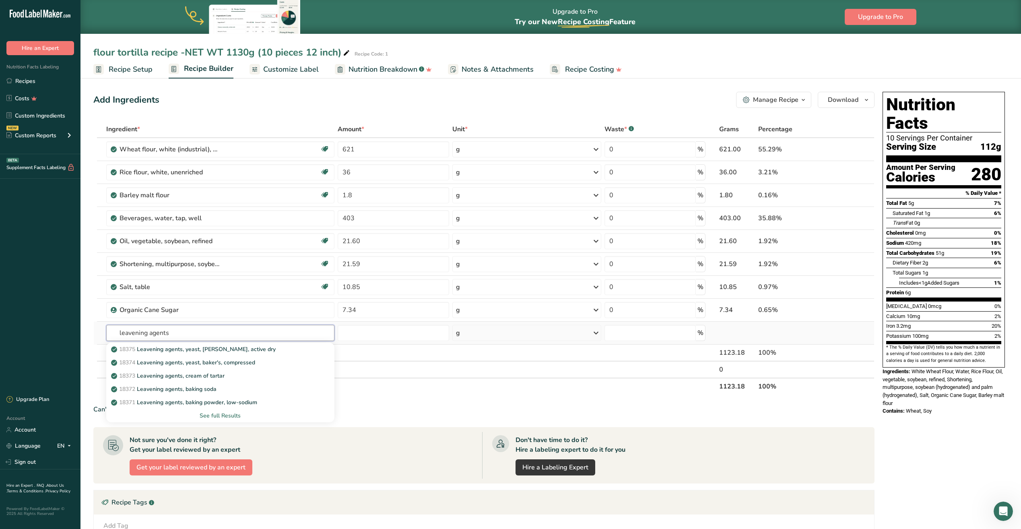
type input "leavening agents"
click at [219, 416] on div "See full Results" at bounding box center [220, 415] width 215 height 8
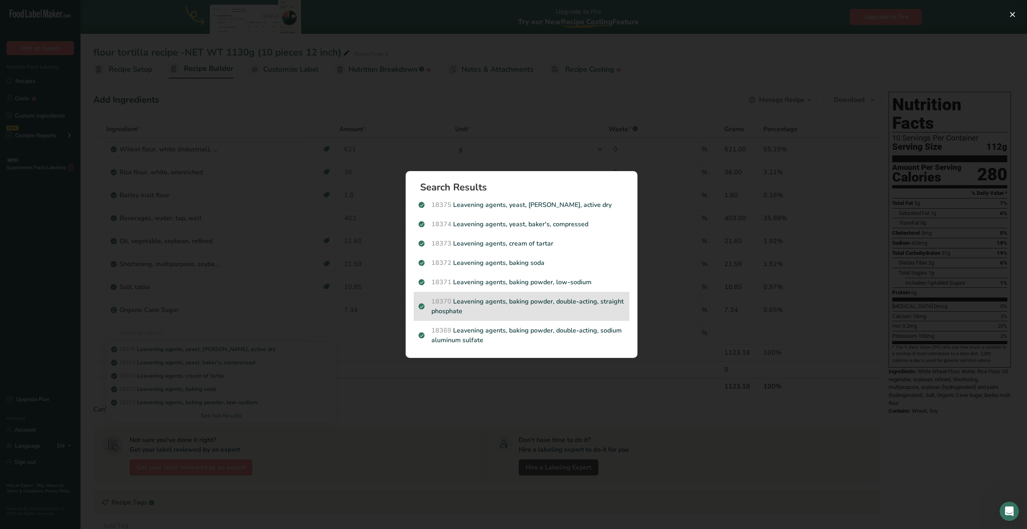
click at [464, 303] on p "18370 Leavening agents, baking powder, double-acting, straight phosphate" at bounding box center [521, 306] width 206 height 19
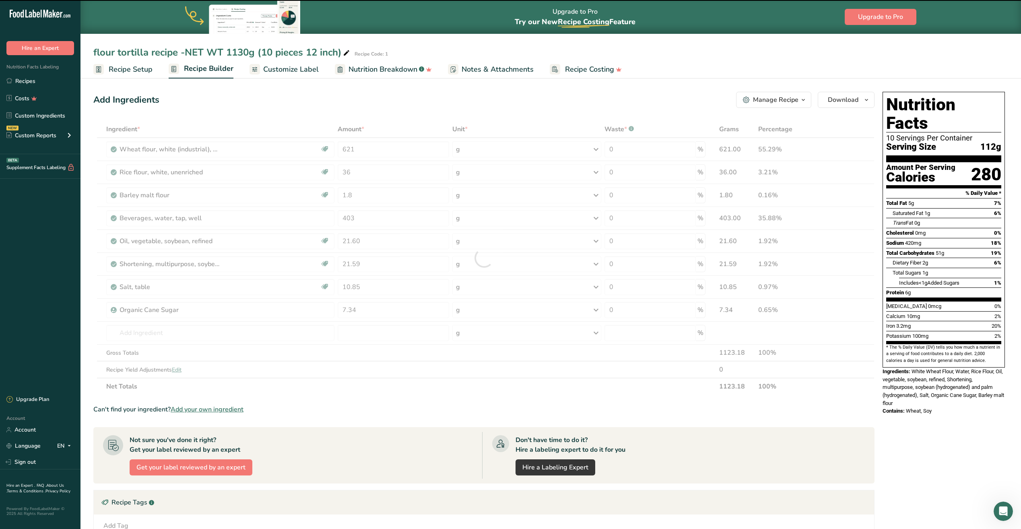
type input "0"
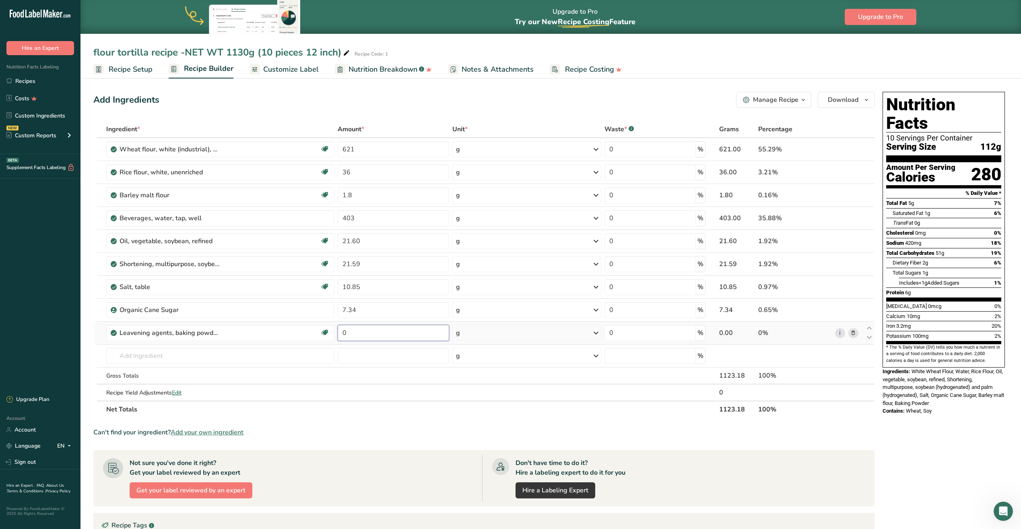
click at [374, 332] on input "0" at bounding box center [393, 333] width 111 height 16
type input "5.41"
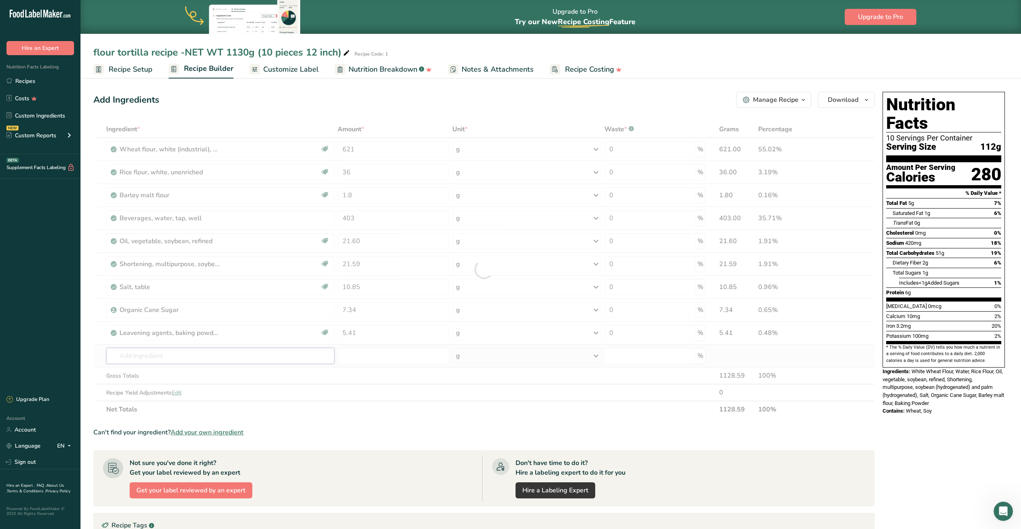
click at [297, 363] on div "Ingredient * Amount * Unit * Waste * .a-a{fill:#347362;}.b-a{fill:#fff;} Grams …" at bounding box center [483, 269] width 781 height 297
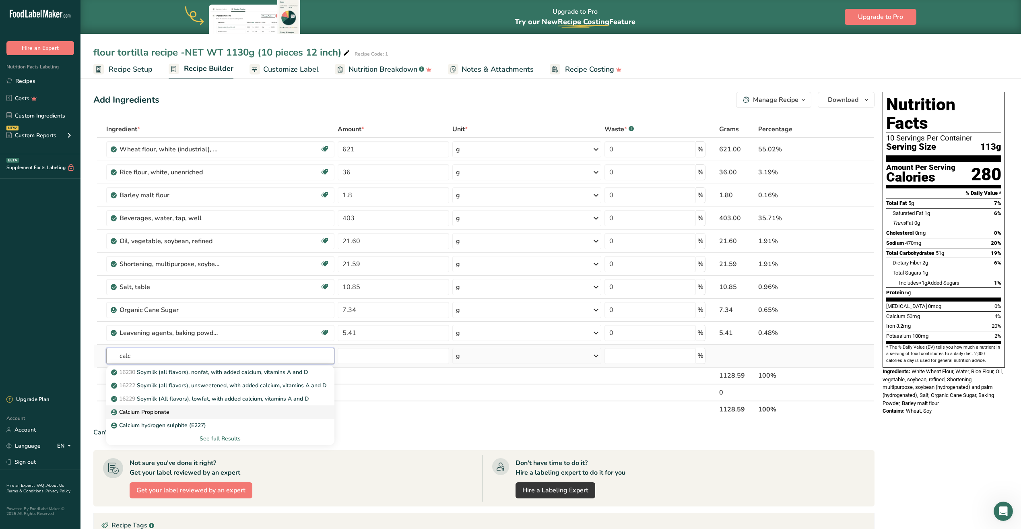
type input "calc"
click at [147, 410] on p "Calcium Propionate" at bounding box center [141, 412] width 57 height 8
type input "Calcium Propionate"
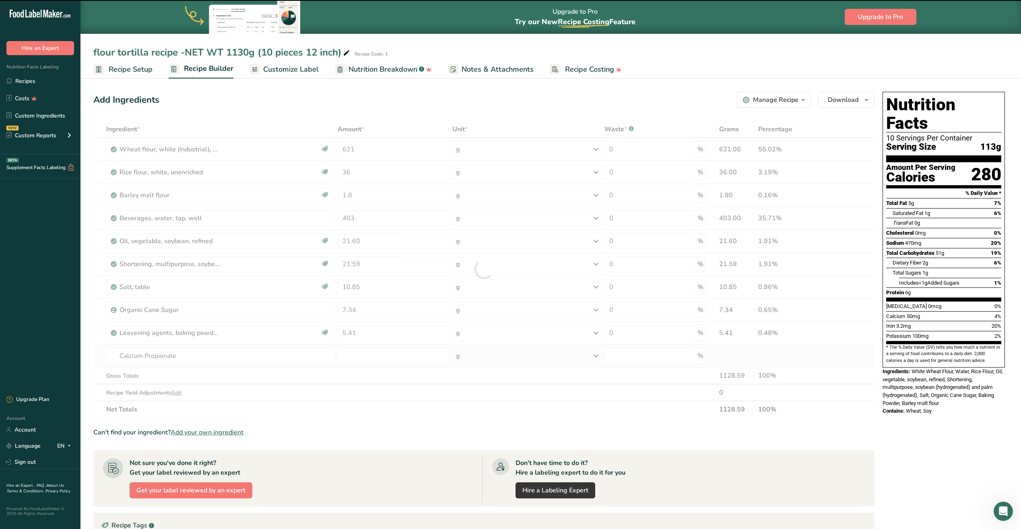
type input "0"
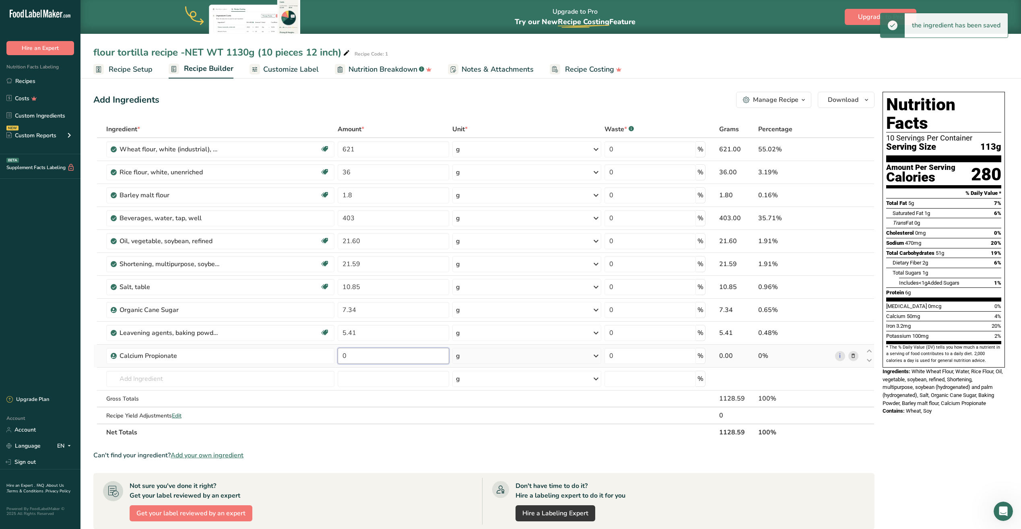
click at [373, 355] on input "0" at bounding box center [393, 356] width 111 height 16
type input "0.36"
click at [149, 375] on div "Ingredient * Amount * Unit * Waste * .a-a{fill:#347362;}.b-a{fill:#fff;} Grams …" at bounding box center [483, 281] width 781 height 320
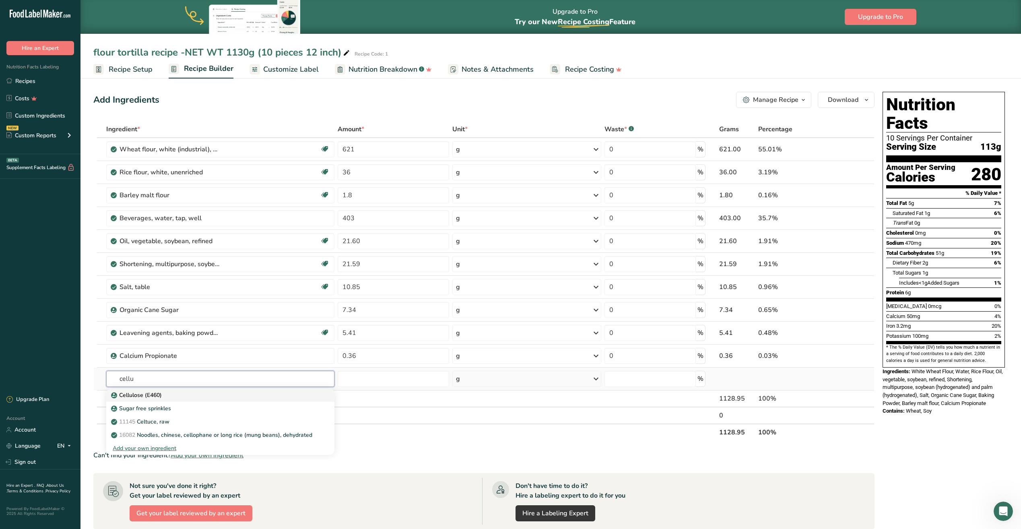
type input "cellu"
click at [134, 394] on p "Cellulose (E460)" at bounding box center [137, 395] width 49 height 8
type input "Cellulose (E460)"
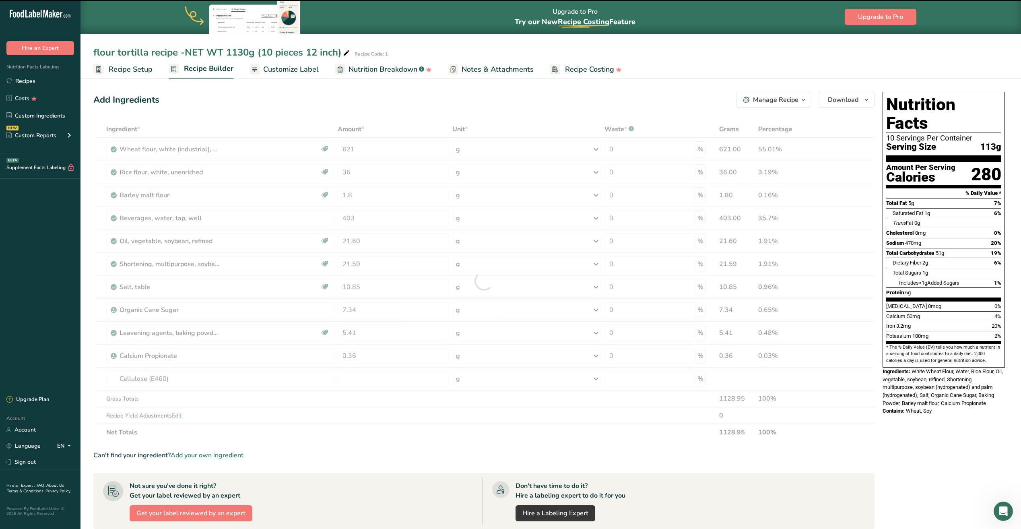
type input "0"
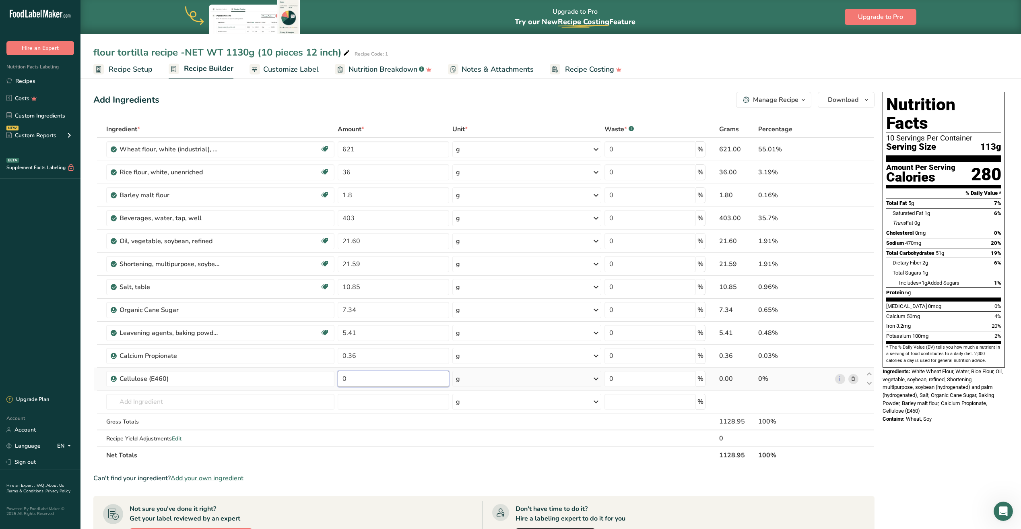
click at [364, 382] on input "0" at bounding box center [393, 379] width 111 height 16
type input "2.16"
click at [182, 407] on div "Ingredient * Amount * Unit * Waste * .a-a{fill:#347362;}.b-a{fill:#fff;} Grams …" at bounding box center [483, 292] width 781 height 343
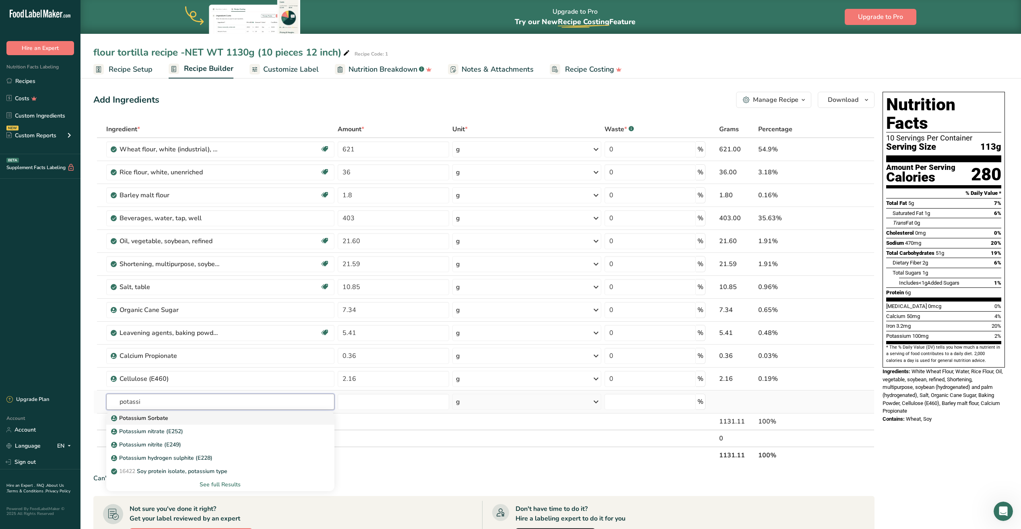
type input "potassi"
click at [146, 419] on p "Potassium Sorbate" at bounding box center [141, 418] width 56 height 8
type input "Potassium Sorbate"
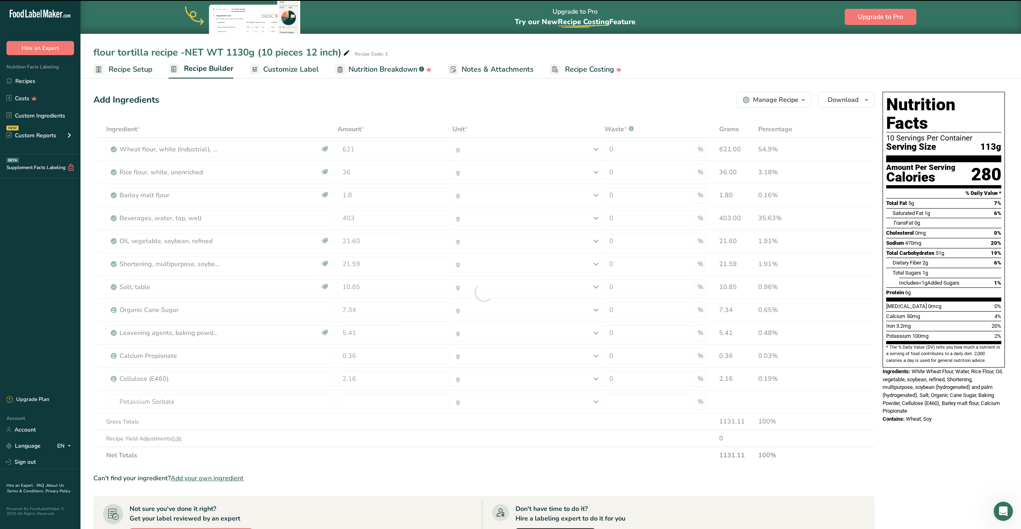
type input "0"
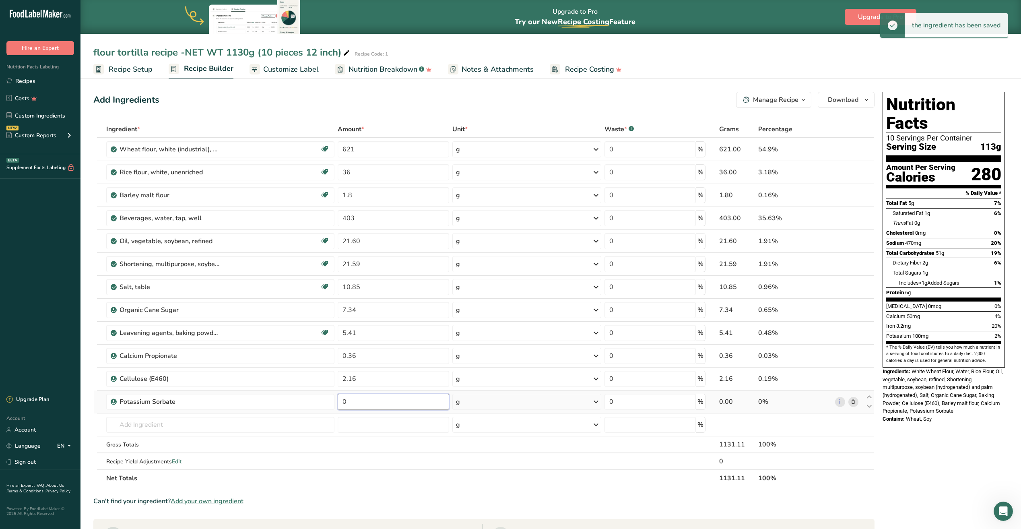
click at [361, 407] on input "0" at bounding box center [393, 402] width 111 height 16
type input "1.80"
click at [144, 429] on div "Ingredient * Amount * Unit * Waste * .a-a{fill:#347362;}.b-a{fill:#fff;} Grams …" at bounding box center [483, 304] width 781 height 366
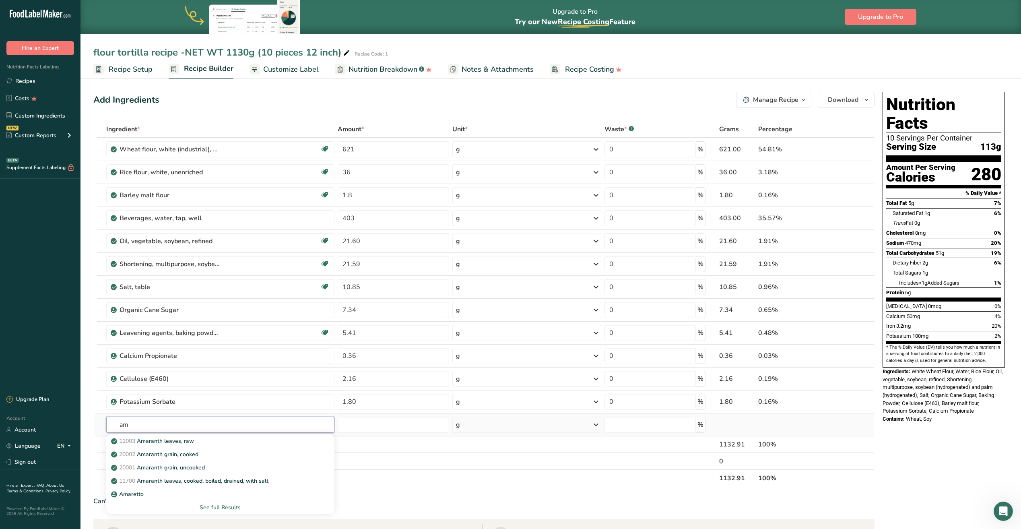
type input "a"
type input "m"
type input "e"
type input "a"
type input "maltogenic"
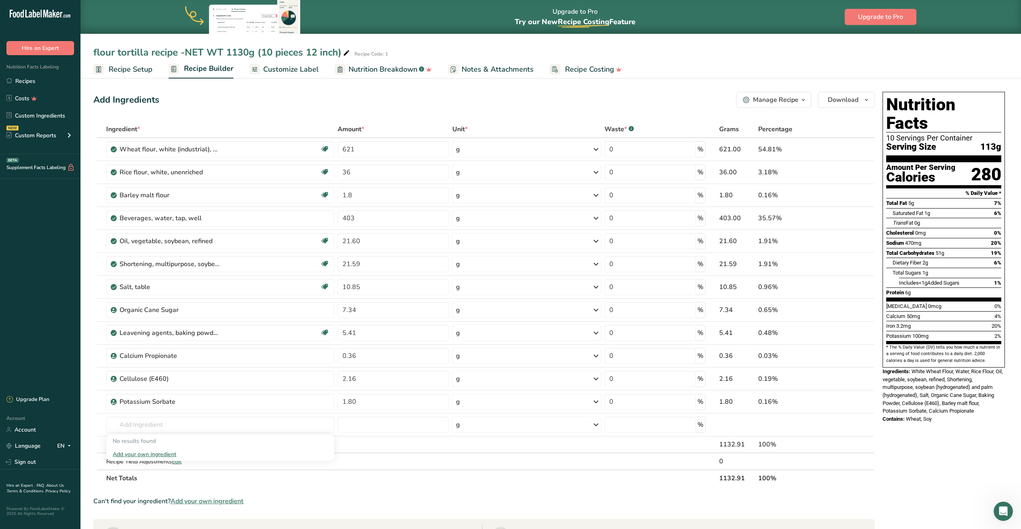
click at [397, 486] on table "Ingredient * Amount * Unit * Waste * .a-a{fill:#347362;}.b-a{fill:#fff;} Grams …" at bounding box center [483, 304] width 781 height 366
click at [364, 219] on input "403" at bounding box center [393, 218] width 111 height 16
type input "3"
click at [140, 199] on div "Ingredient * Amount * Unit * Waste * .a-a{fill:#347362;}.b-a{fill:#fff;} Grams …" at bounding box center [483, 304] width 781 height 366
click at [361, 221] on input "401" at bounding box center [393, 218] width 111 height 16
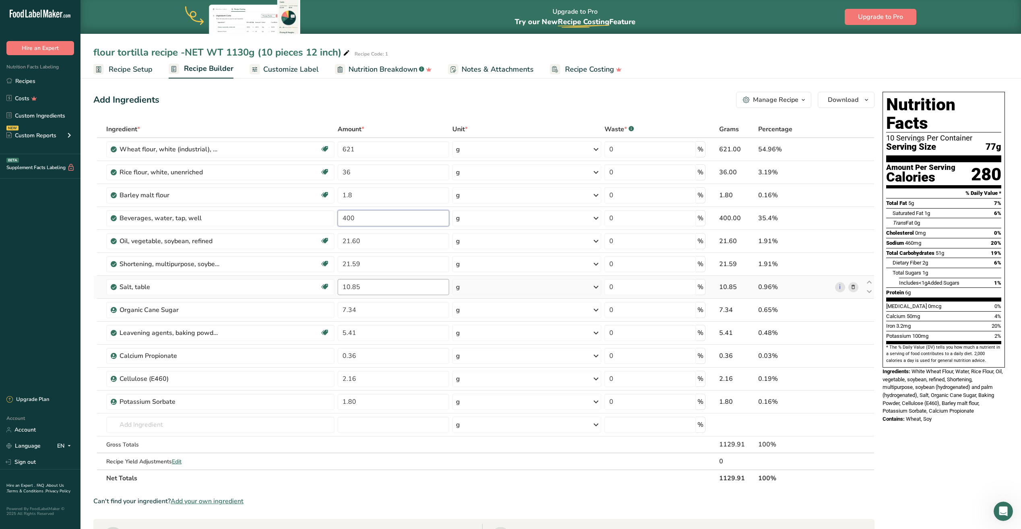
type input "400"
click at [376, 293] on div "Ingredient * Amount * Unit * Waste * .a-a{fill:#347362;}.b-a{fill:#fff;} Grams …" at bounding box center [483, 304] width 781 height 366
type input "10.94"
click at [40, 86] on link "Recipes" at bounding box center [40, 80] width 80 height 15
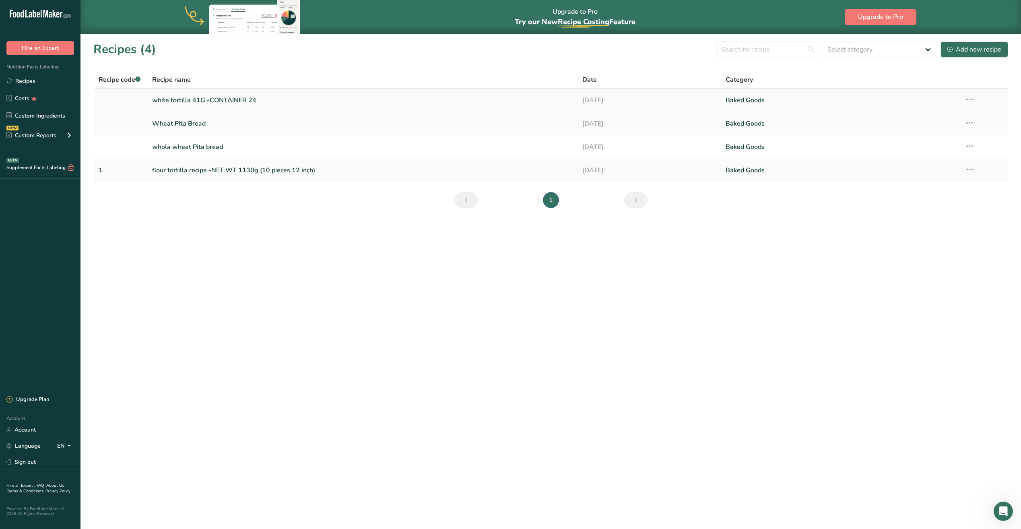
click at [199, 105] on link "white tortilla 41G -CONTAINER 24" at bounding box center [362, 100] width 420 height 17
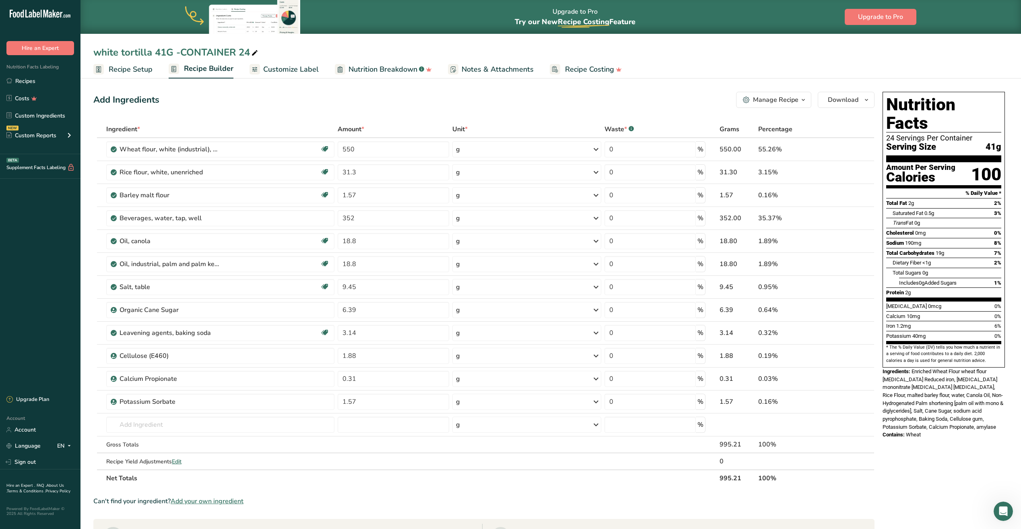
click at [293, 72] on span "Customize Label" at bounding box center [291, 69] width 56 height 11
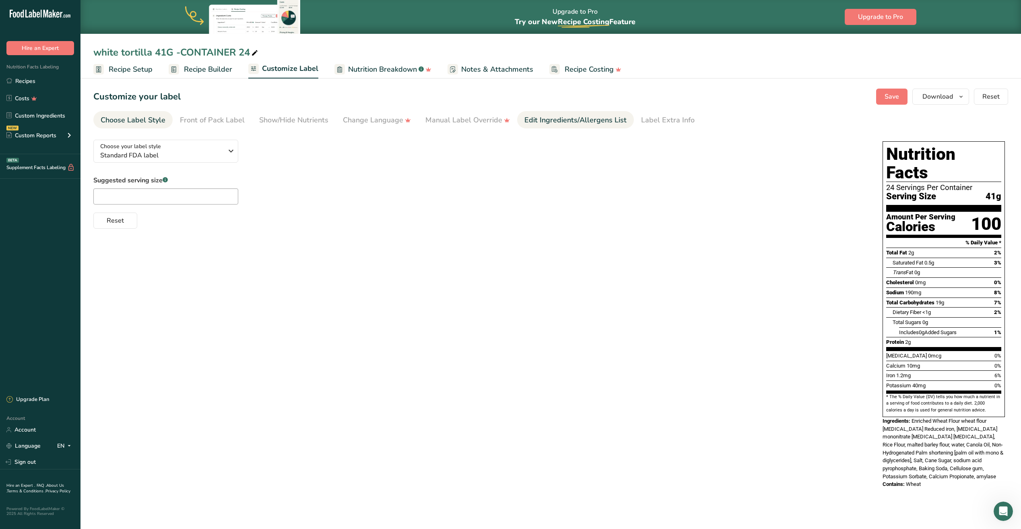
click at [561, 123] on div "Edit Ingredients/Allergens List" at bounding box center [575, 120] width 102 height 11
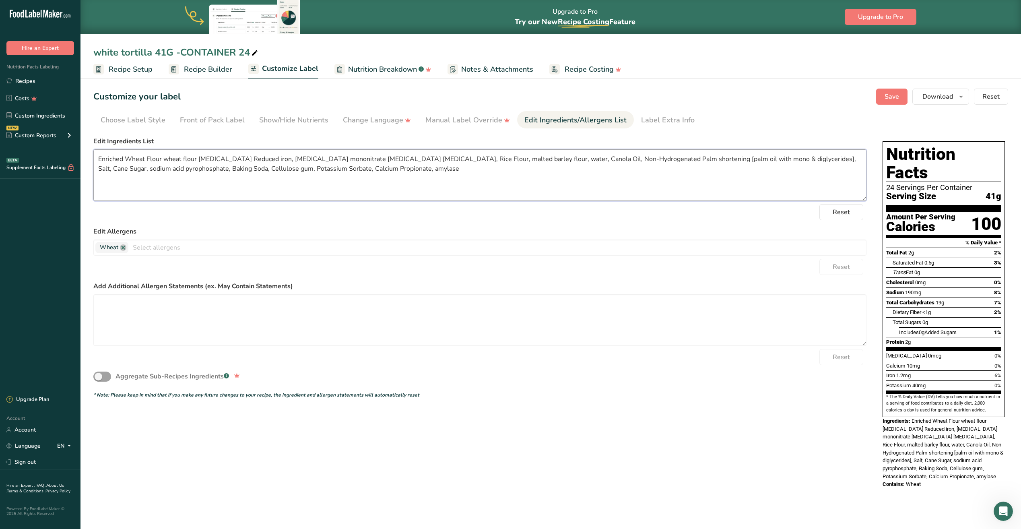
drag, startPoint x: 101, startPoint y: 157, endPoint x: 372, endPoint y: 193, distance: 273.6
click at [372, 197] on textarea "Enriched Wheat Flour wheat flour [MEDICAL_DATA] Reduced iron, [MEDICAL_DATA] mo…" at bounding box center [479, 175] width 773 height 52
click at [30, 82] on link "Recipes" at bounding box center [40, 80] width 80 height 15
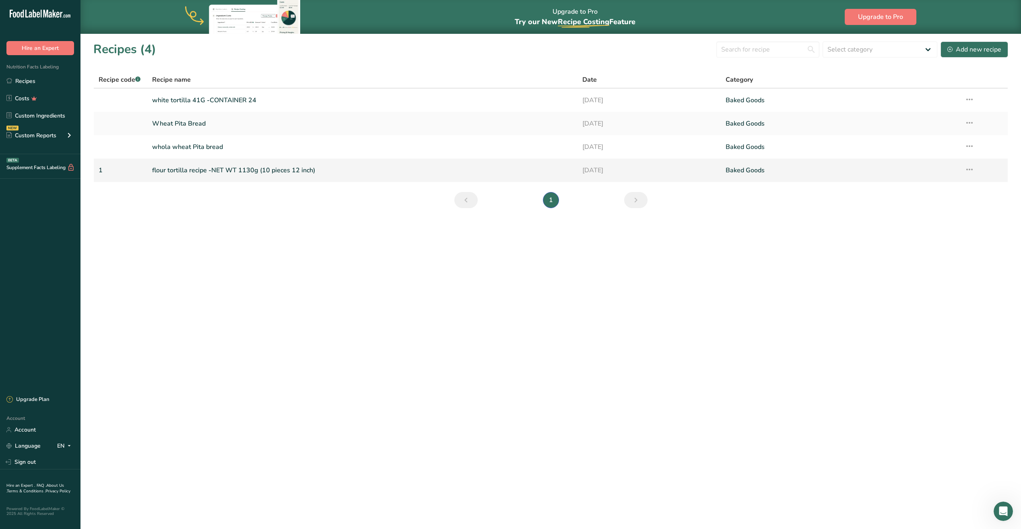
click at [217, 171] on link "flour tortilla recipe -NET WT 1130g (10 pieces 12 inch)" at bounding box center [362, 170] width 420 height 17
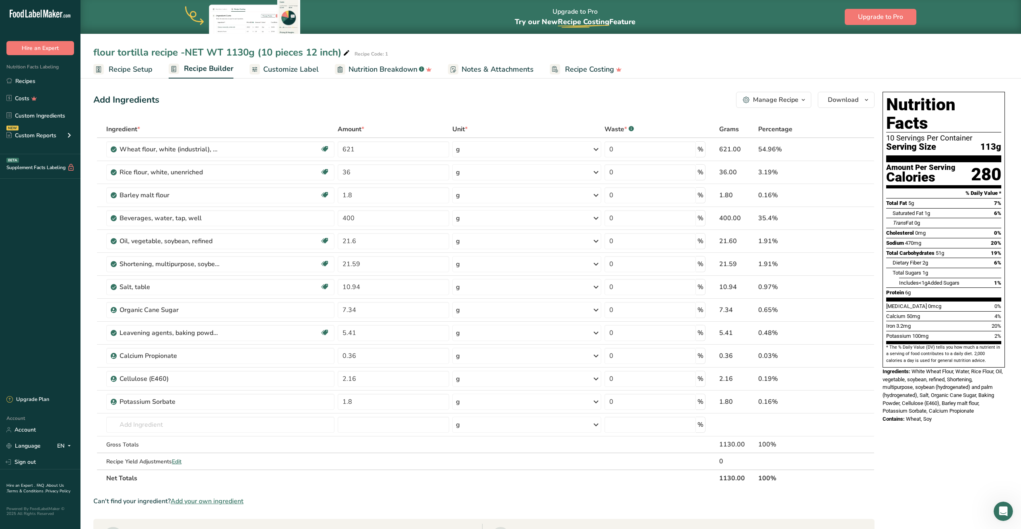
click at [287, 68] on span "Customize Label" at bounding box center [291, 69] width 56 height 11
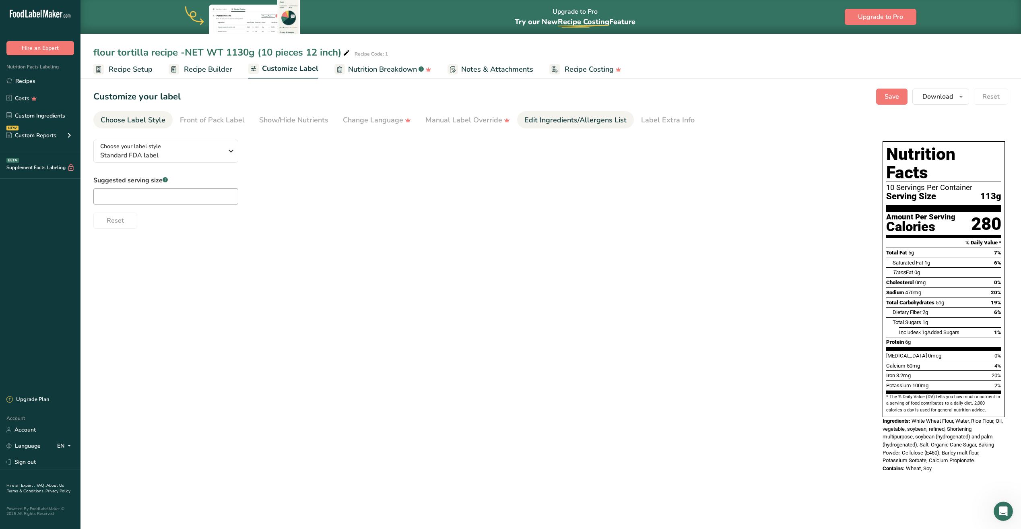
click at [582, 123] on div "Edit Ingredients/Allergens List" at bounding box center [575, 120] width 102 height 11
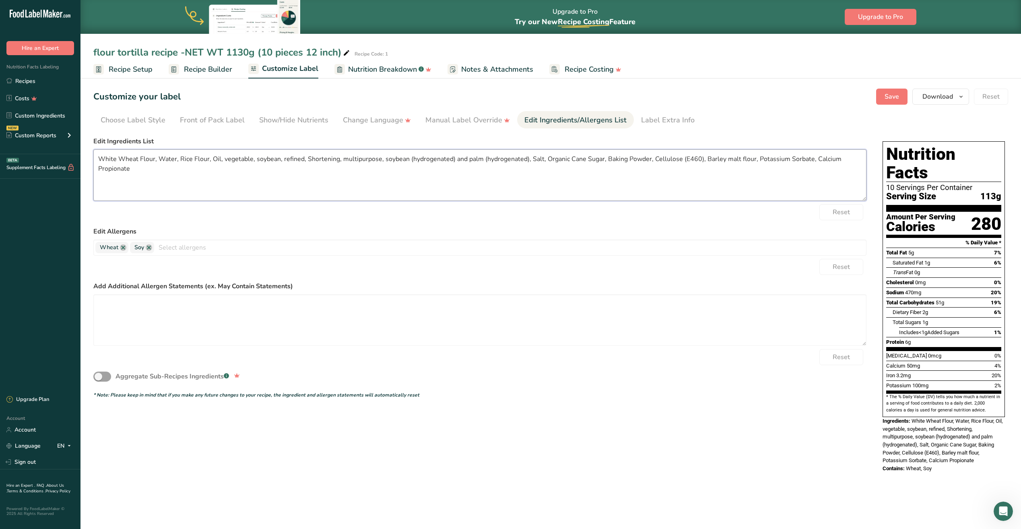
drag, startPoint x: 107, startPoint y: 161, endPoint x: 112, endPoint y: 163, distance: 5.4
click at [112, 163] on textarea "White Wheat Flour, Water, Rice Flour, Oil, vegetable, soybean, refined, Shorten…" at bounding box center [479, 175] width 773 height 52
type textarea "hitWe Wheat Flour, Water, Rice Flour, Oil, vegetable, soybean, refined, Shorten…"
drag, startPoint x: 95, startPoint y: 156, endPoint x: 133, endPoint y: 174, distance: 41.7
click at [133, 174] on textarea "hitWe Wheat Flour, Water, Rice Flour, Oil, vegetable, soybean, refined, Shorten…" at bounding box center [479, 175] width 773 height 52
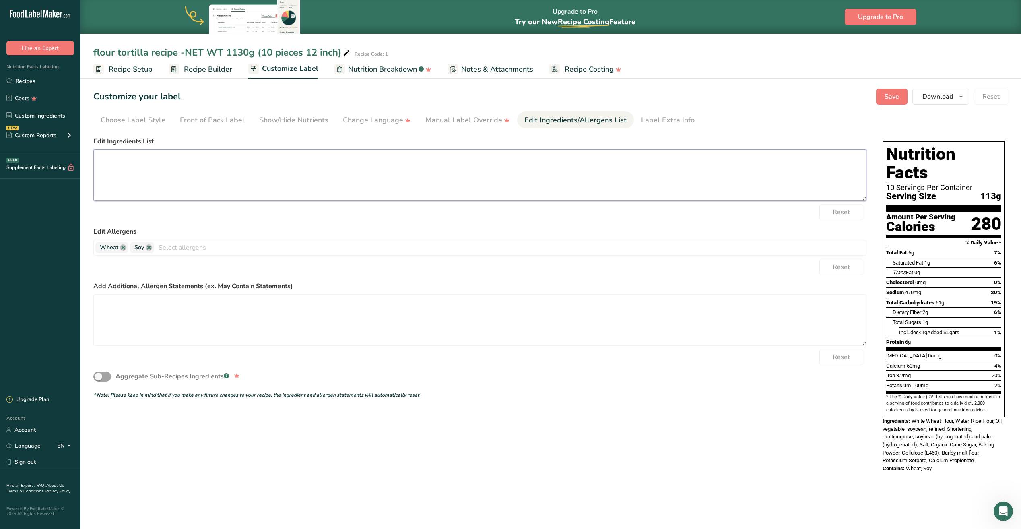
paste textarea "Enriched Wheat Flour wheat flour [MEDICAL_DATA] Reduced iron, [MEDICAL_DATA] mo…"
type textarea "Enriched Wheat Flour wheat flour [MEDICAL_DATA] Reduced iron, [MEDICAL_DATA] mo…"
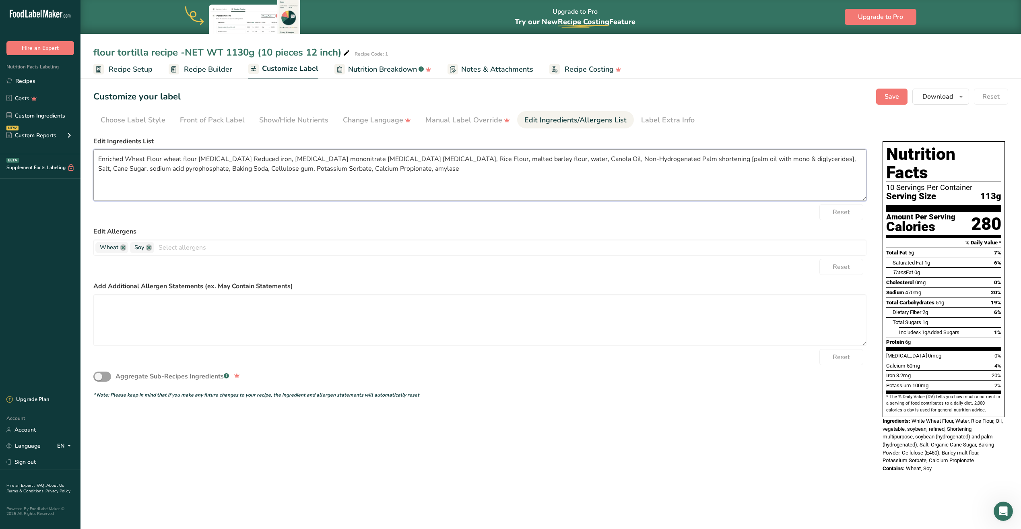
drag, startPoint x: 487, startPoint y: 158, endPoint x: 581, endPoint y: 166, distance: 94.9
click at [581, 166] on textarea "Enriched Wheat Flour wheat flour [MEDICAL_DATA] Reduced iron, [MEDICAL_DATA] mo…" at bounding box center [479, 175] width 773 height 52
click at [577, 183] on textarea "Enriched Wheat Flour wheat flour [MEDICAL_DATA] Reduced iron, [MEDICAL_DATA] mo…" at bounding box center [479, 175] width 773 height 52
